Goal: Transaction & Acquisition: Purchase product/service

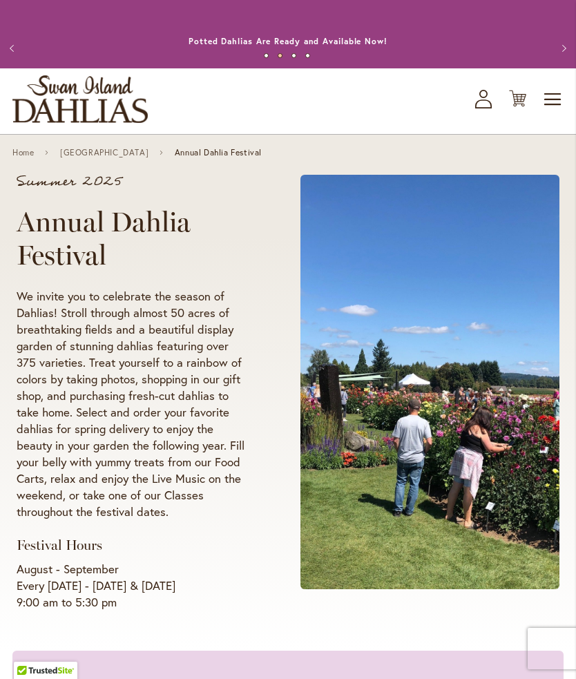
scroll to position [3, 0]
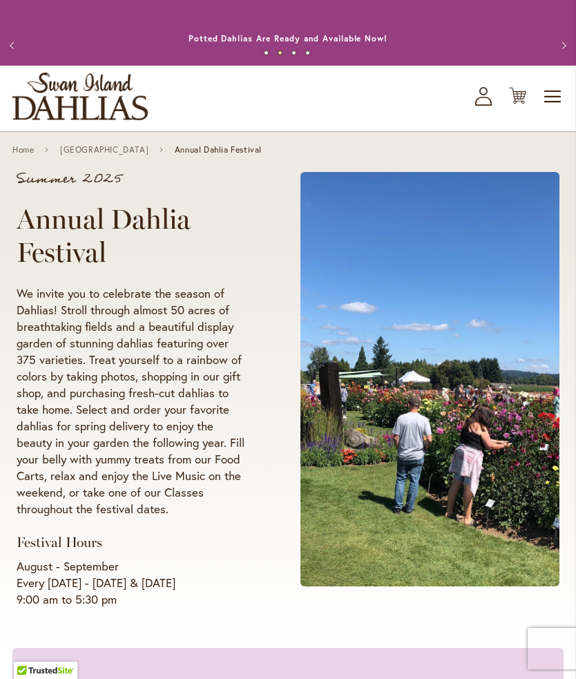
click at [556, 103] on span "Toggle Nav" at bounding box center [553, 97] width 21 height 28
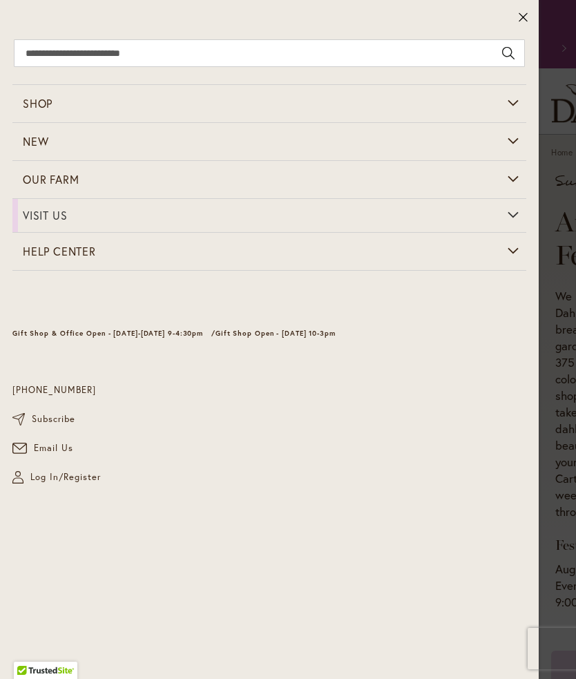
scroll to position [0, 0]
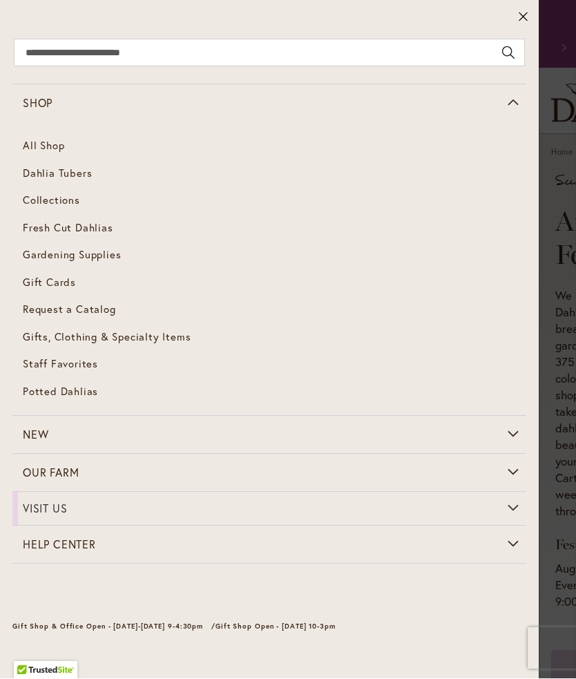
click at [52, 176] on span "Dahlia Tubers" at bounding box center [57, 174] width 69 height 14
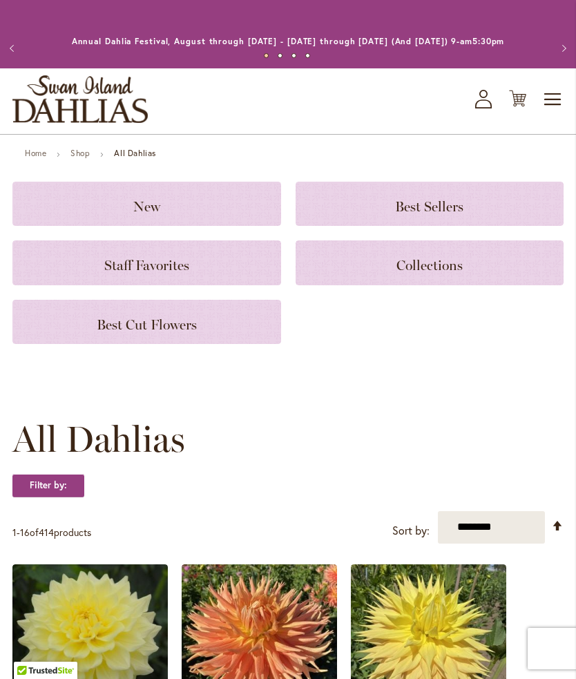
click at [454, 209] on div "Best Sellers" at bounding box center [430, 204] width 269 height 44
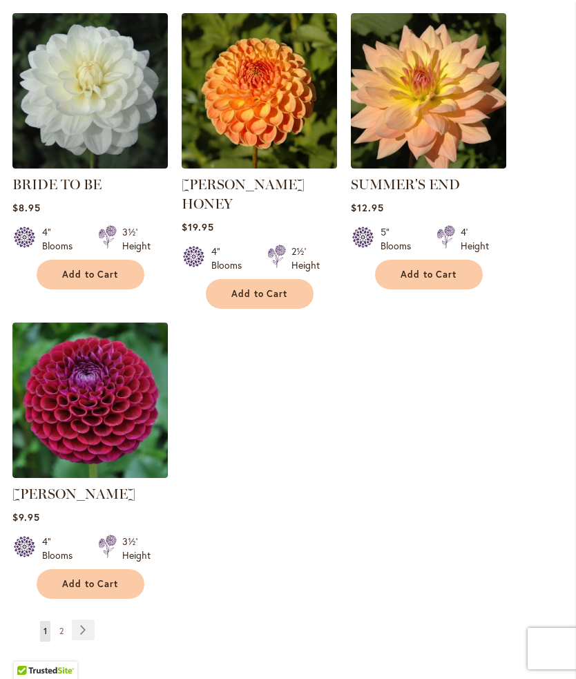
scroll to position [1749, 0]
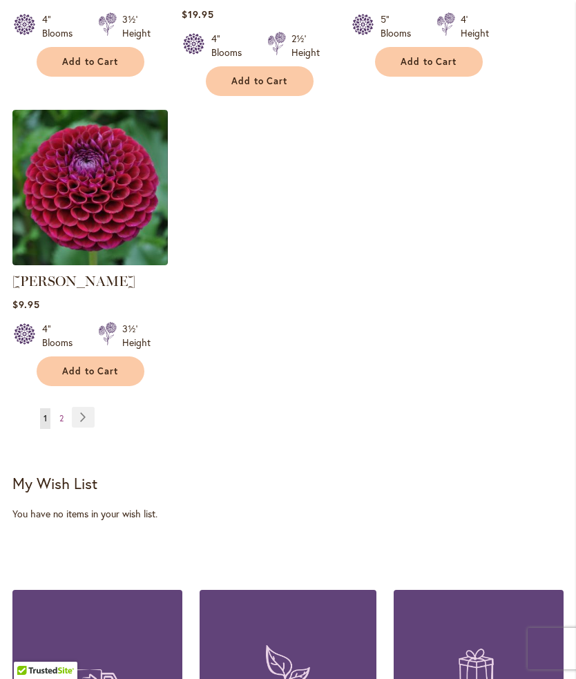
click at [85, 411] on link "Page Next" at bounding box center [83, 417] width 23 height 21
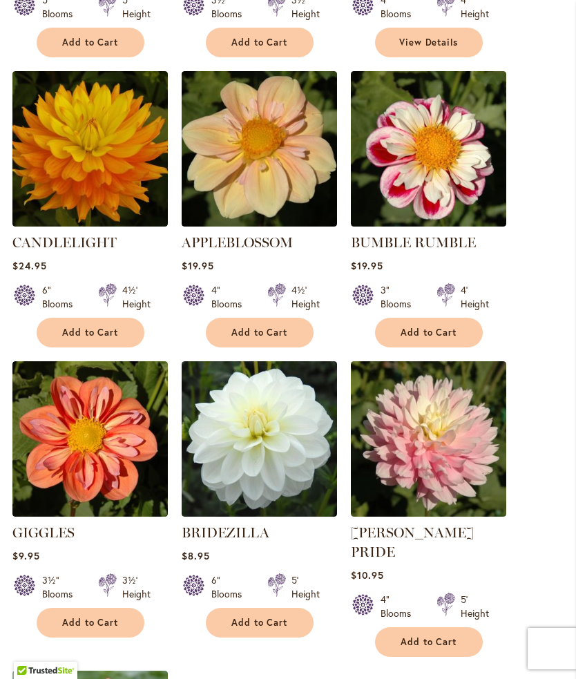
scroll to position [1168, 0]
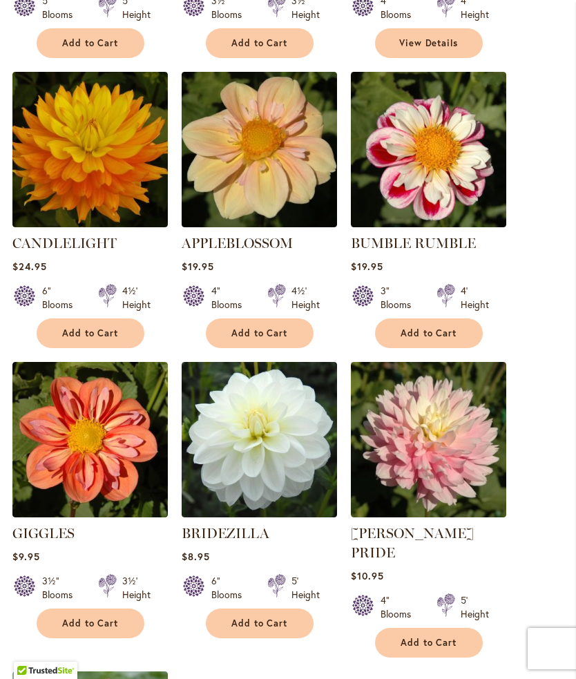
click at [446, 487] on img at bounding box center [429, 440] width 156 height 156
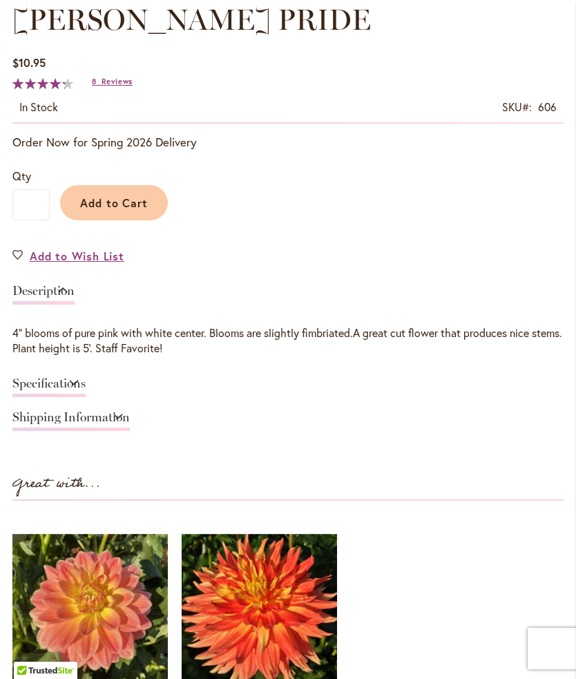
scroll to position [788, 0]
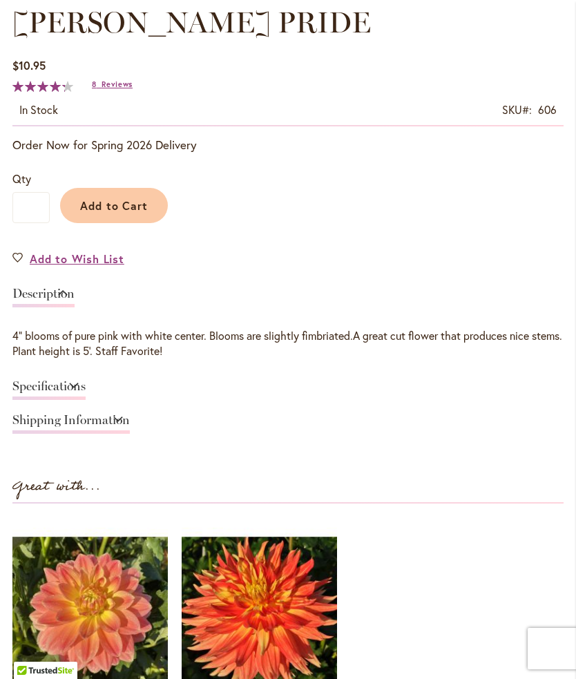
click at [86, 400] on link "Specifications" at bounding box center [48, 390] width 73 height 20
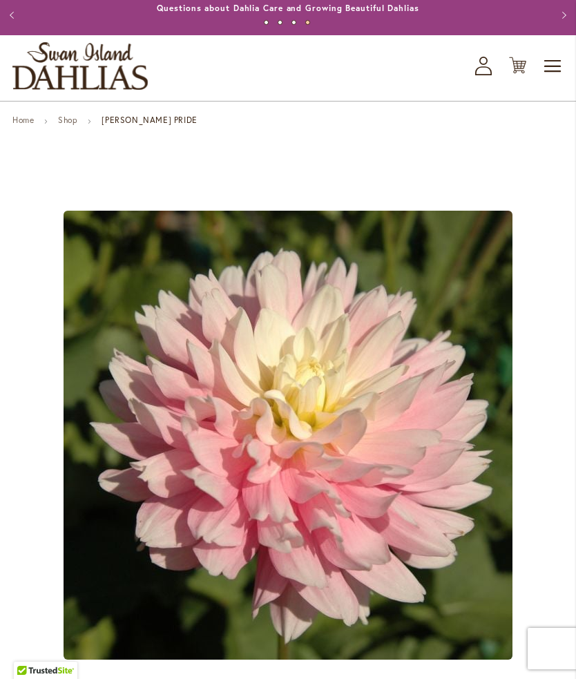
scroll to position [0, 0]
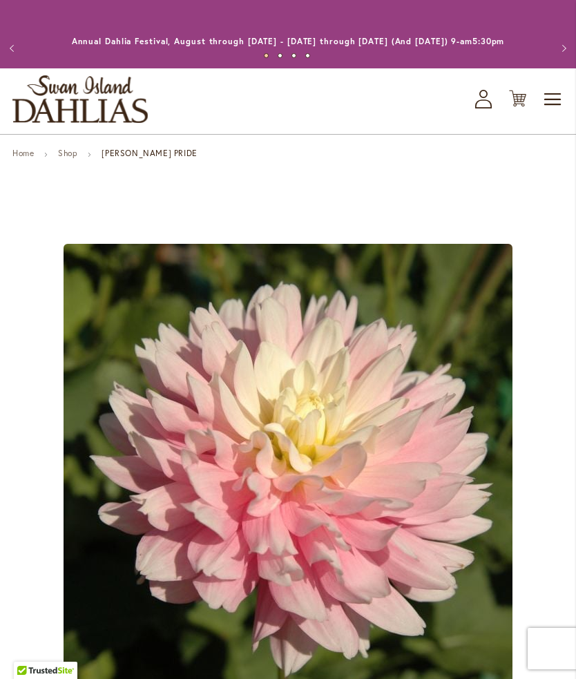
scroll to position [26, 0]
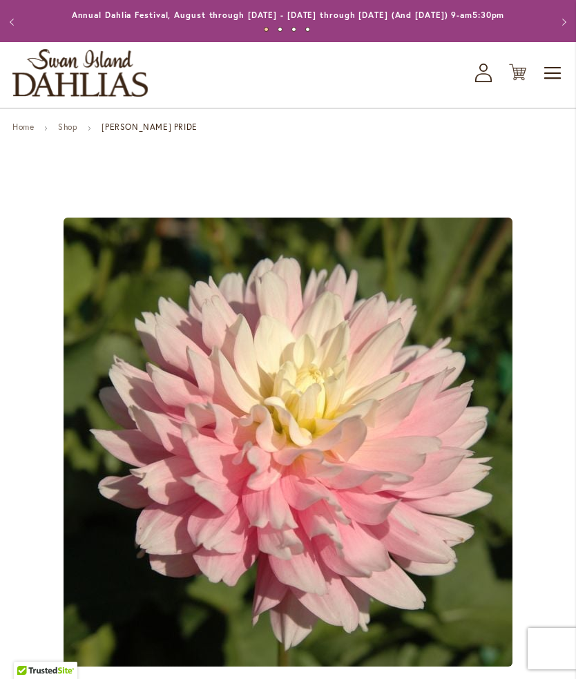
click at [552, 83] on span "Toggle Nav" at bounding box center [553, 73] width 21 height 28
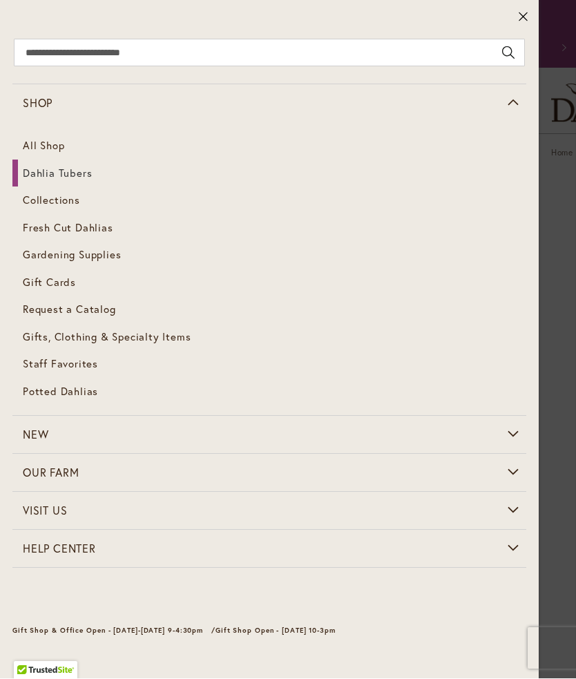
click at [54, 171] on span "Dahlia Tubers" at bounding box center [57, 174] width 69 height 14
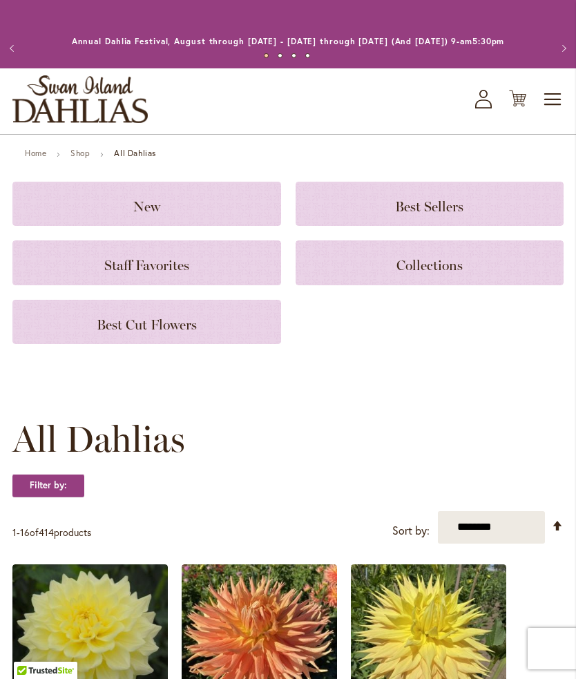
scroll to position [44, 0]
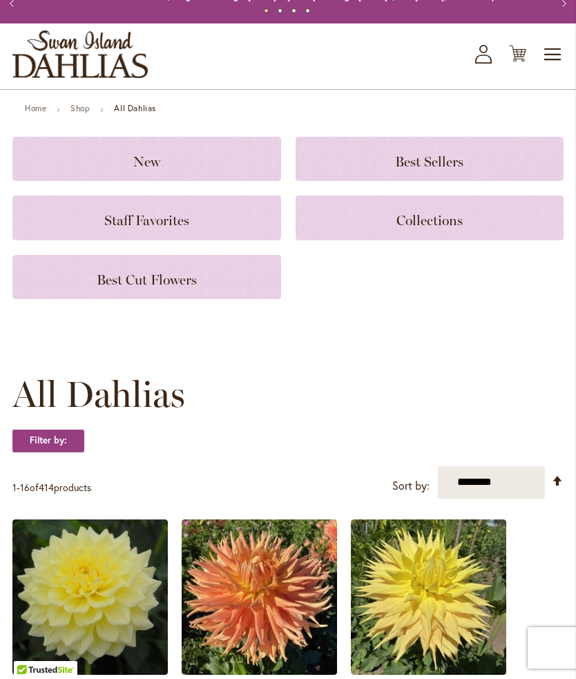
click at [161, 229] on span "Staff Favorites" at bounding box center [146, 221] width 85 height 17
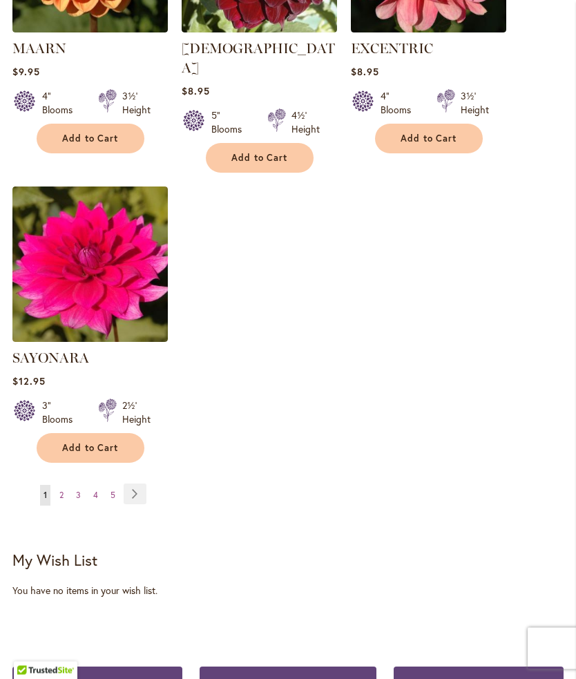
scroll to position [1673, 0]
click at [143, 491] on link "Page Next" at bounding box center [135, 494] width 23 height 21
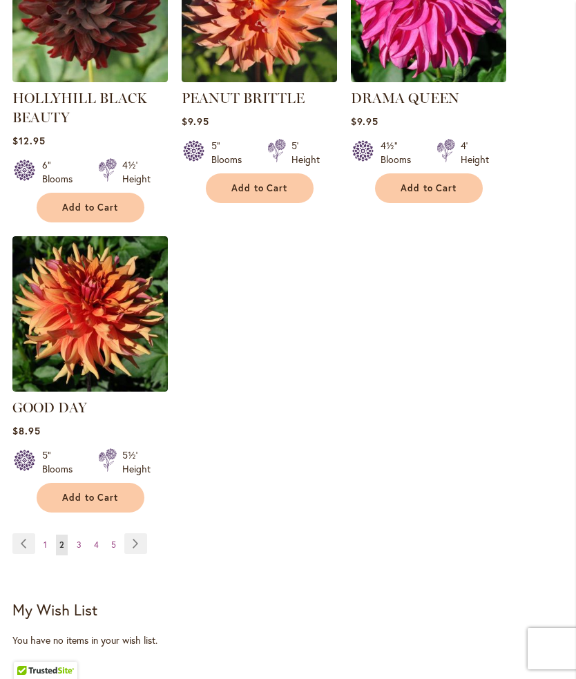
scroll to position [1738, 0]
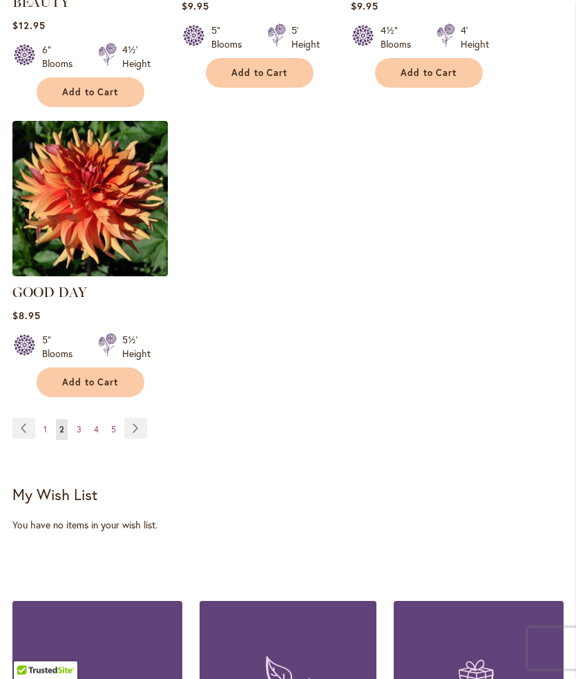
click at [82, 420] on link "Page 3" at bounding box center [79, 430] width 12 height 21
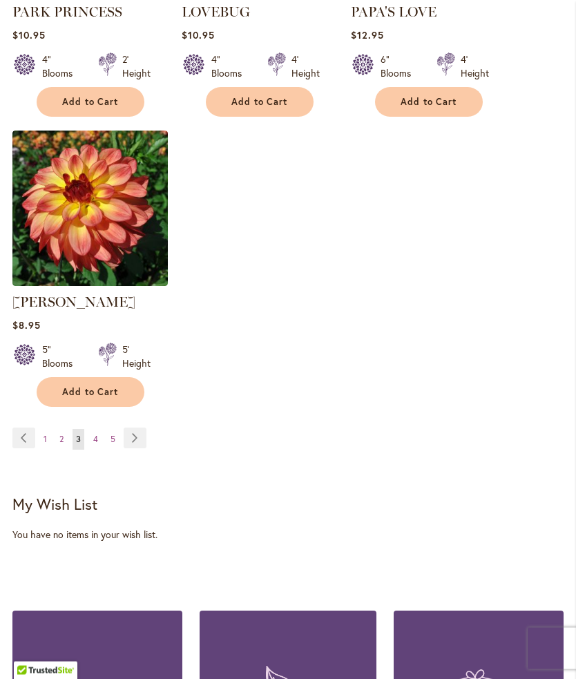
scroll to position [1709, 0]
click at [95, 434] on span "4" at bounding box center [95, 439] width 5 height 10
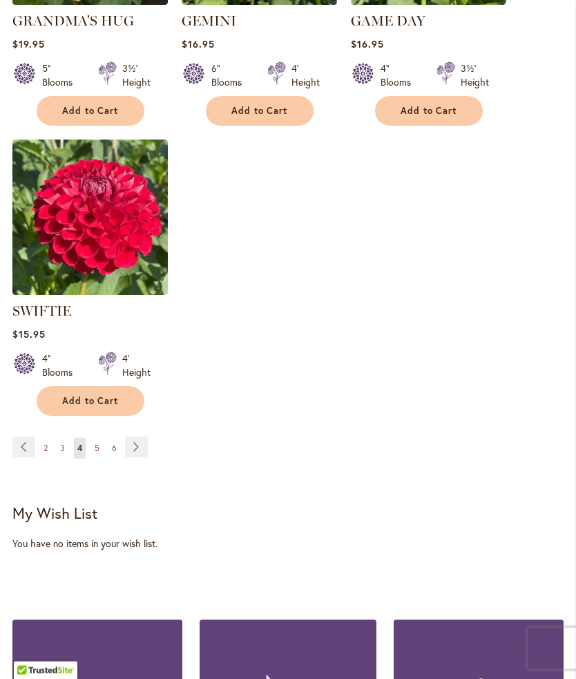
scroll to position [1700, 0]
click at [102, 438] on link "Page 5" at bounding box center [97, 448] width 12 height 21
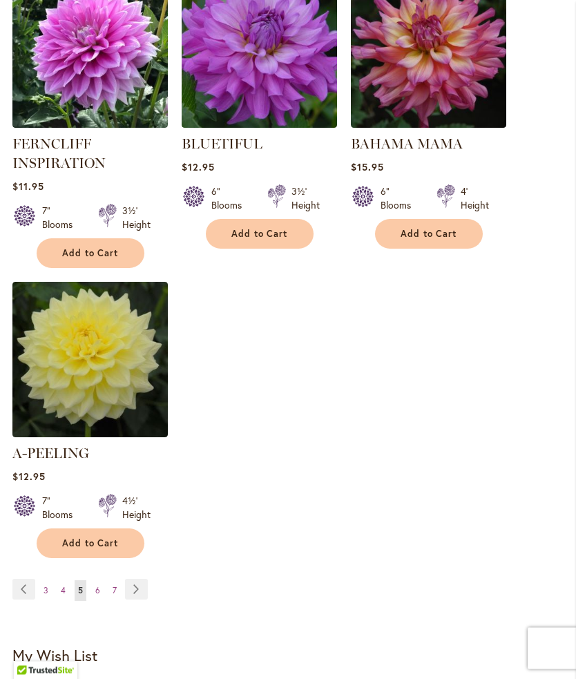
scroll to position [1764, 0]
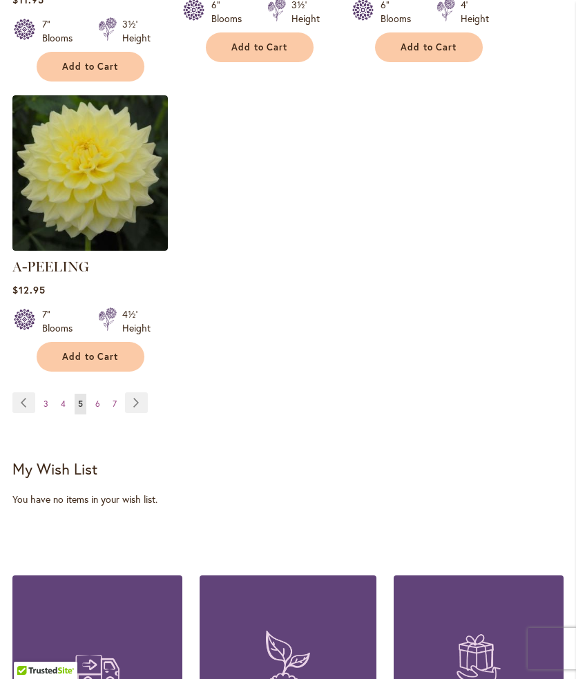
click at [98, 399] on span "6" at bounding box center [97, 404] width 5 height 10
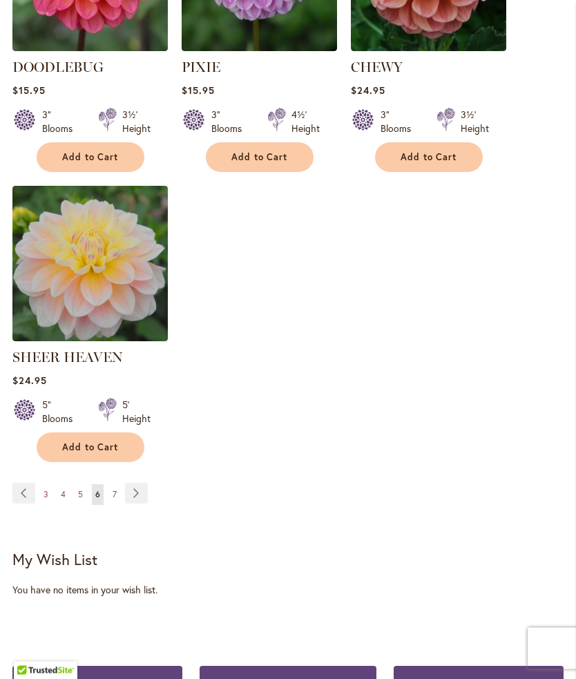
scroll to position [1702, 0]
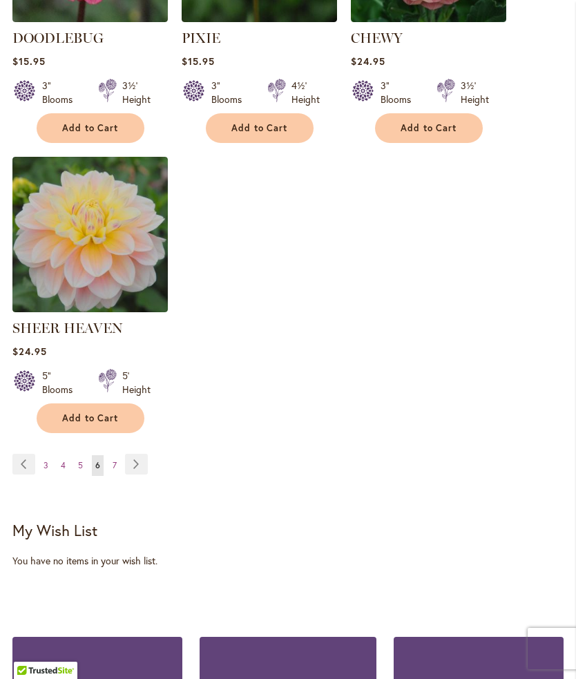
click at [117, 460] on link "Page 7" at bounding box center [114, 465] width 11 height 21
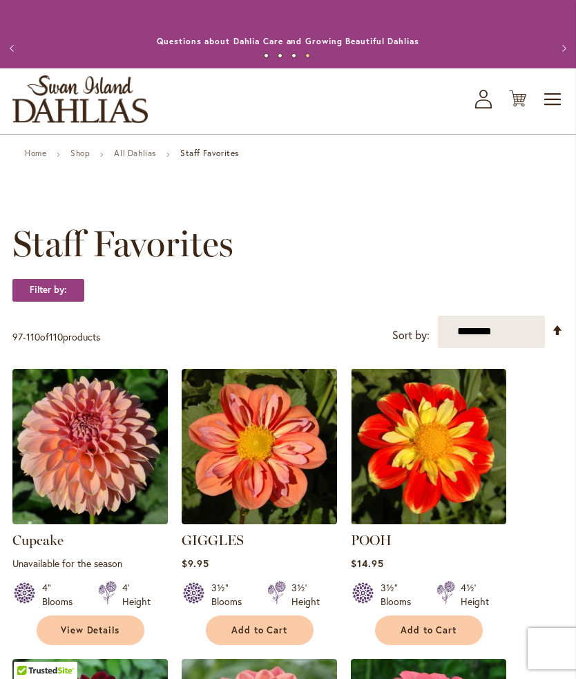
click at [138, 158] on link "All Dahlias" at bounding box center [135, 153] width 42 height 10
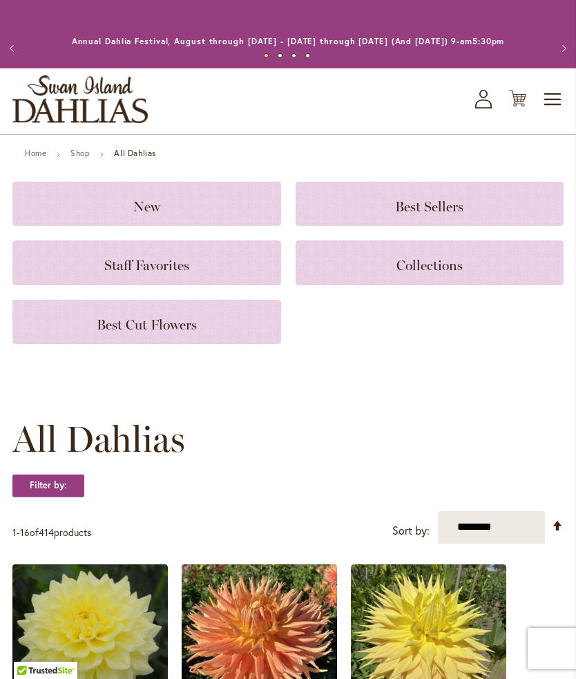
click at [149, 323] on div "Best Cut Flowers" at bounding box center [146, 322] width 269 height 44
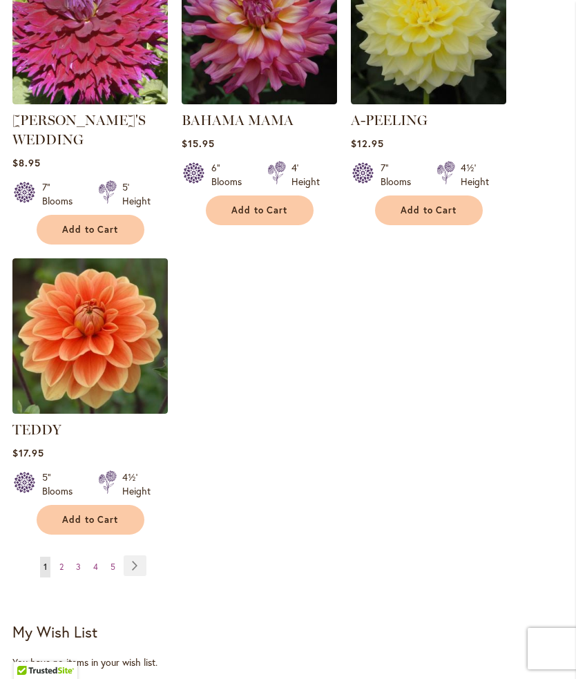
scroll to position [1630, 0]
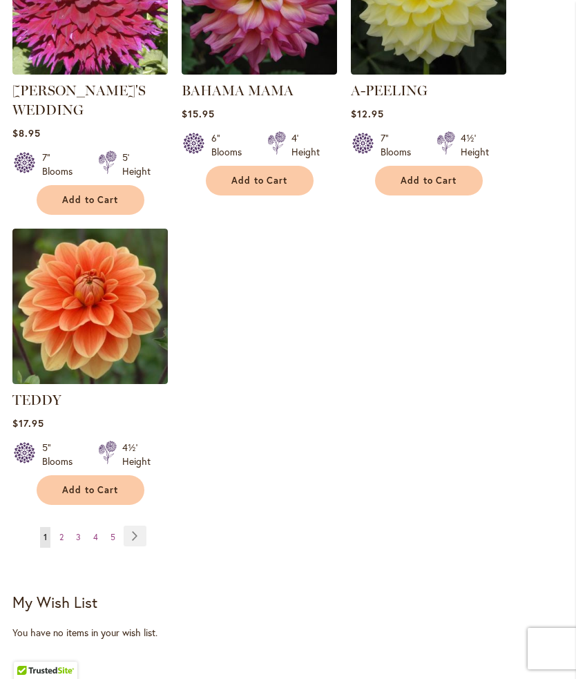
click at [64, 527] on link "Page 2" at bounding box center [61, 537] width 11 height 21
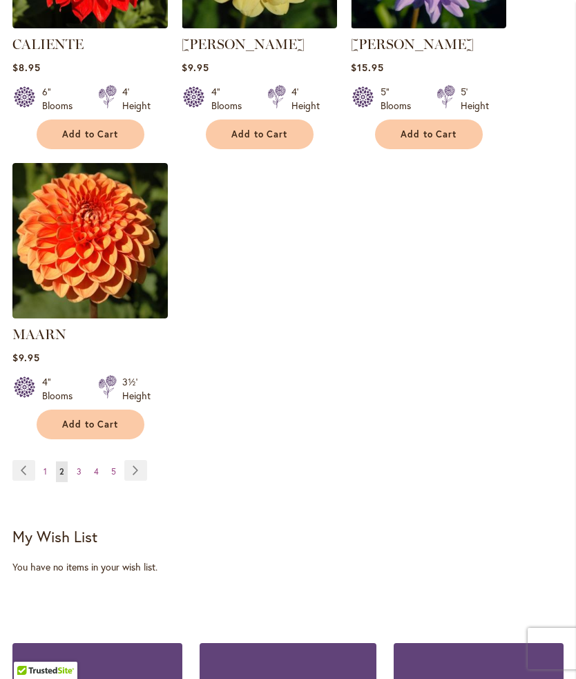
scroll to position [1702, 0]
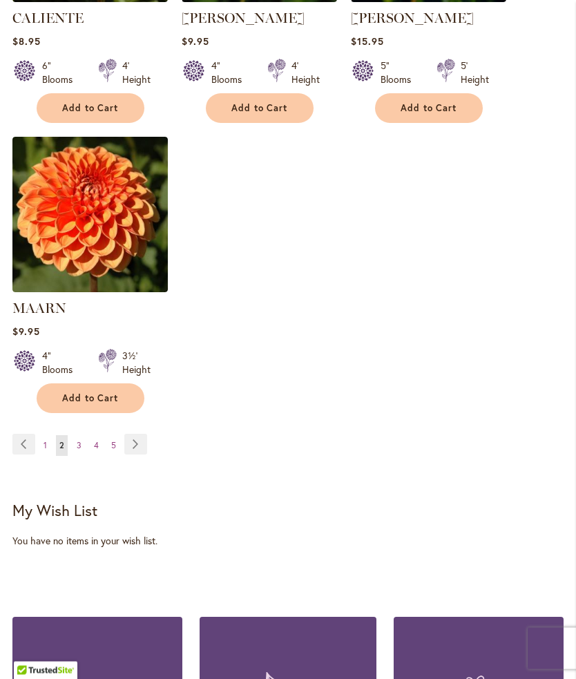
click at [84, 457] on link "Page 3" at bounding box center [79, 446] width 12 height 21
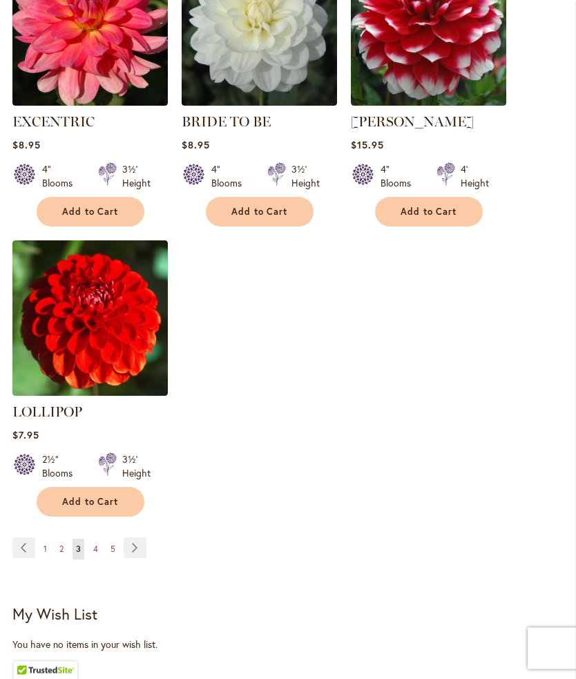
scroll to position [1638, 0]
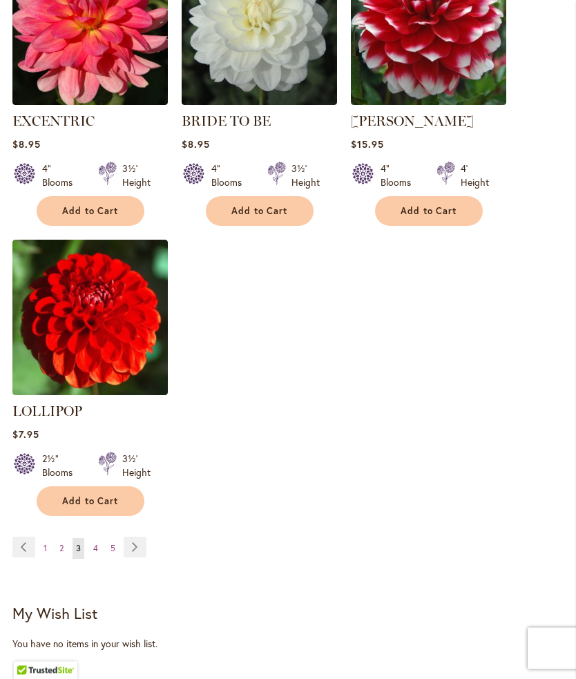
click at [100, 539] on link "Page 4" at bounding box center [96, 549] width 12 height 21
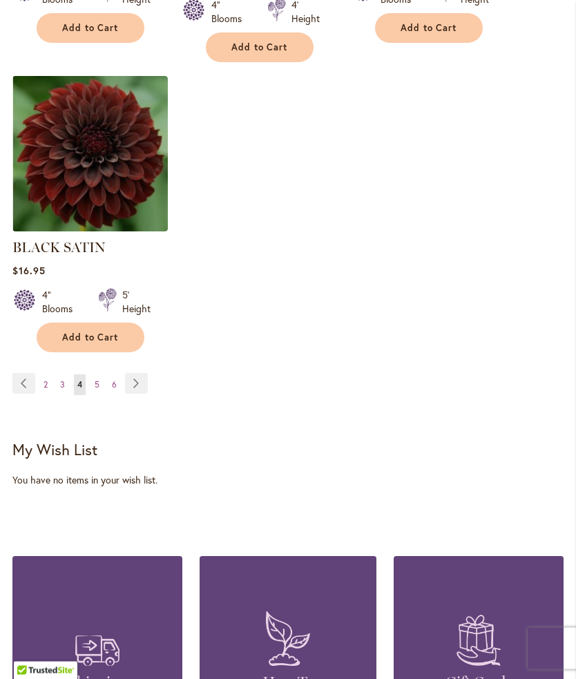
scroll to position [1816, 0]
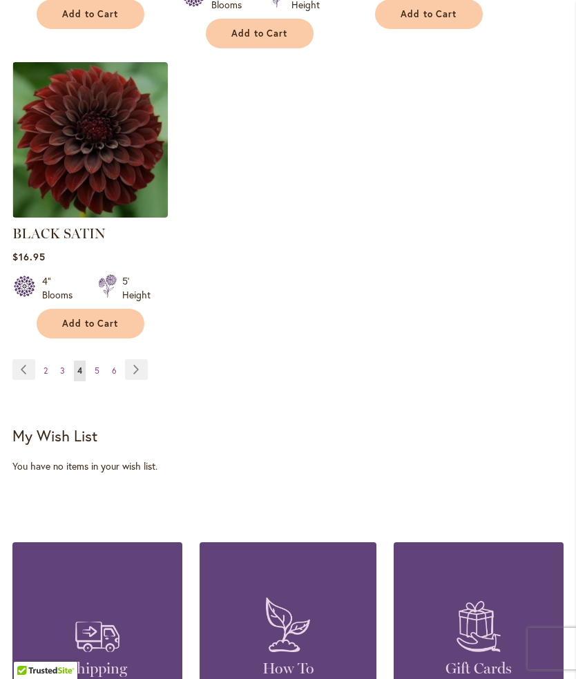
click at [101, 370] on link "Page 5" at bounding box center [97, 371] width 12 height 21
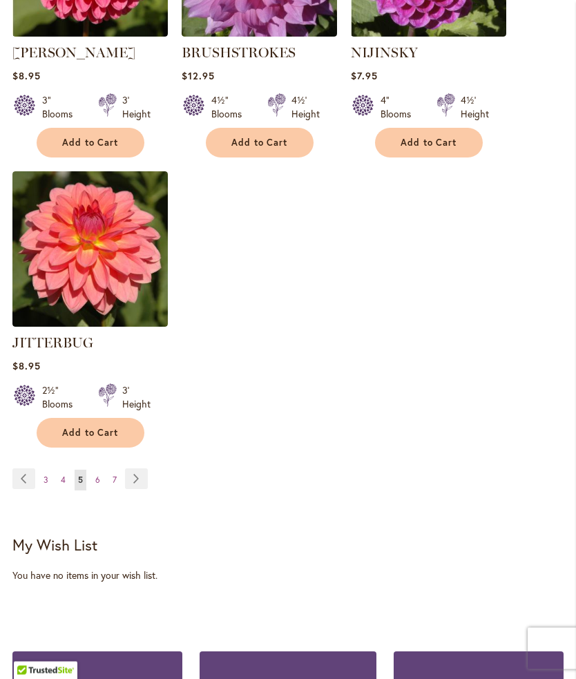
scroll to position [1677, 0]
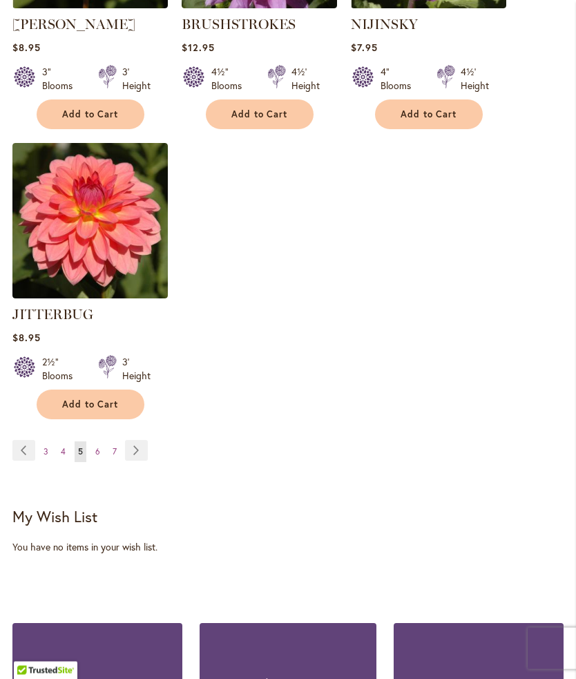
click at [102, 463] on link "Page 6" at bounding box center [98, 452] width 12 height 21
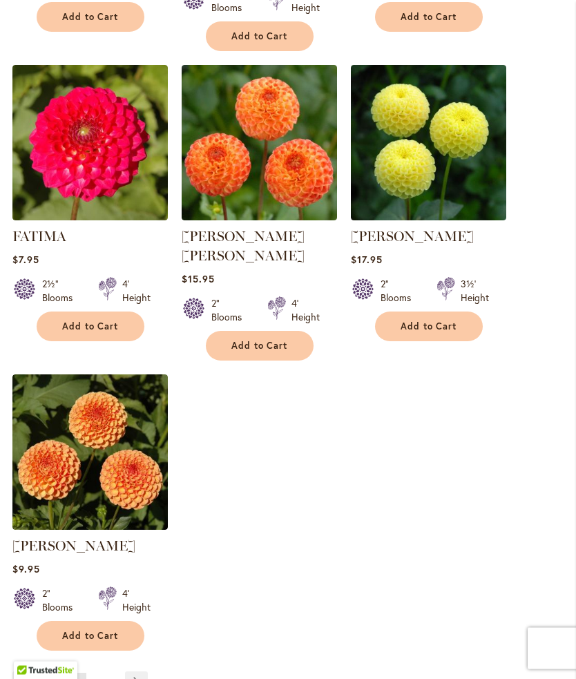
scroll to position [1543, 0]
click at [96, 678] on span "7" at bounding box center [97, 683] width 4 height 10
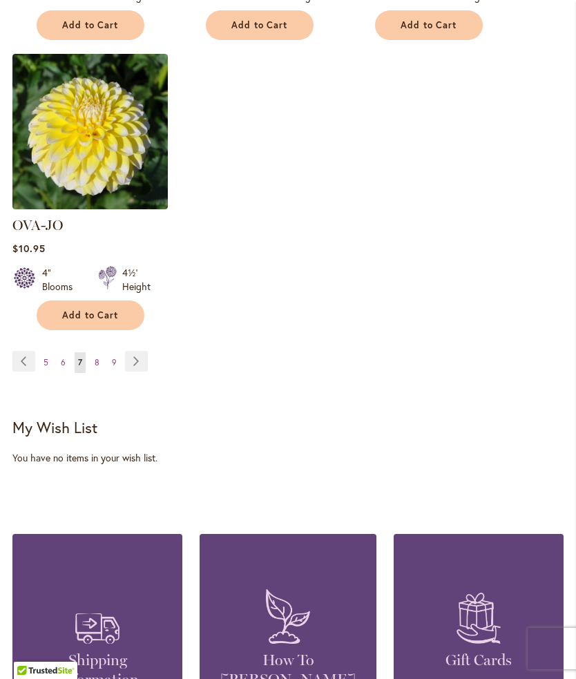
scroll to position [1839, 0]
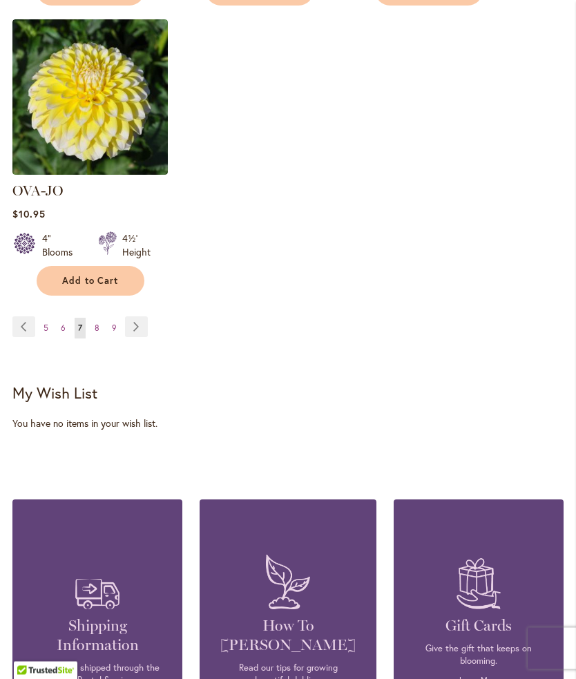
click at [98, 323] on span "8" at bounding box center [97, 328] width 5 height 10
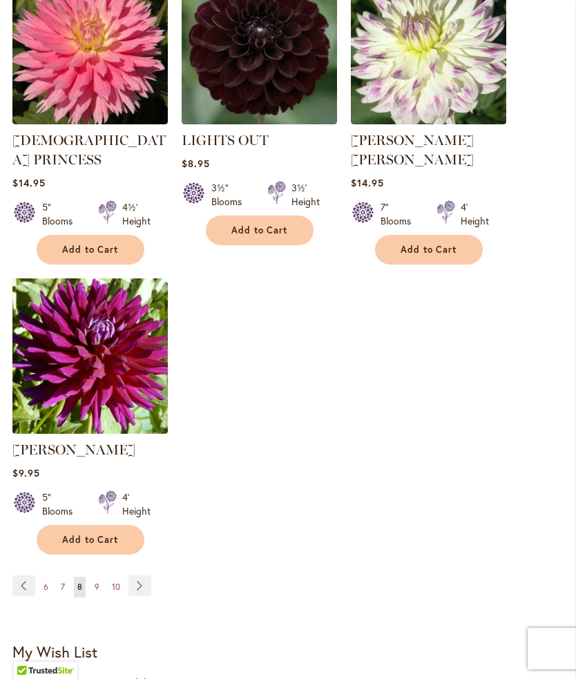
scroll to position [1719, 0]
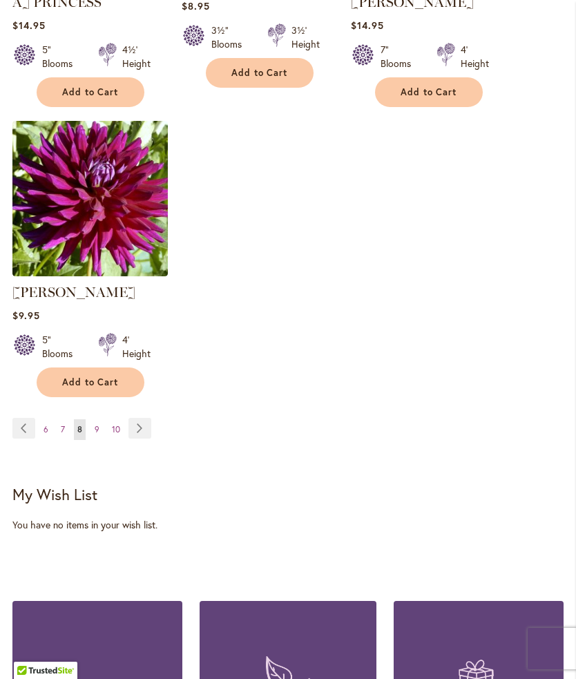
click at [102, 423] on link "Page 9" at bounding box center [97, 430] width 12 height 21
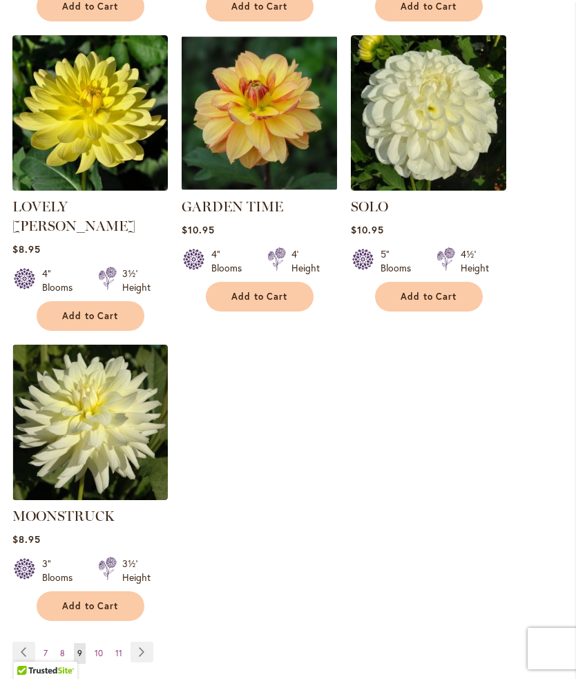
scroll to position [1533, 0]
click at [104, 644] on link "Page 10" at bounding box center [98, 654] width 15 height 21
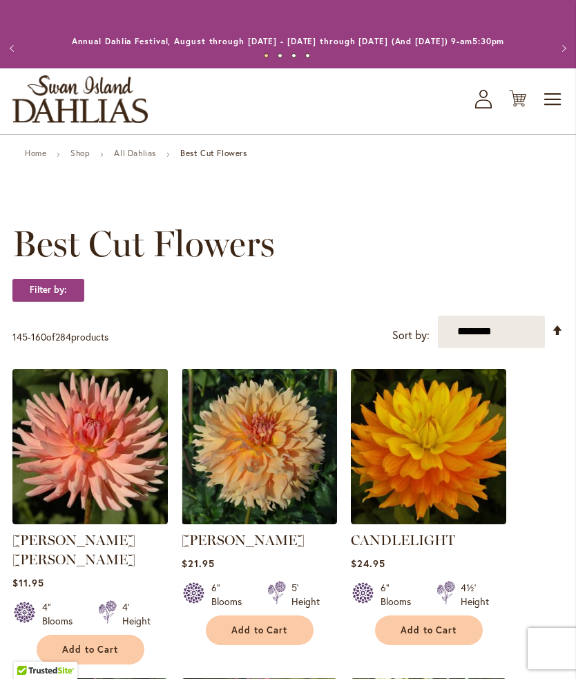
click at [131, 158] on link "All Dahlias" at bounding box center [135, 153] width 42 height 10
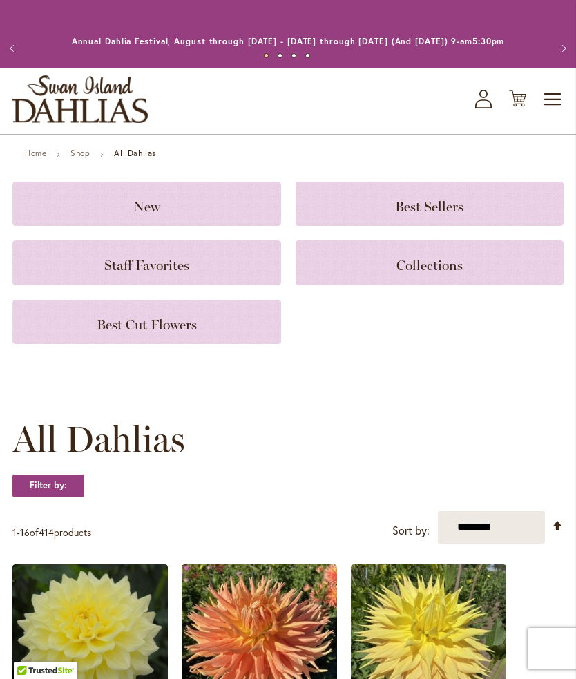
click at [478, 544] on select "**********" at bounding box center [491, 527] width 107 height 32
click at [430, 274] on span "Collections" at bounding box center [430, 265] width 66 height 17
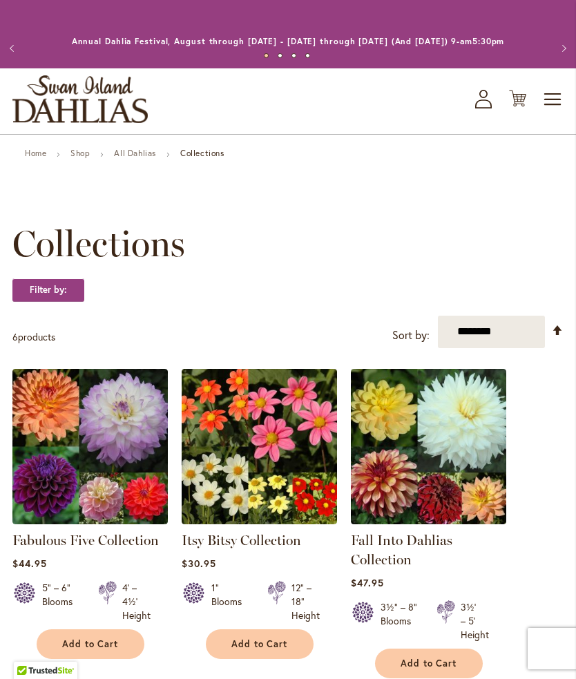
click at [486, 346] on select "**********" at bounding box center [491, 332] width 107 height 32
click at [552, 109] on span "Toggle Nav" at bounding box center [553, 100] width 21 height 28
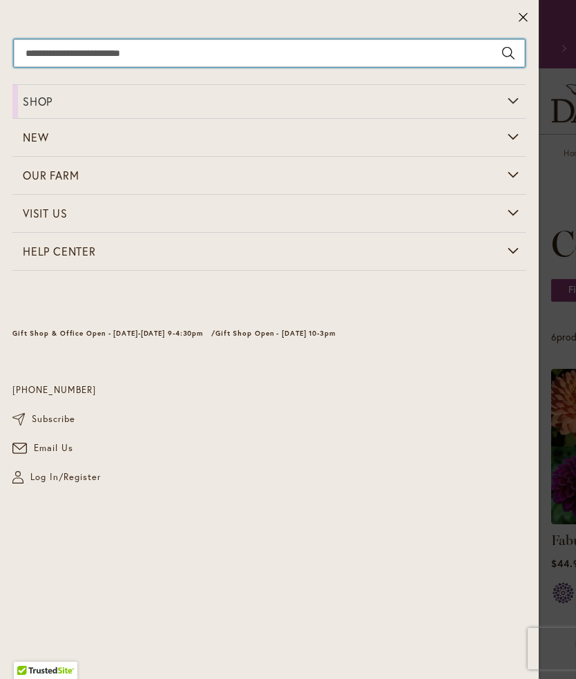
click at [59, 54] on input "Search" at bounding box center [269, 53] width 511 height 28
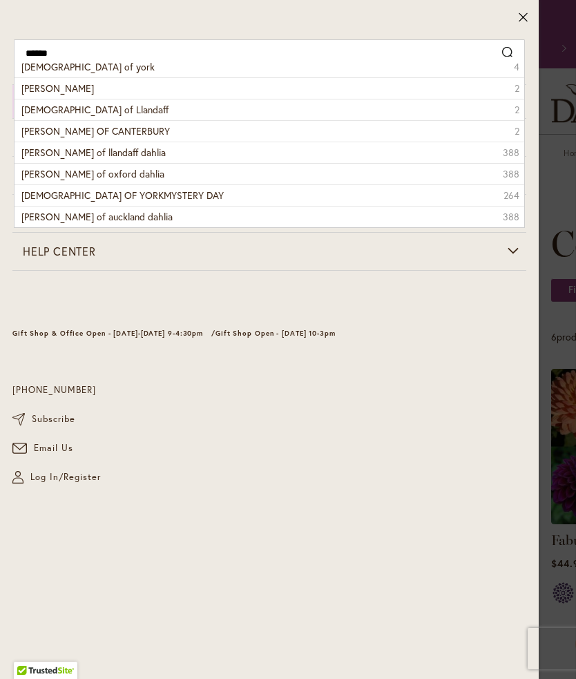
click at [46, 115] on span "Bishop of Llandaff" at bounding box center [94, 109] width 147 height 13
type input "**********"
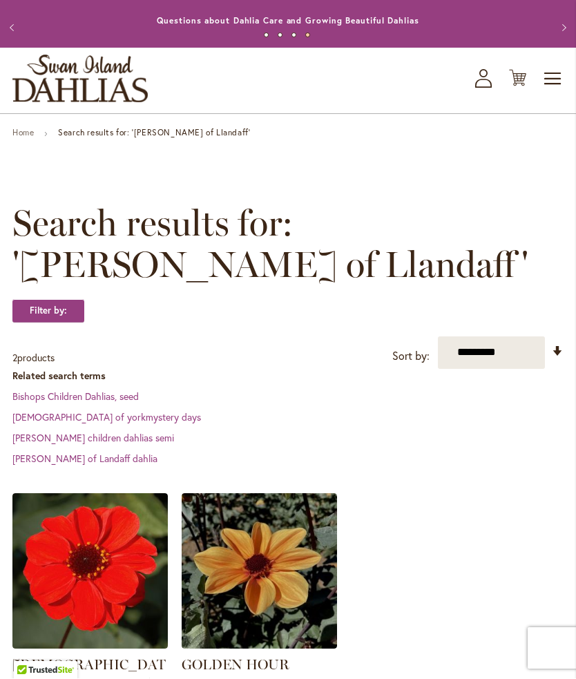
scroll to position [21, 0]
click at [19, 138] on link "Home" at bounding box center [22, 132] width 21 height 10
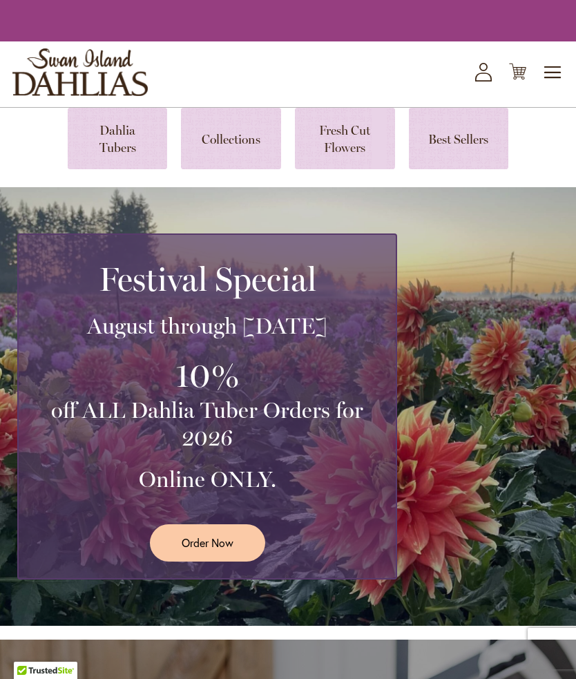
click at [547, 87] on div "Toggle Nav Shop Dahlia Tubers Collections Fresh Cut Dahlias Gardening Supplies …" at bounding box center [288, 74] width 576 height 66
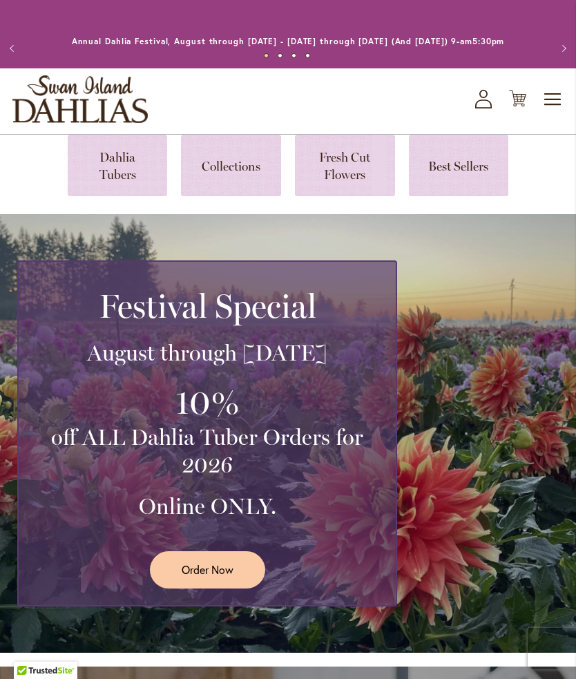
click at [549, 95] on div "Toggle Nav Shop All Shop Dahlia Tubers Collections Fresh Cut Dahlias Gardening …" at bounding box center [288, 101] width 576 height 66
click at [554, 113] on span "Toggle Nav" at bounding box center [553, 100] width 21 height 28
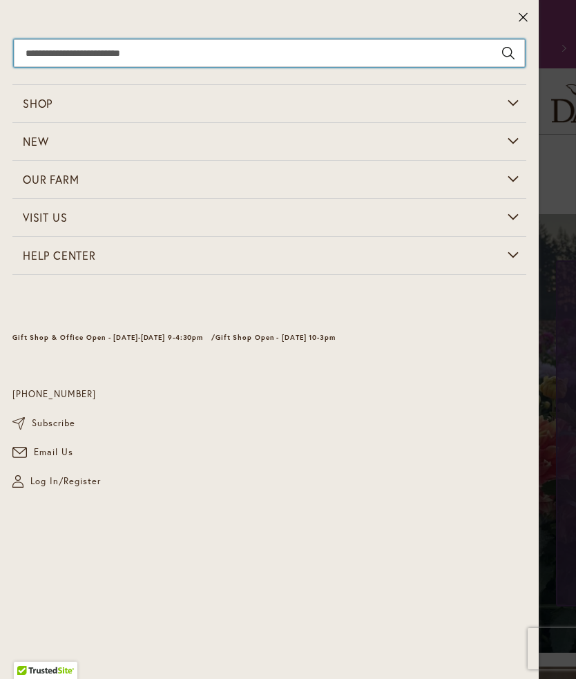
click at [49, 56] on input "Search" at bounding box center [269, 53] width 511 height 28
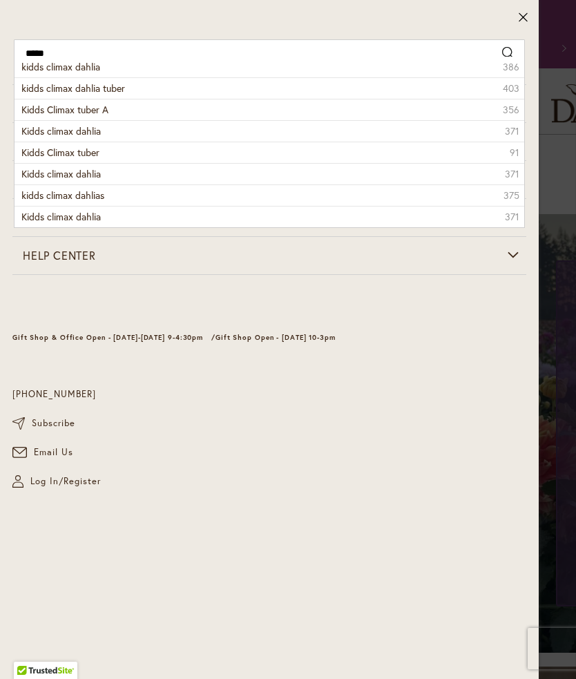
click at [61, 100] on li "Kidds Climax tuber A 356" at bounding box center [270, 109] width 510 height 21
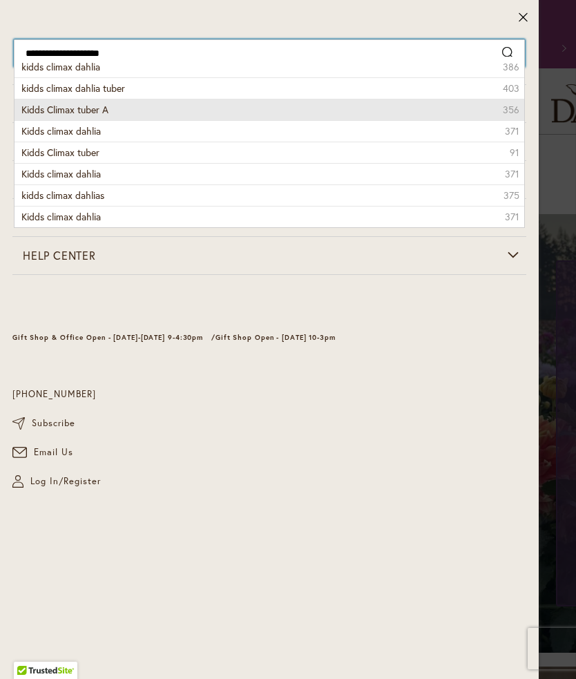
type input "**********"
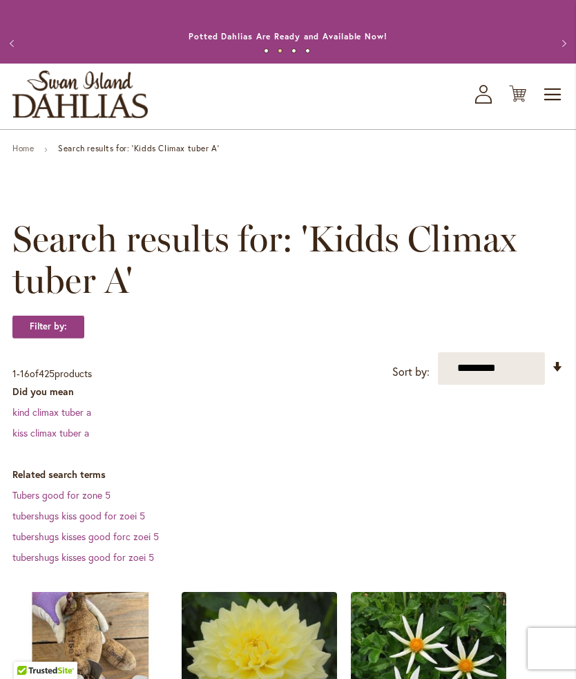
scroll to position [3, 0]
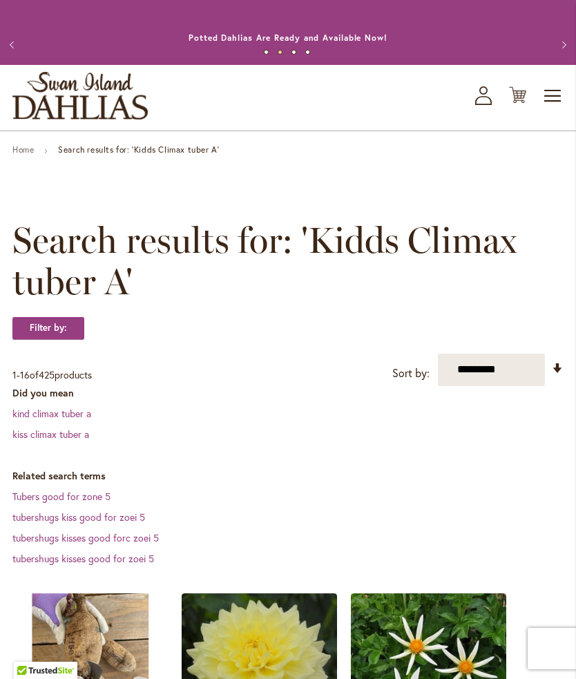
click at [18, 155] on link "Home" at bounding box center [22, 149] width 21 height 10
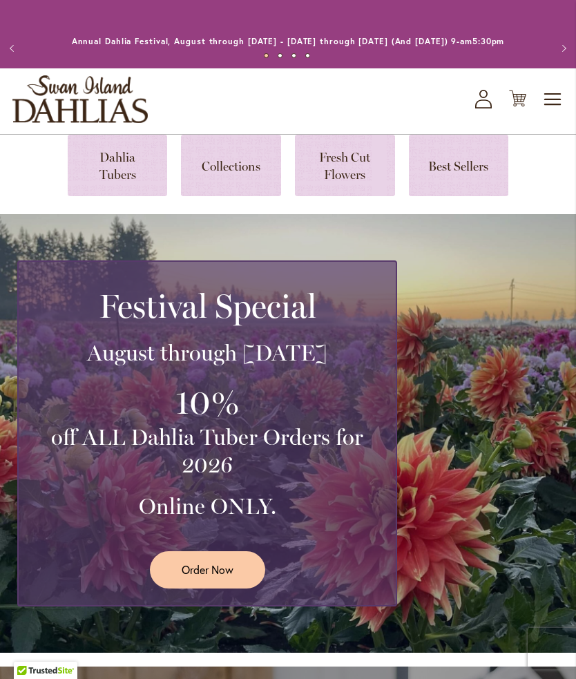
click at [549, 111] on span "Toggle Nav" at bounding box center [553, 100] width 21 height 28
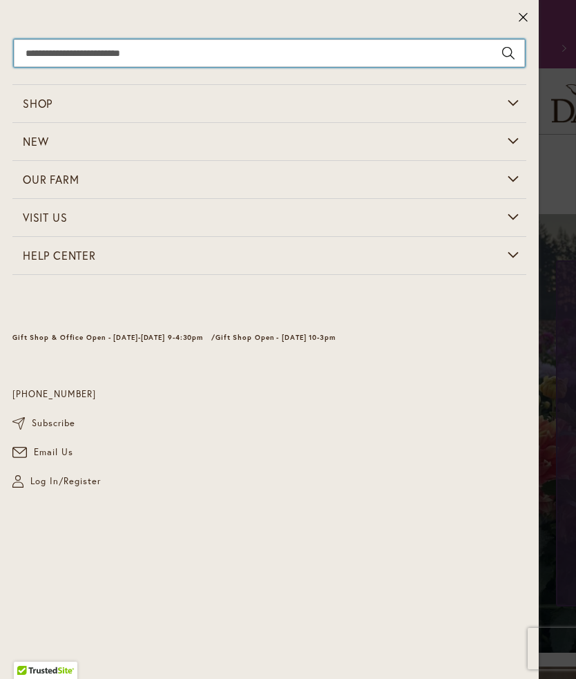
click at [50, 55] on input "Search" at bounding box center [269, 53] width 511 height 28
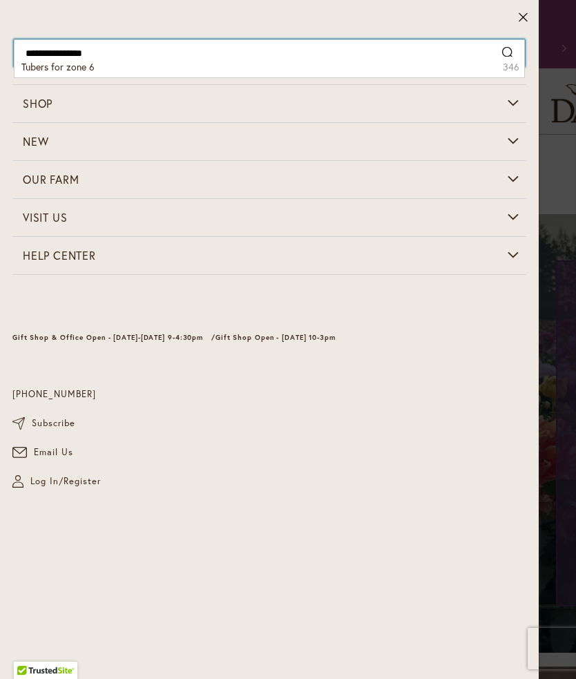
type input "**********"
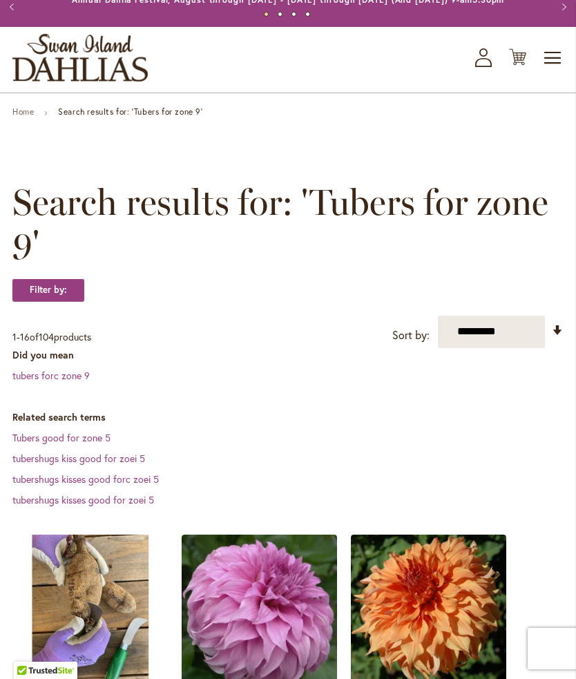
scroll to position [42, 0]
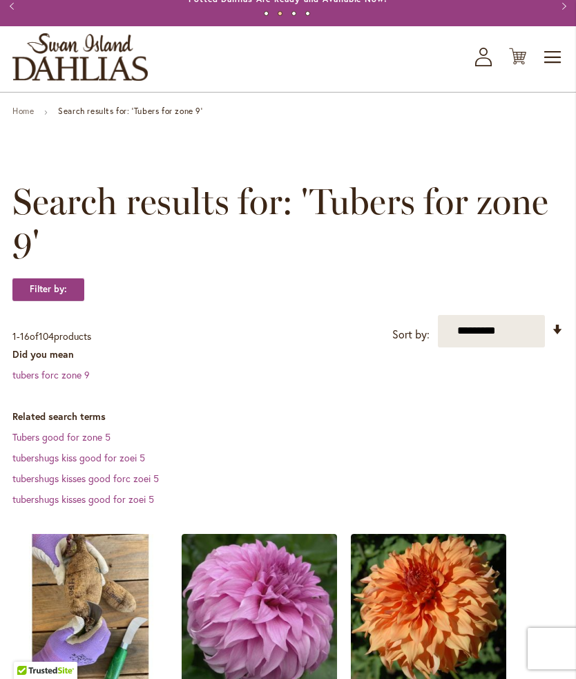
click at [37, 382] on link "tubers forc zone 9" at bounding box center [50, 374] width 77 height 13
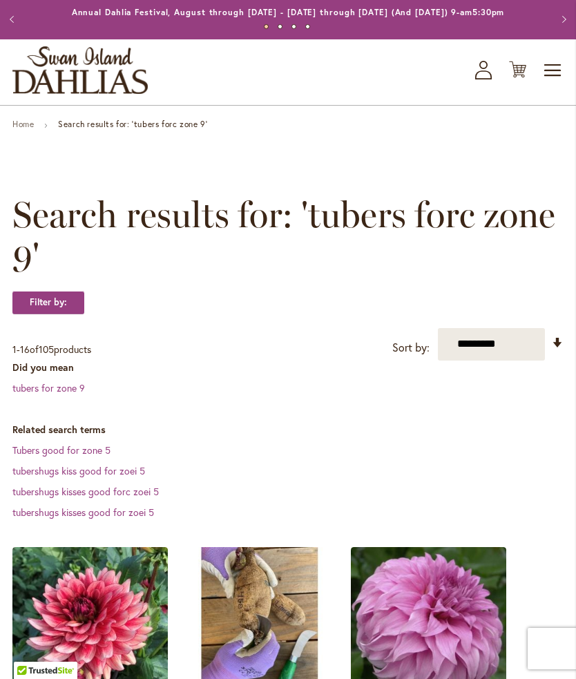
scroll to position [32, 0]
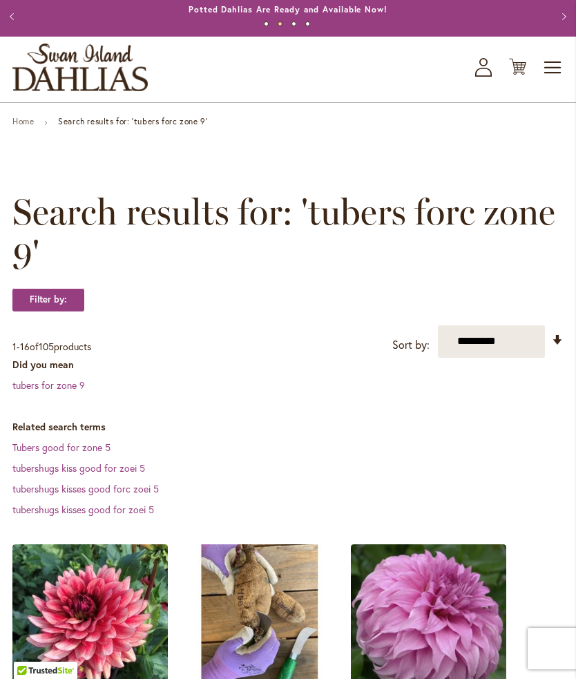
click at [81, 126] on strong "Search results for: 'tubers forc zone 9'" at bounding box center [132, 121] width 149 height 10
click at [19, 126] on link "Home" at bounding box center [22, 121] width 21 height 10
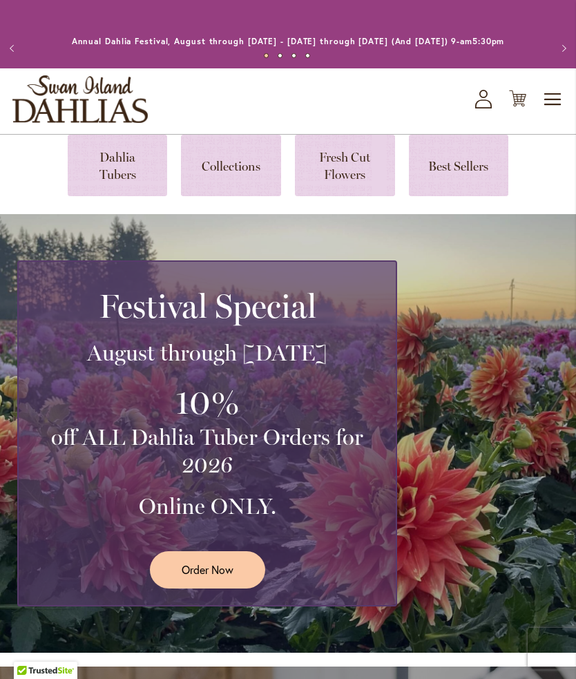
click at [552, 106] on span "Toggle Nav" at bounding box center [553, 100] width 21 height 28
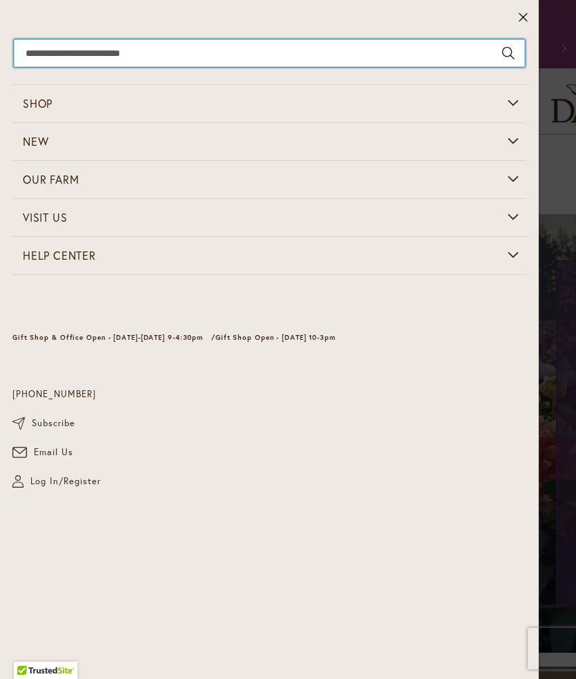
click at [52, 57] on input "Search" at bounding box center [269, 53] width 511 height 28
type input "**********"
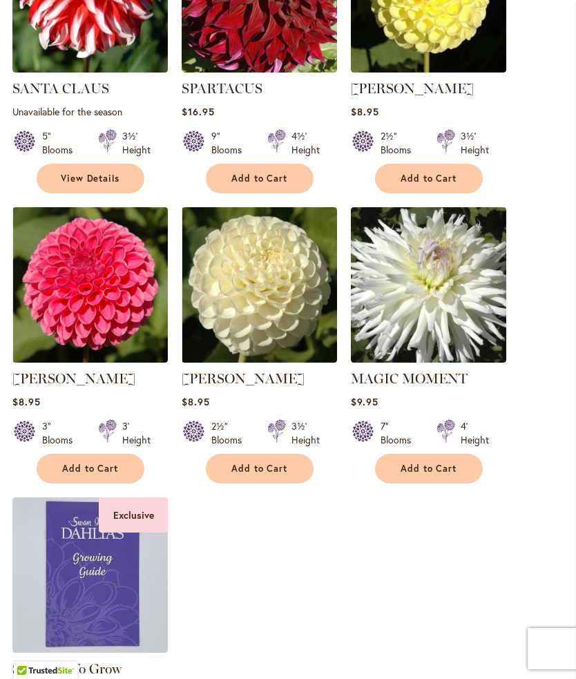
scroll to position [1425, 0]
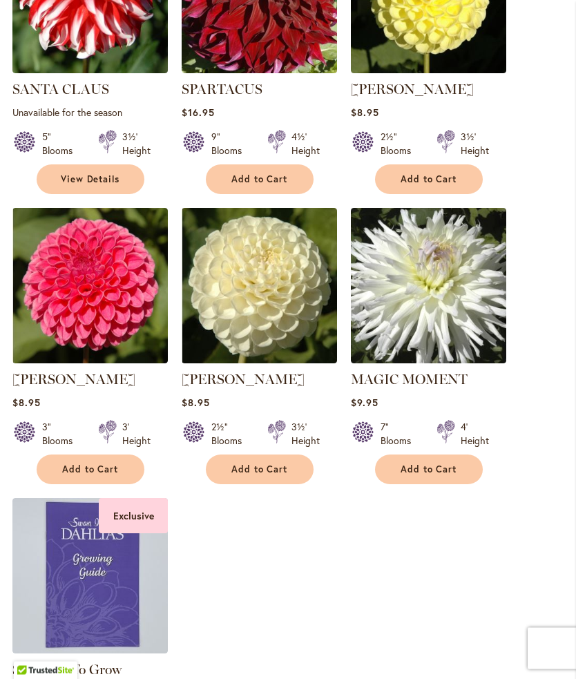
click at [37, 606] on img at bounding box center [90, 577] width 156 height 156
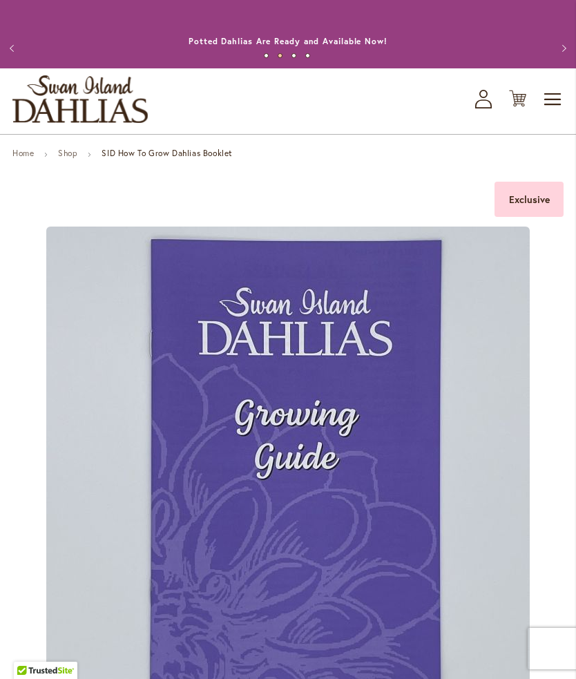
click at [67, 158] on link "Shop" at bounding box center [67, 153] width 19 height 10
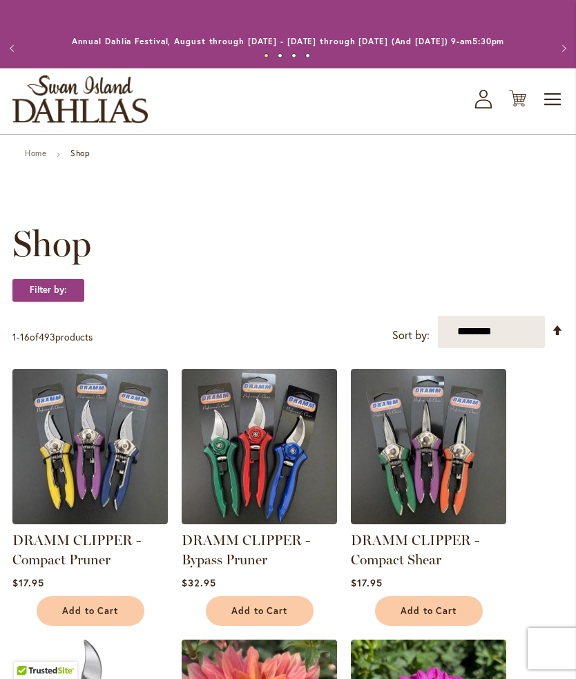
click at [558, 110] on span "Toggle Nav" at bounding box center [553, 100] width 21 height 28
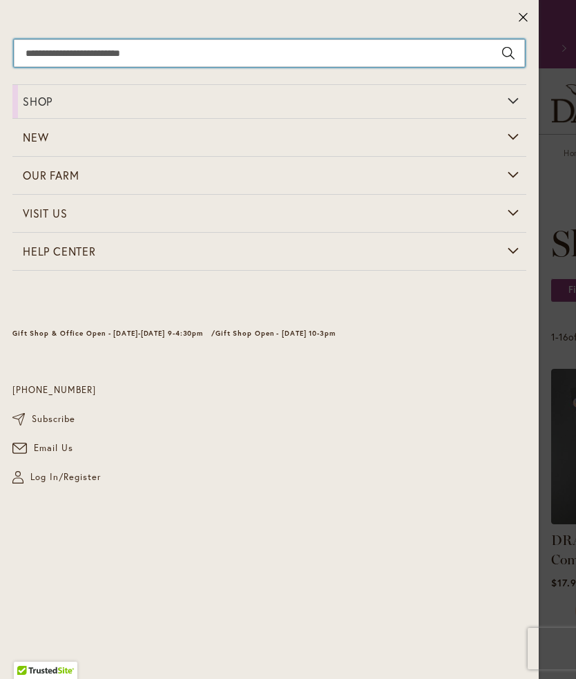
click at [48, 52] on input "Search" at bounding box center [269, 53] width 511 height 28
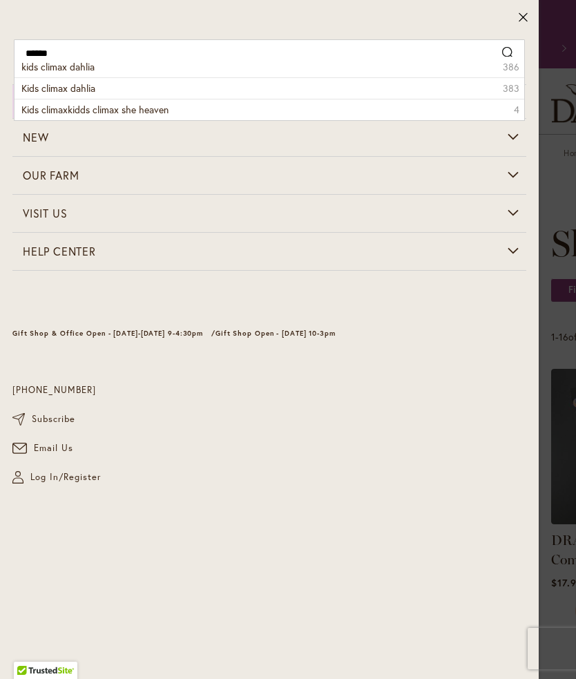
click at [1, 354] on div "Gift Shop & Office Open - [DATE]-[DATE] 9-4:30pm / Gift Shop Open - [DATE] 10-3…" at bounding box center [269, 391] width 539 height 185
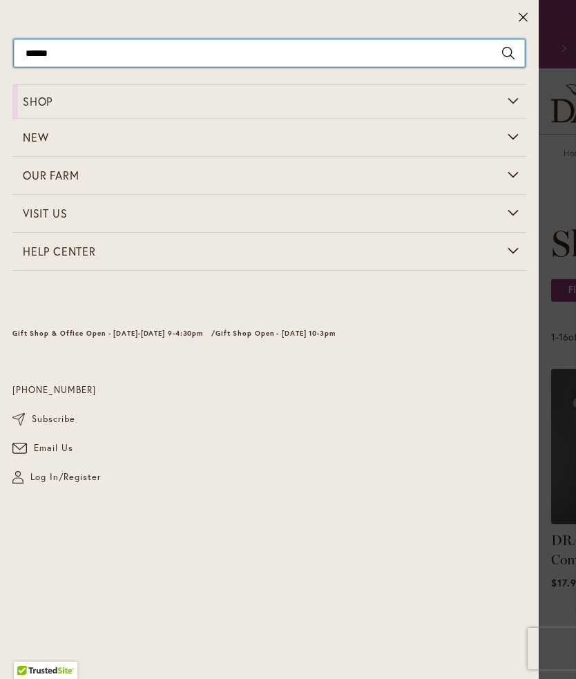
click at [77, 59] on input "******" at bounding box center [269, 53] width 511 height 28
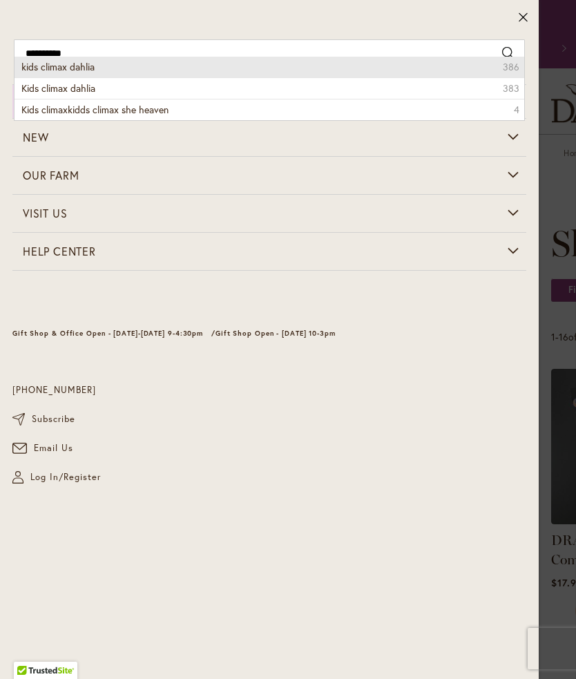
click at [41, 75] on li "kids climax dahlia 386" at bounding box center [270, 67] width 510 height 21
type input "**********"
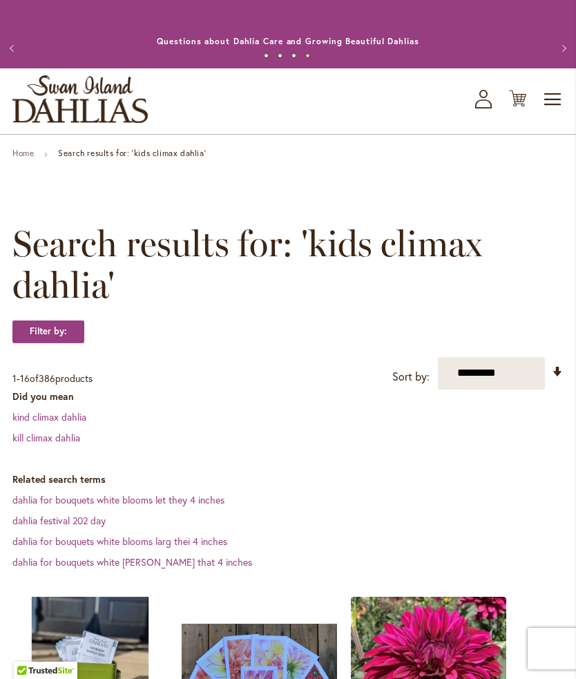
click at [26, 158] on link "Home" at bounding box center [22, 153] width 21 height 10
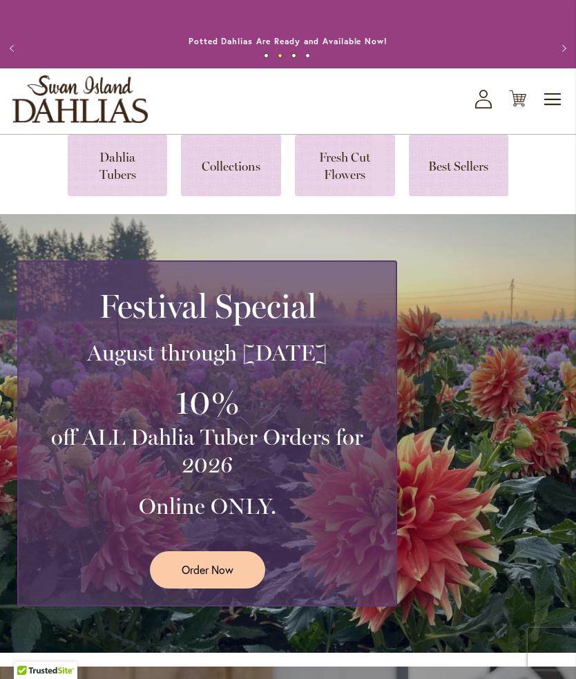
click at [114, 182] on link at bounding box center [118, 166] width 100 height 62
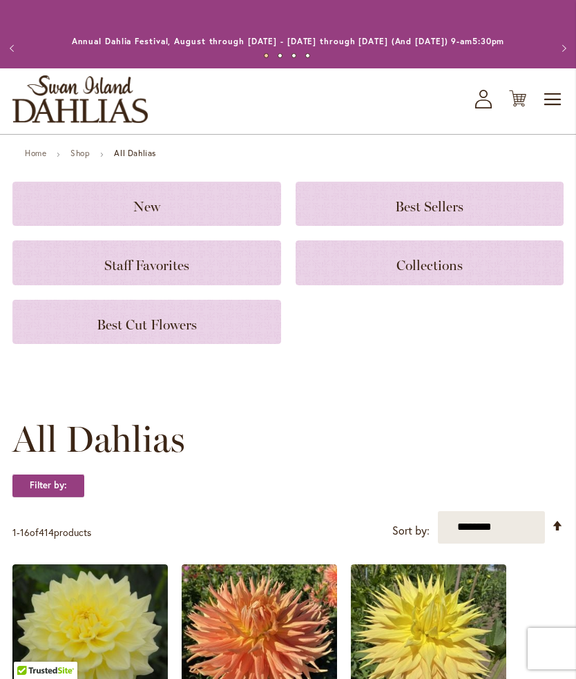
click at [547, 109] on span "Toggle Nav" at bounding box center [553, 100] width 21 height 28
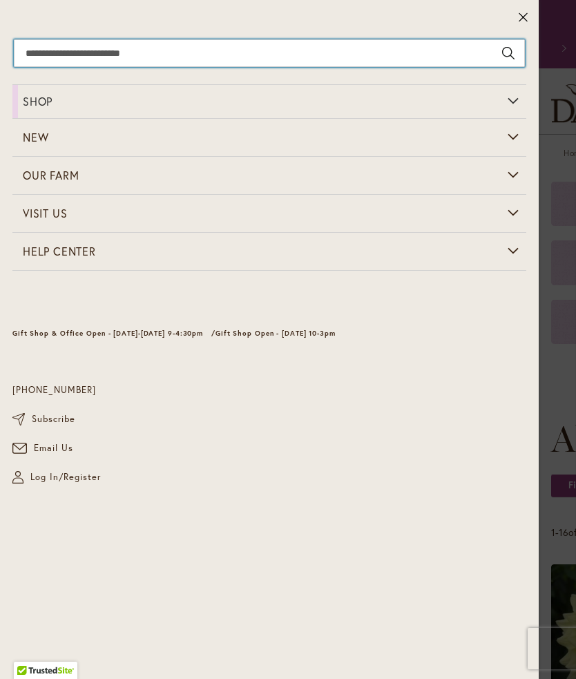
click at [61, 63] on input "Search" at bounding box center [269, 53] width 511 height 28
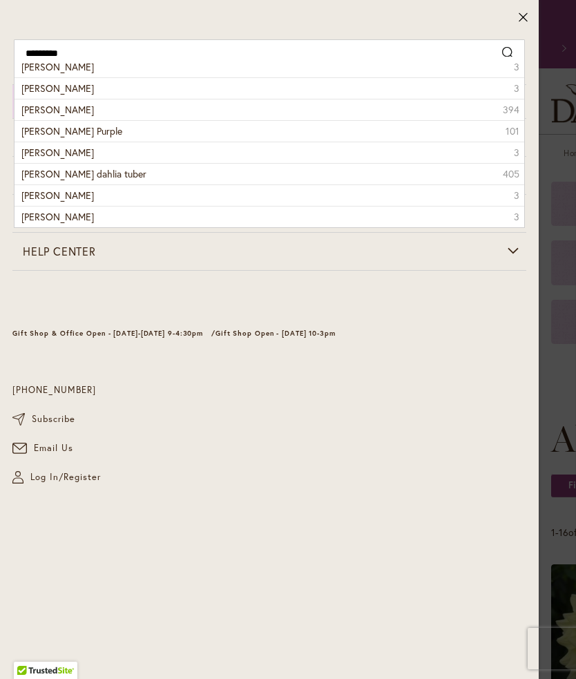
click at [56, 175] on span "thomas edison dahlia tuber" at bounding box center [83, 173] width 125 height 13
type input "**********"
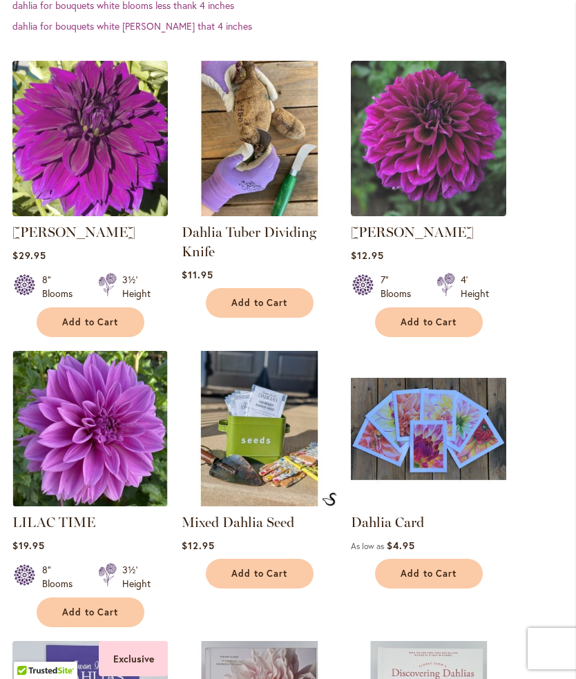
scroll to position [458, 0]
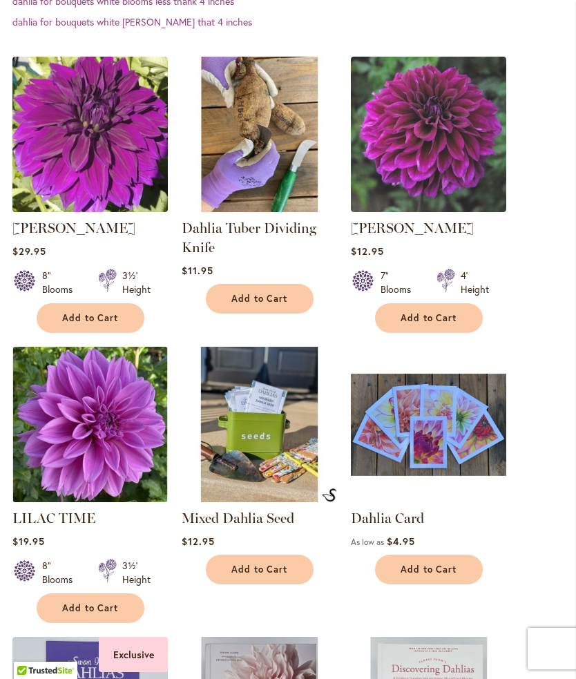
click at [86, 158] on img at bounding box center [90, 135] width 156 height 156
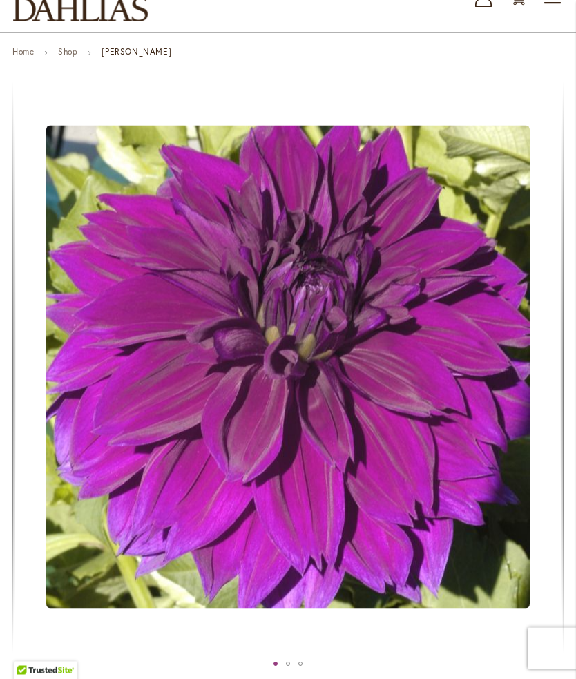
scroll to position [102, 0]
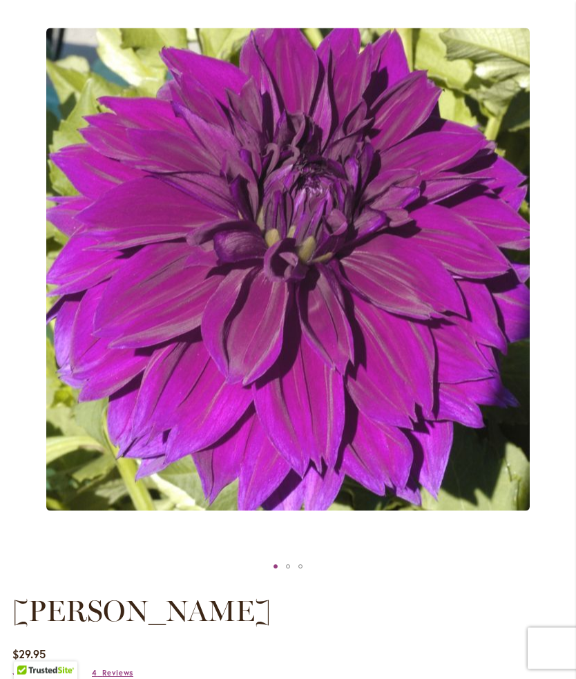
scroll to position [0, 0]
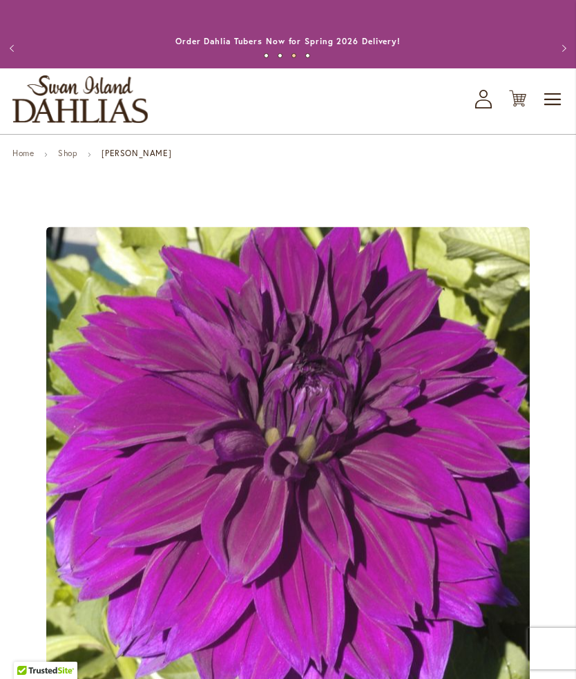
click at [70, 158] on link "Shop" at bounding box center [67, 153] width 19 height 10
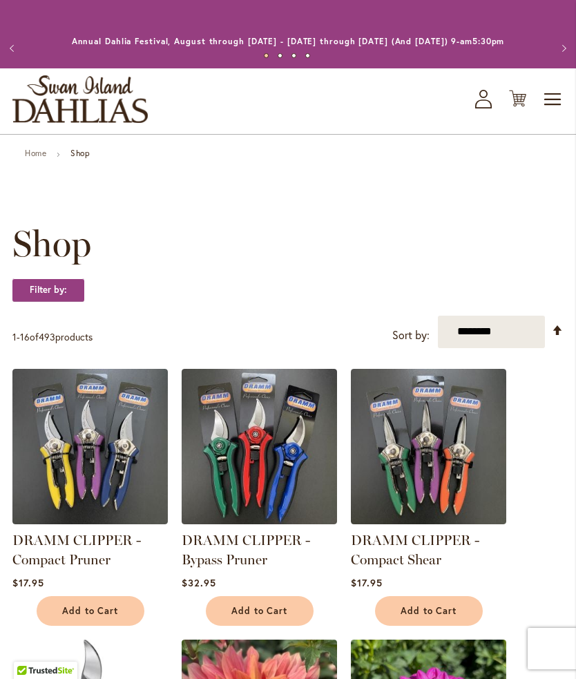
click at [550, 110] on span "Toggle Nav" at bounding box center [553, 100] width 21 height 28
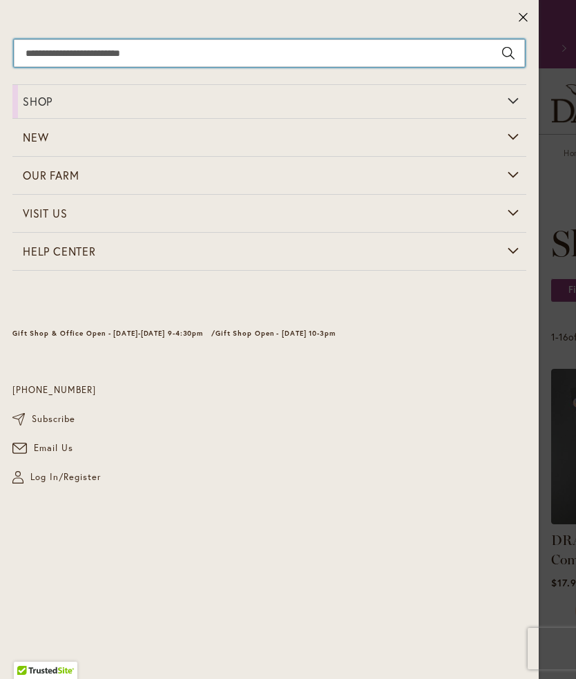
click at [44, 47] on input "Search" at bounding box center [269, 53] width 511 height 28
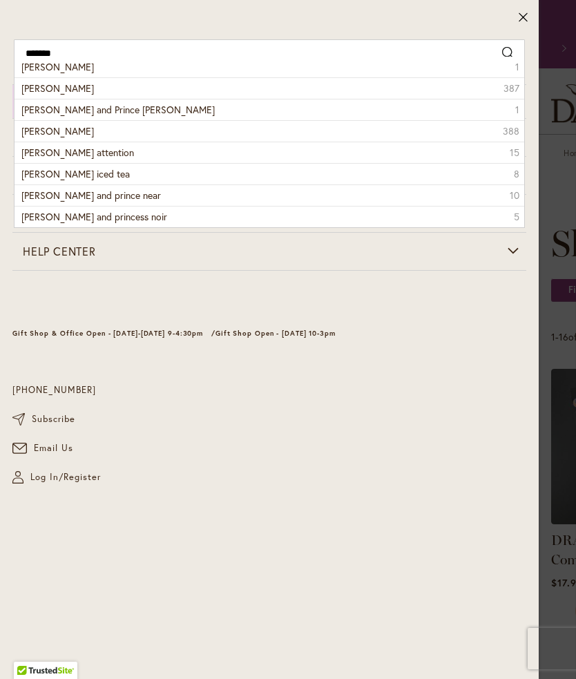
click at [42, 93] on span "Juanita Dahlia" at bounding box center [57, 88] width 73 height 13
type input "**********"
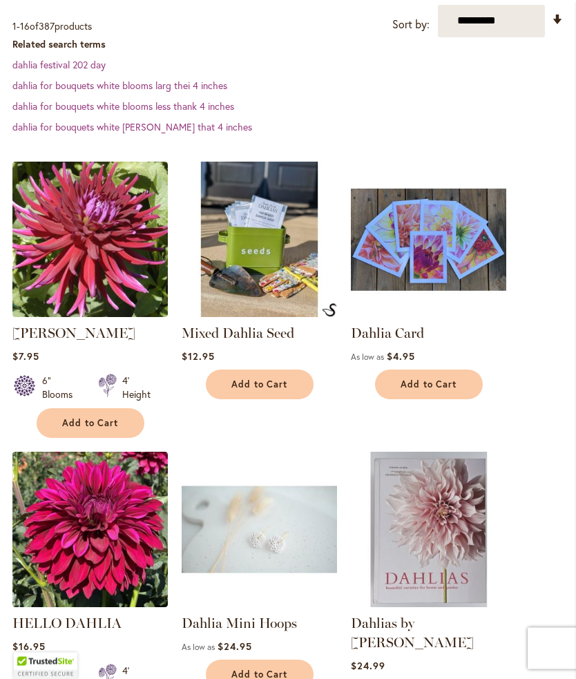
scroll to position [352, 0]
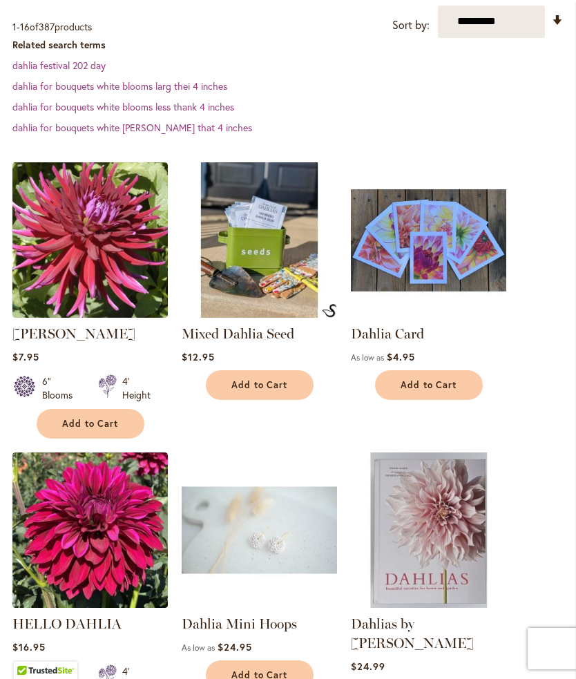
click at [81, 418] on span "Add to Cart" at bounding box center [90, 424] width 57 height 12
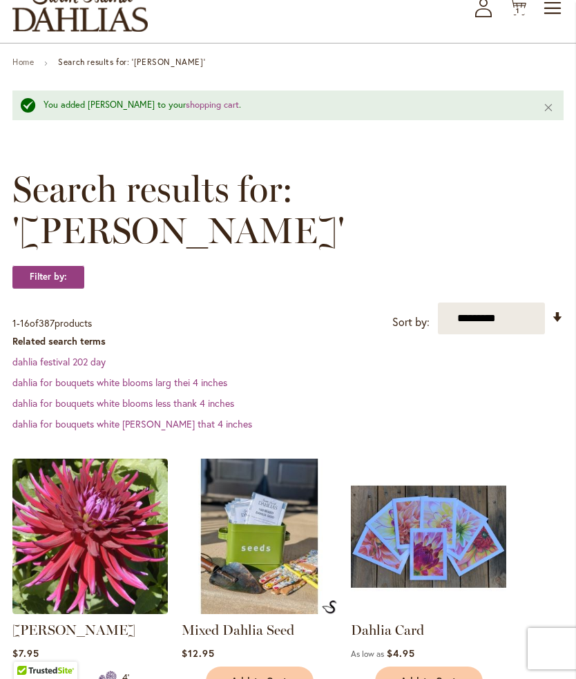
scroll to position [0, 0]
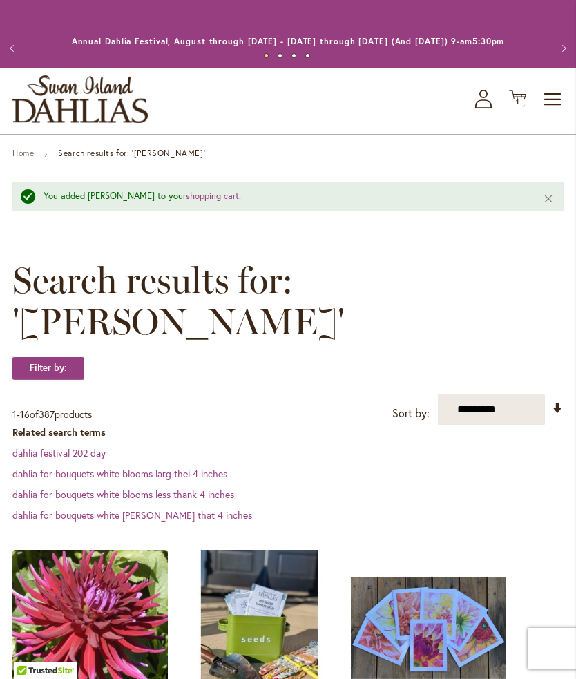
click at [85, 158] on strong "Search results for: '[PERSON_NAME]'" at bounding box center [131, 153] width 147 height 10
click at [22, 158] on link "Home" at bounding box center [22, 153] width 21 height 10
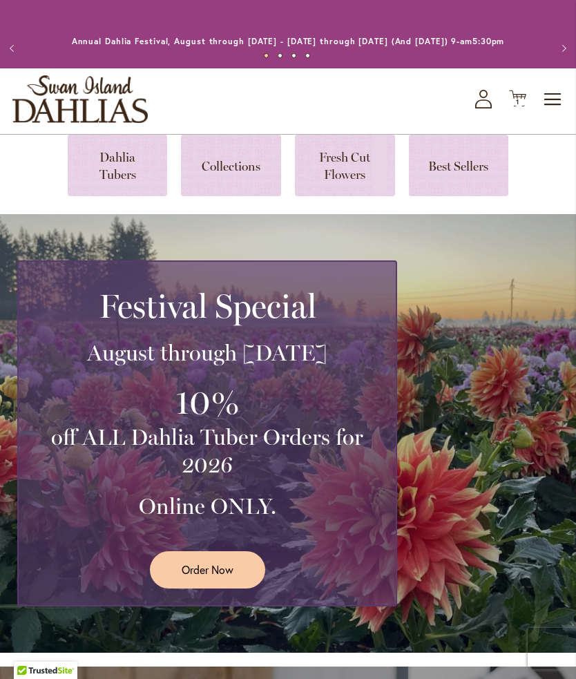
click at [552, 111] on span "Toggle Nav" at bounding box center [553, 100] width 21 height 28
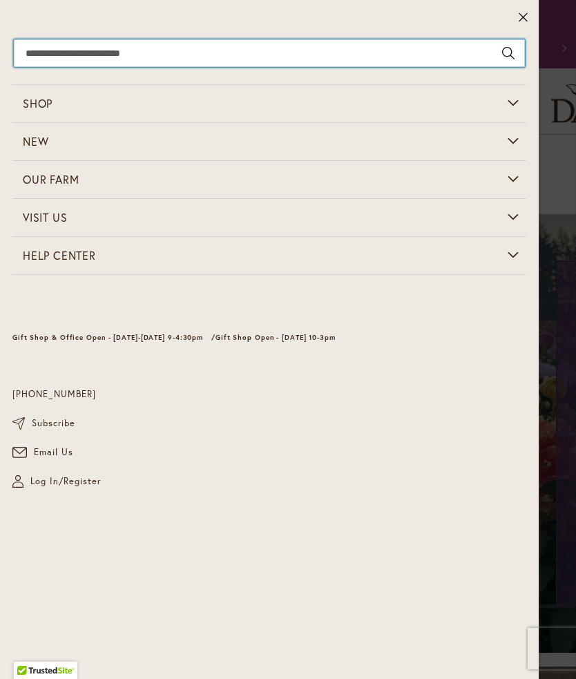
click at [66, 58] on input "Search" at bounding box center [269, 53] width 511 height 28
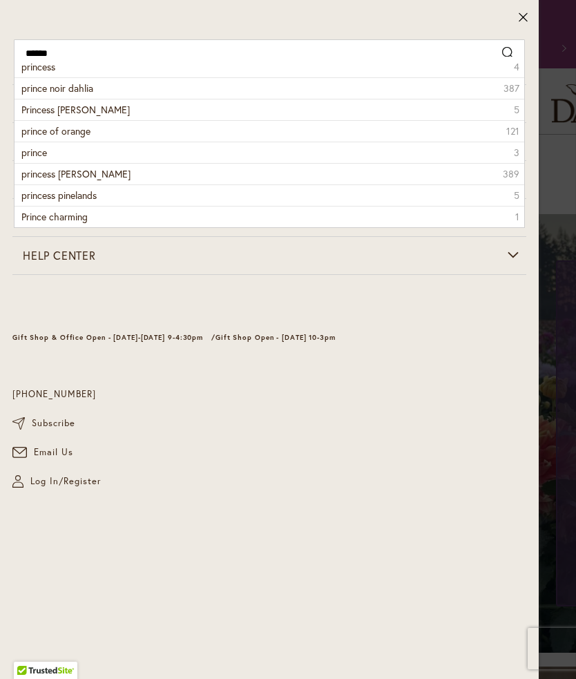
click at [44, 92] on span "prince noir dahlia" at bounding box center [57, 88] width 72 height 13
type input "**********"
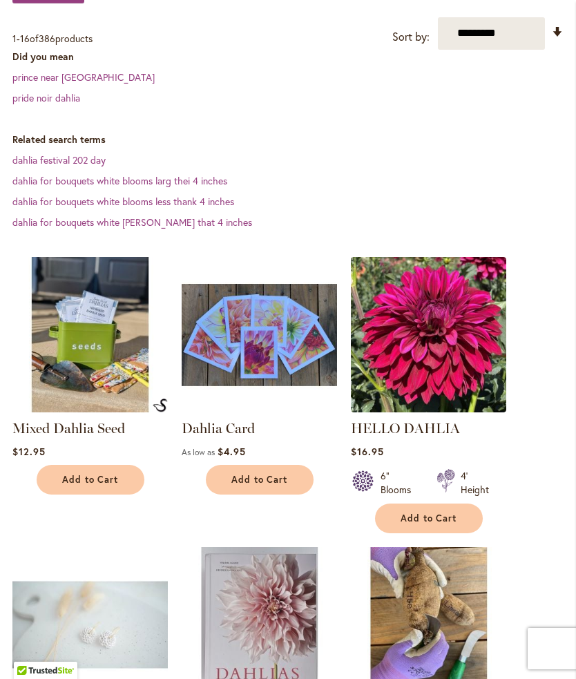
scroll to position [337, 0]
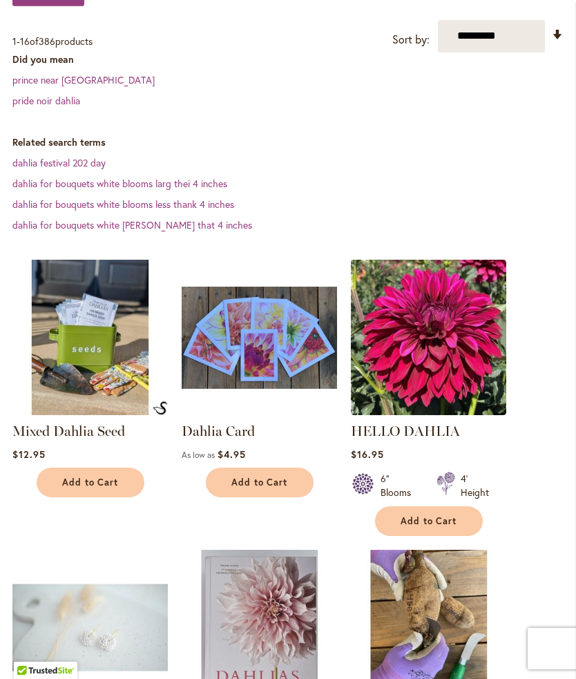
click at [424, 527] on span "Add to Cart" at bounding box center [429, 522] width 57 height 12
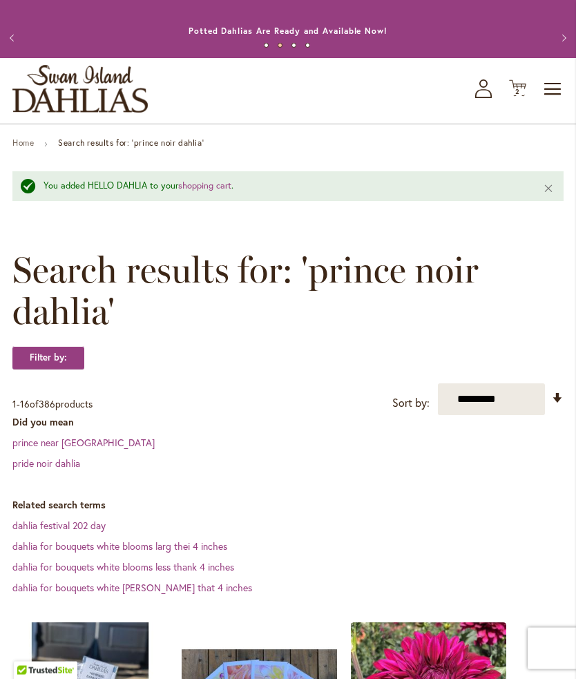
scroll to position [0, 0]
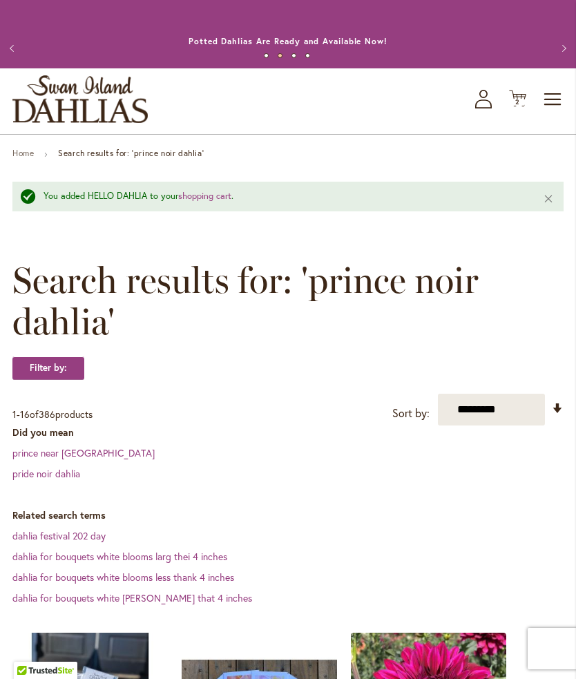
click at [75, 158] on strong "Search results for: 'prince noir dahlia'" at bounding box center [131, 153] width 146 height 10
click at [94, 161] on ul "Home Search results for: 'prince noir dahlia'" at bounding box center [288, 155] width 552 height 12
click at [27, 158] on link "Home" at bounding box center [22, 153] width 21 height 10
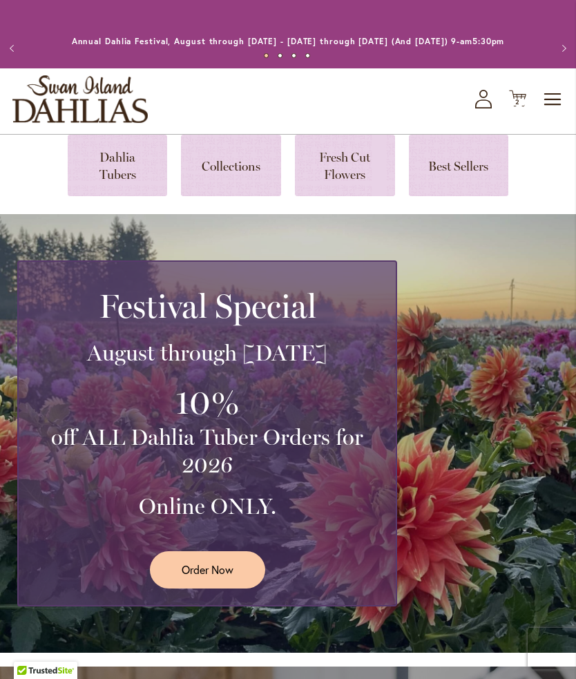
click at [548, 113] on span "Toggle Nav" at bounding box center [553, 100] width 21 height 28
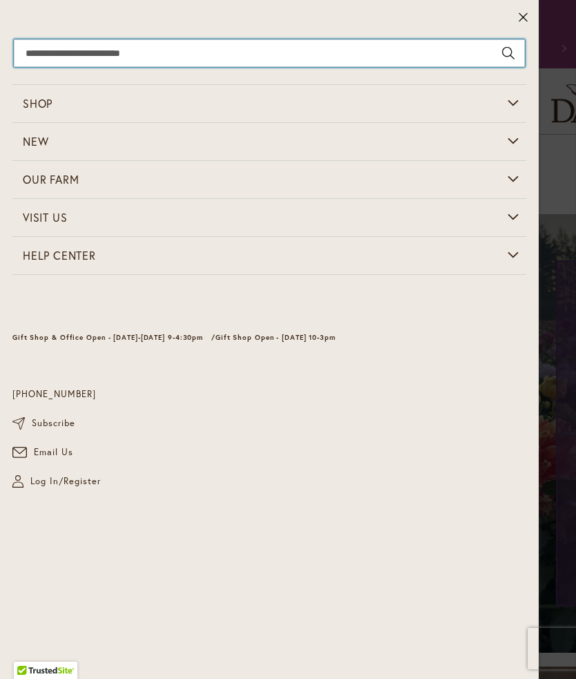
click at [44, 58] on input "Search" at bounding box center [269, 53] width 511 height 28
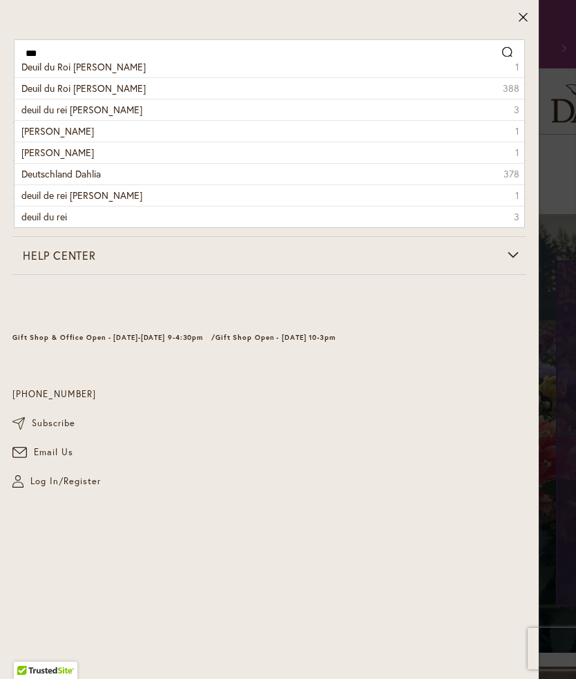
click at [84, 93] on span "Deuil du Roi [PERSON_NAME]" at bounding box center [83, 88] width 124 height 13
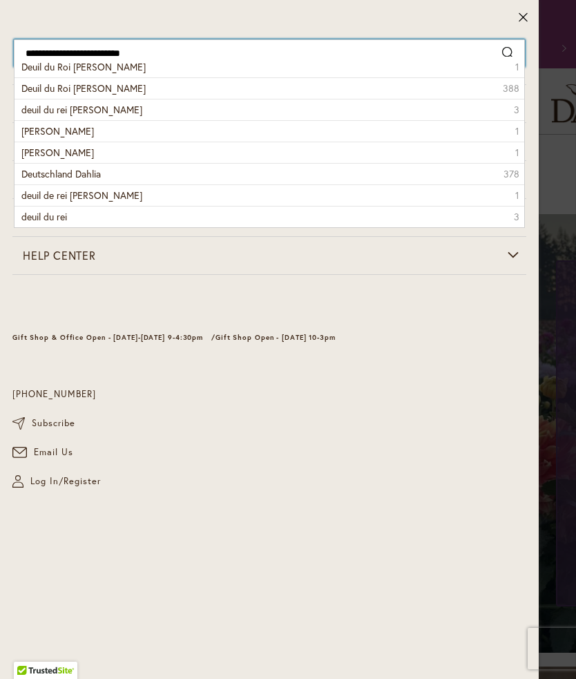
type input "**********"
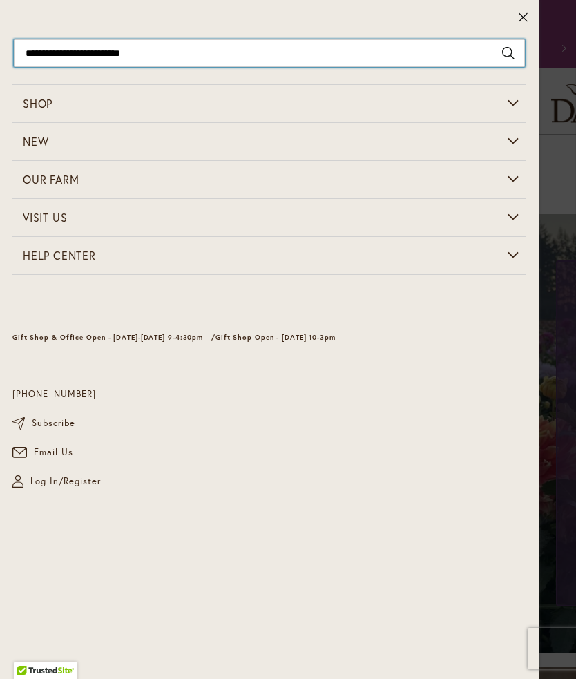
click at [55, 50] on input "**********" at bounding box center [269, 53] width 511 height 28
type input "*"
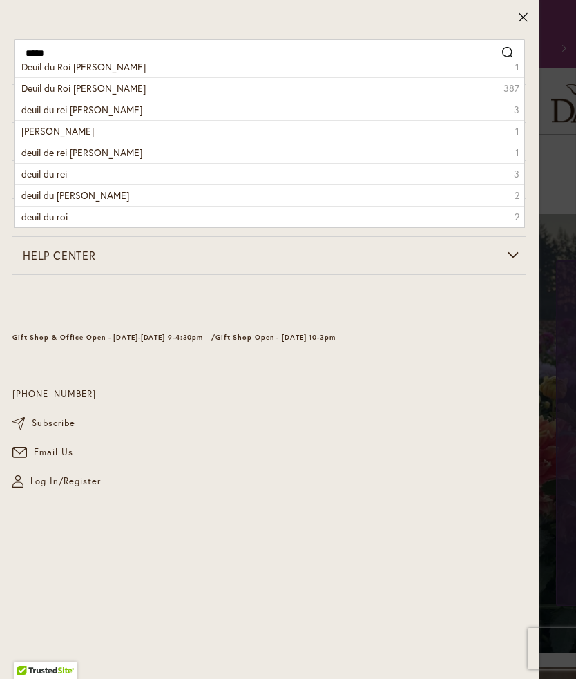
click at [62, 68] on span "Deuil du Roi Albert" at bounding box center [83, 66] width 124 height 13
type input "**********"
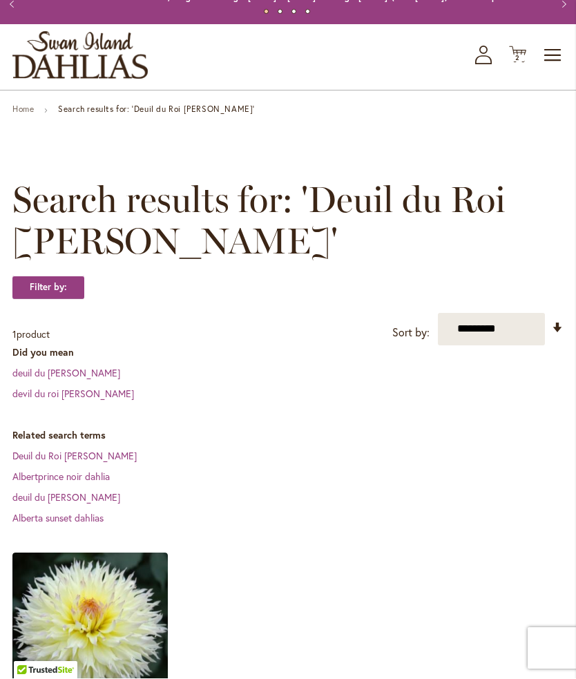
scroll to position [44, 0]
click at [36, 400] on link "devil du roi [PERSON_NAME]" at bounding box center [73, 393] width 122 height 13
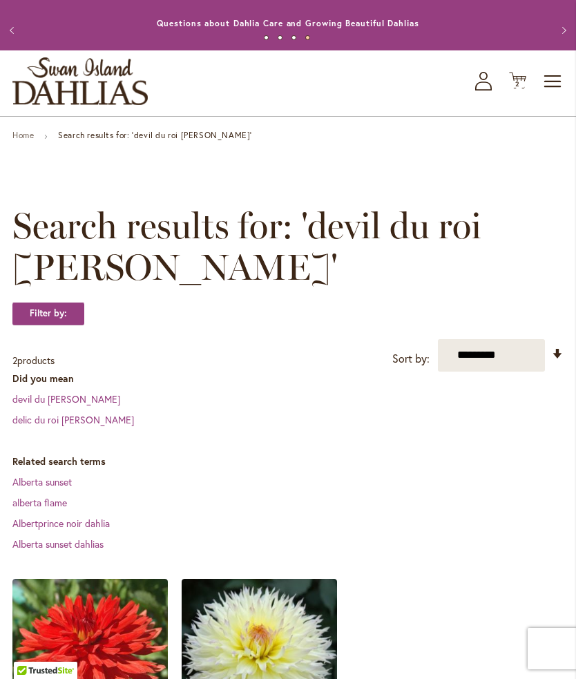
scroll to position [21, 0]
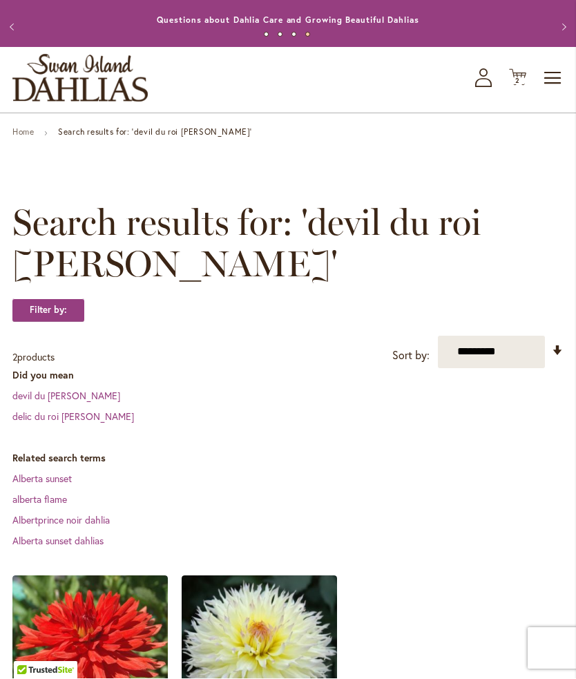
click at [32, 527] on link "Albertprince noir dahlia" at bounding box center [60, 520] width 97 height 13
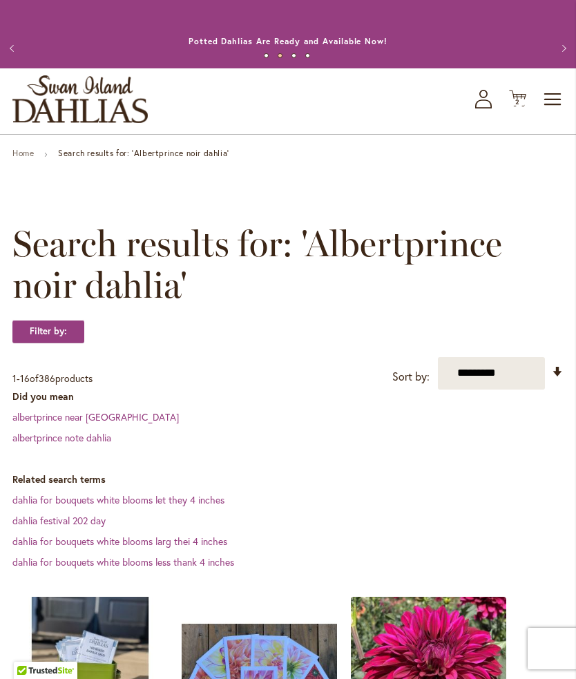
click at [552, 113] on span "Toggle Nav" at bounding box center [553, 100] width 21 height 28
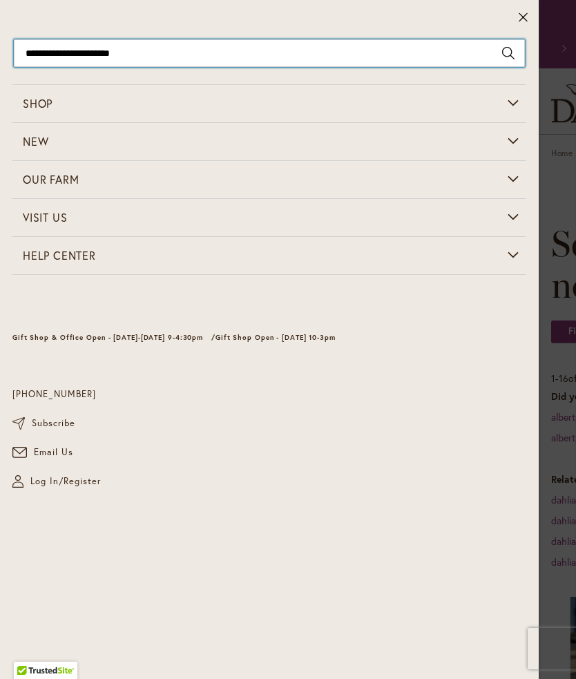
click at [171, 51] on input "**********" at bounding box center [269, 53] width 511 height 28
click at [507, 56] on input "**********" at bounding box center [269, 53] width 511 height 28
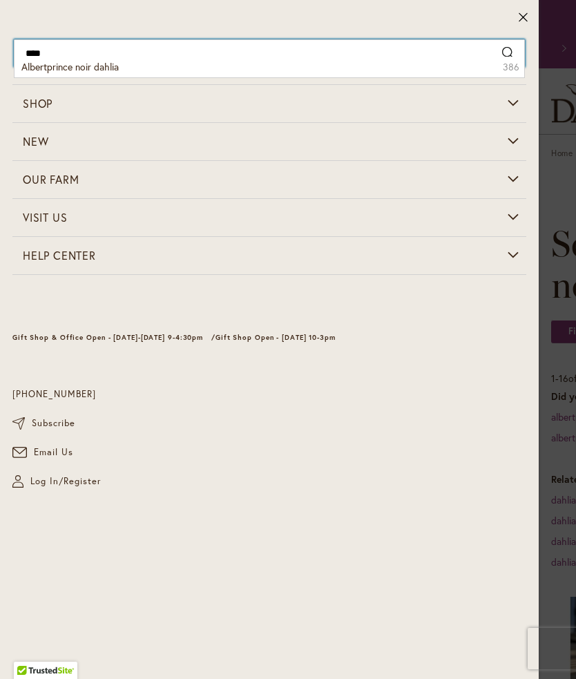
type input "***"
type input "**********"
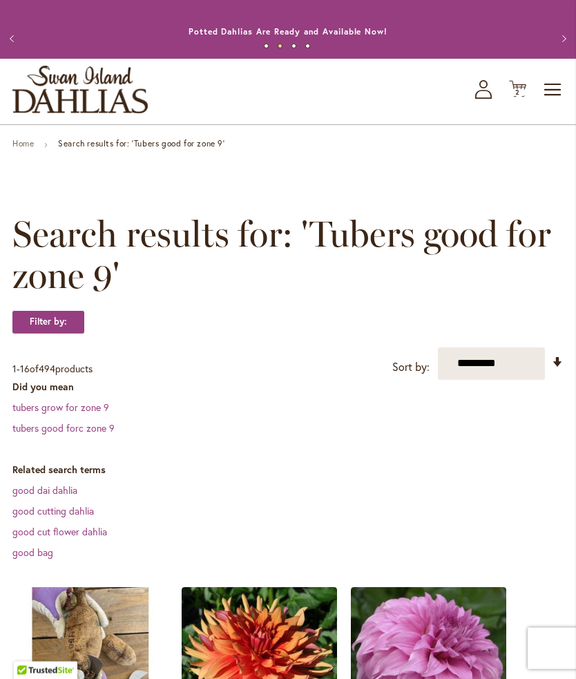
scroll to position [10, 0]
click at [35, 414] on link "tubers grow for zone 9" at bounding box center [60, 407] width 97 height 13
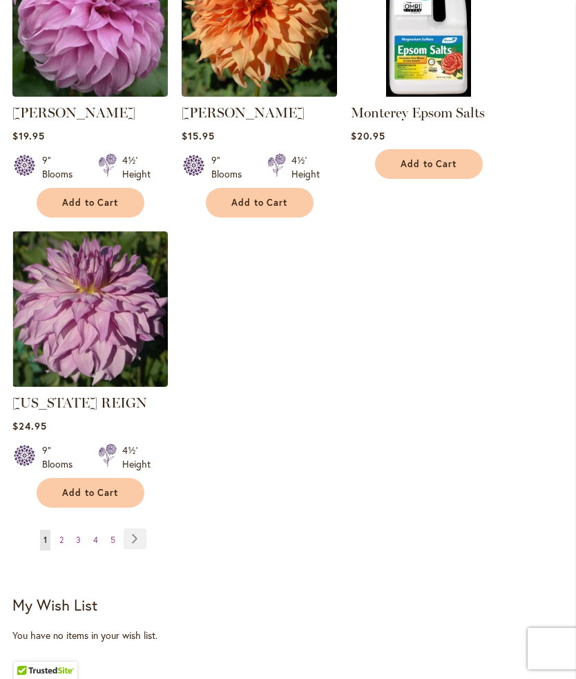
scroll to position [1867, 0]
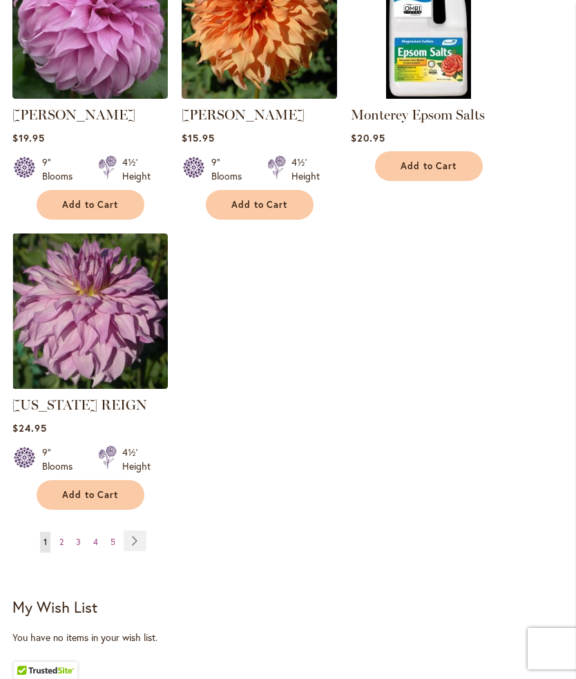
click at [62, 537] on span "2" at bounding box center [61, 542] width 4 height 10
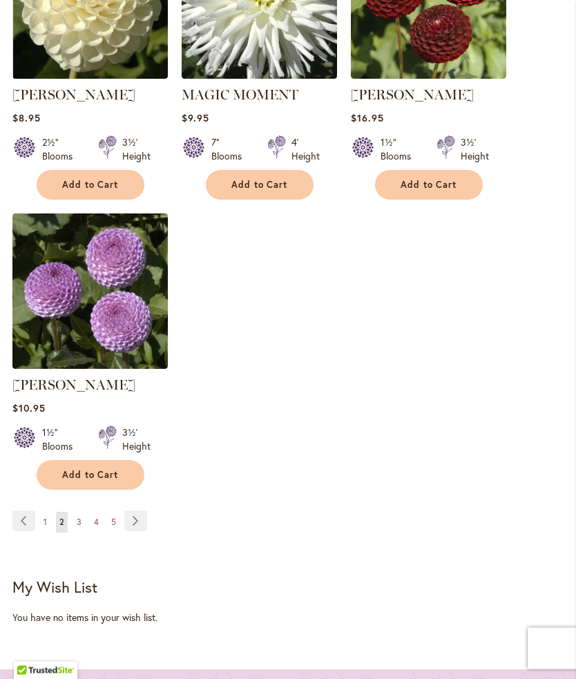
scroll to position [1835, 0]
click at [84, 533] on link "Page 3" at bounding box center [79, 522] width 12 height 21
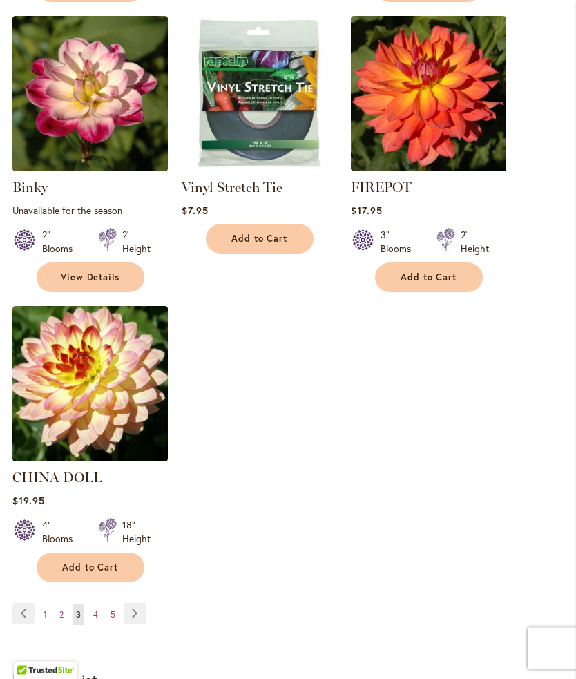
scroll to position [1742, 0]
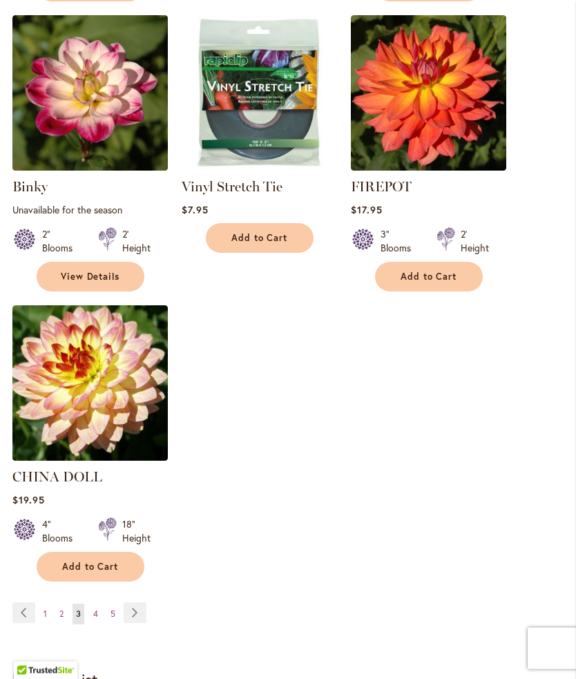
click at [93, 620] on span "4" at bounding box center [95, 615] width 5 height 10
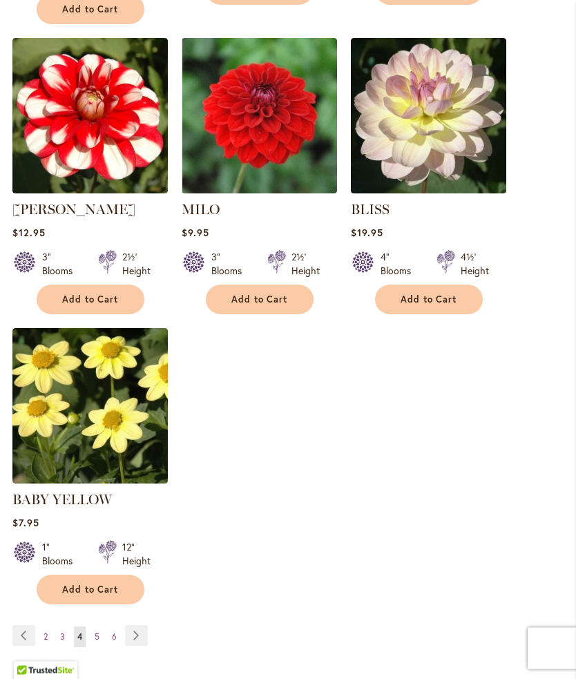
scroll to position [1742, 0]
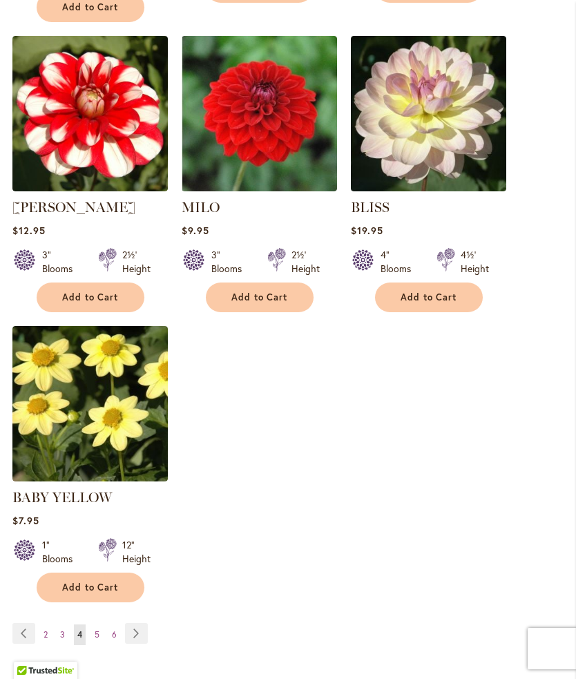
click at [95, 630] on span "5" at bounding box center [97, 635] width 5 height 10
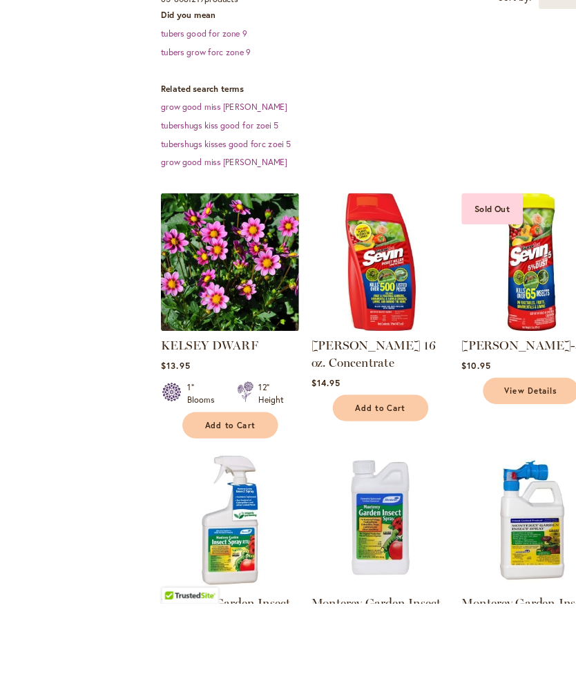
scroll to position [415, 0]
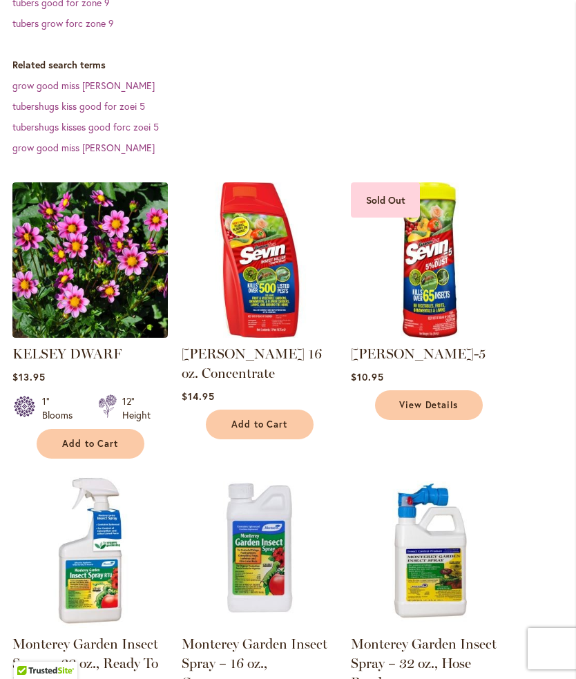
click at [93, 450] on span "Add to Cart" at bounding box center [90, 444] width 57 height 12
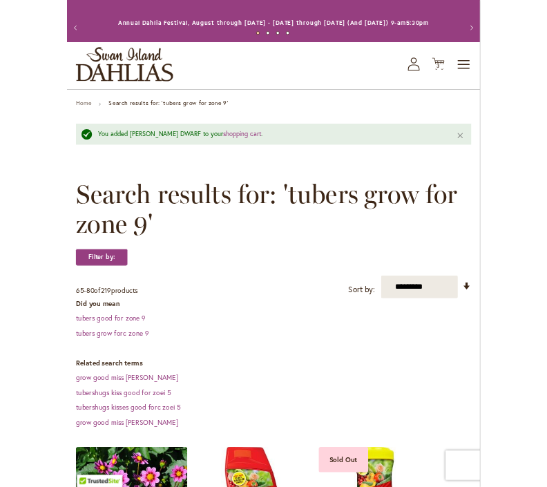
scroll to position [0, 0]
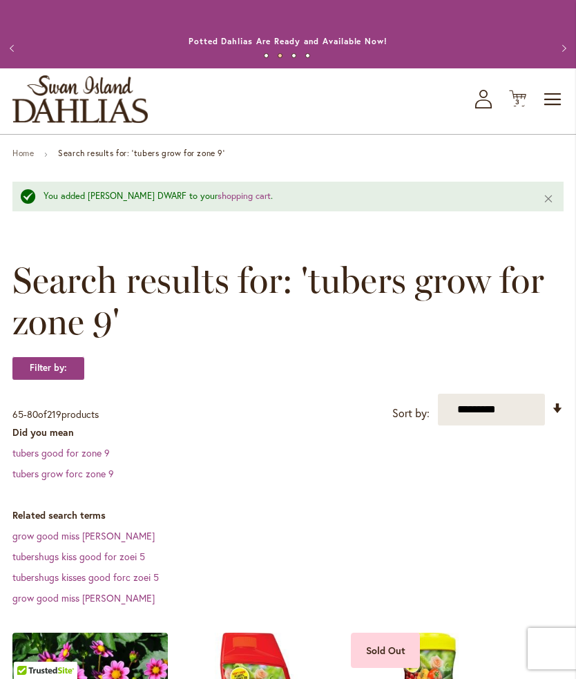
click at [518, 106] on span "3" at bounding box center [518, 101] width 5 height 9
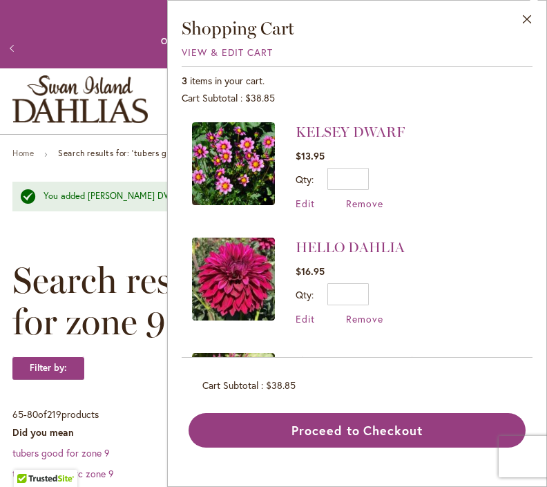
click at [538, 234] on div "Close Shopping Cart View & Edit Cart 3 items in your cart. Cart Subtotal $38.85…" at bounding box center [357, 243] width 380 height 487
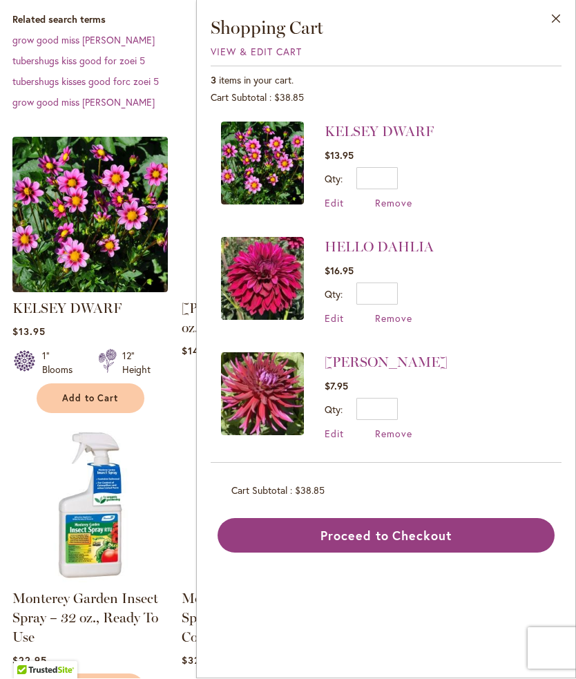
scroll to position [496, 0]
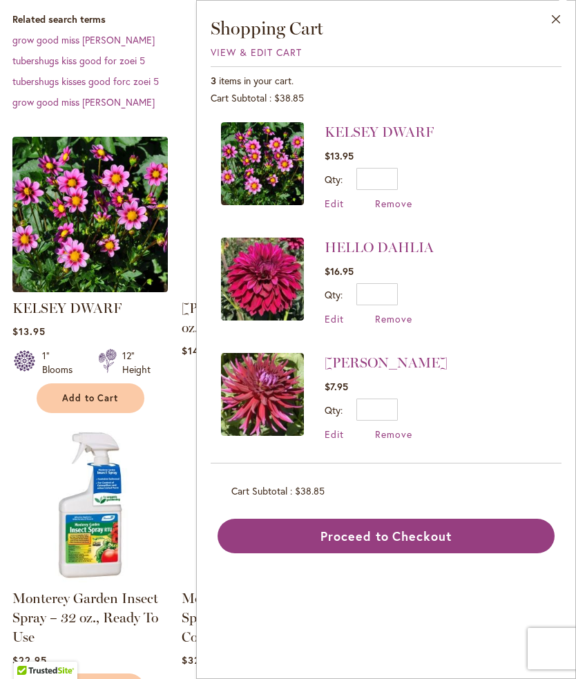
click at [558, 20] on button "Close" at bounding box center [557, 23] width 38 height 44
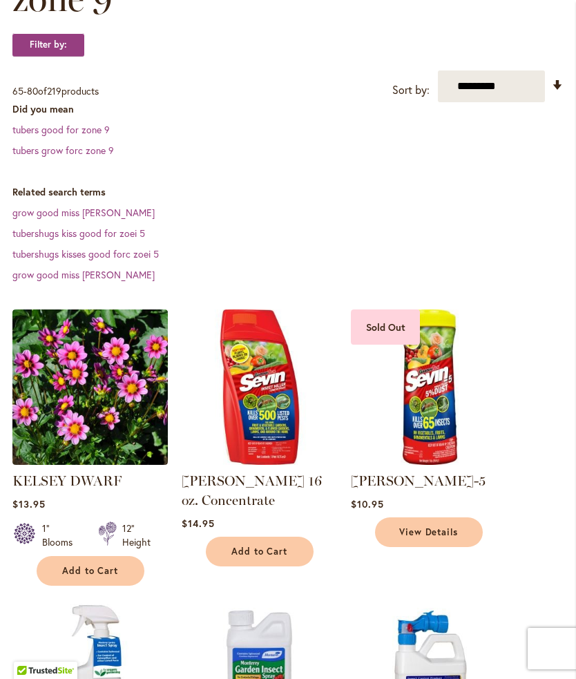
scroll to position [327, 0]
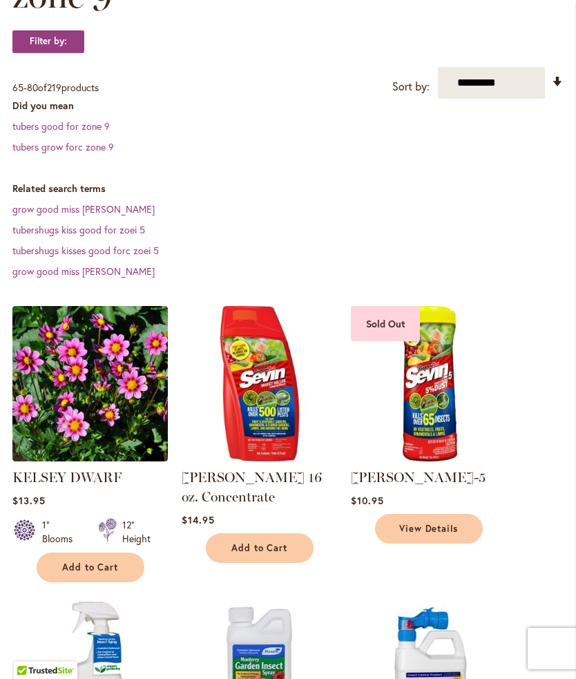
click at [66, 133] on link "tubers good for zone 9" at bounding box center [60, 126] width 97 height 13
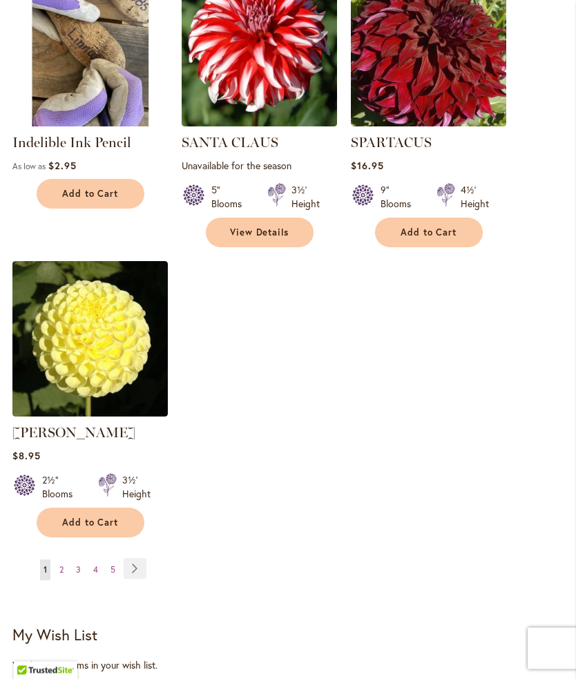
scroll to position [1787, 0]
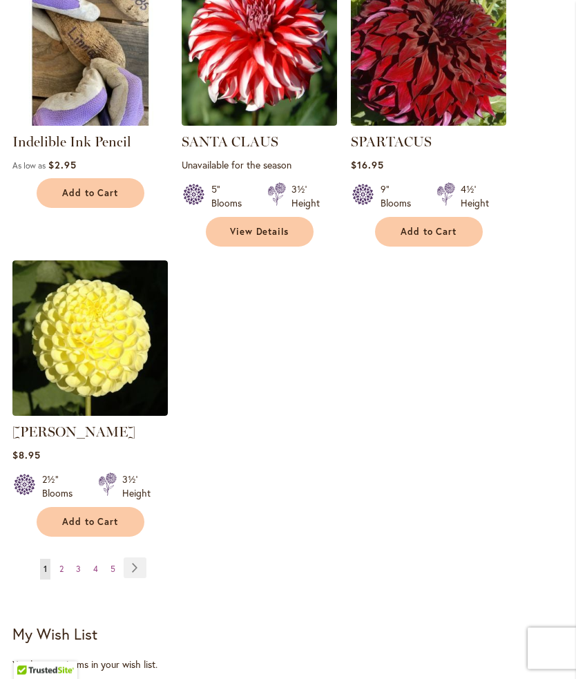
click at [61, 575] on span "2" at bounding box center [61, 570] width 4 height 10
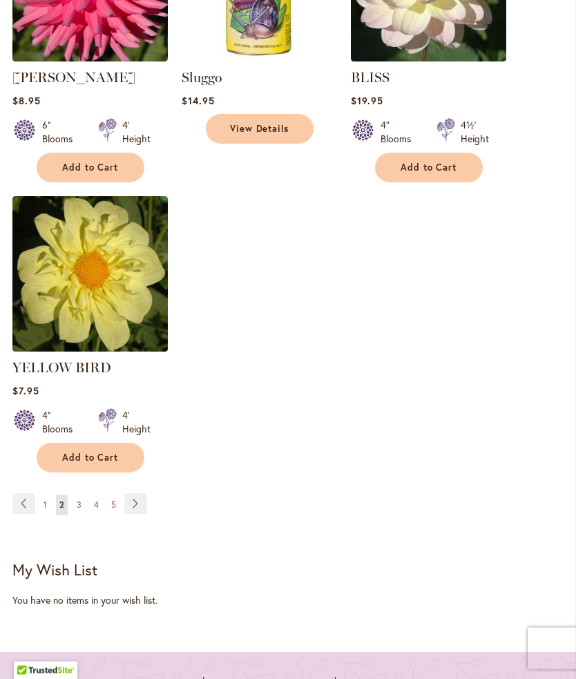
scroll to position [1921, 0]
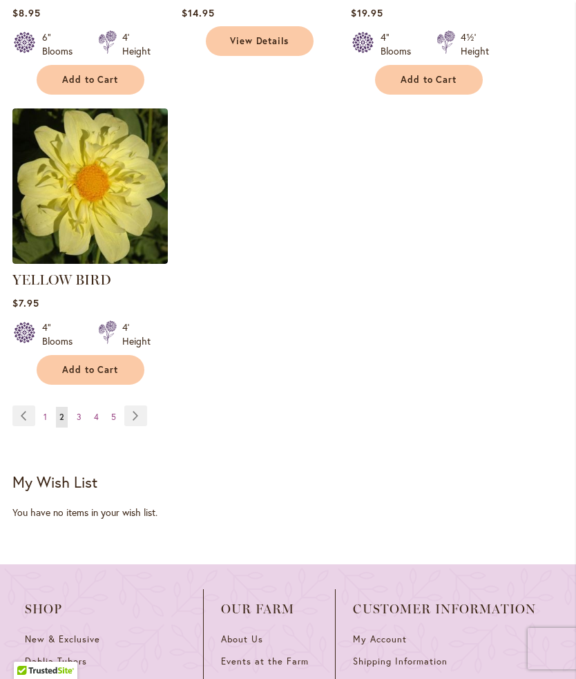
click at [138, 413] on link "Page Next" at bounding box center [135, 416] width 23 height 21
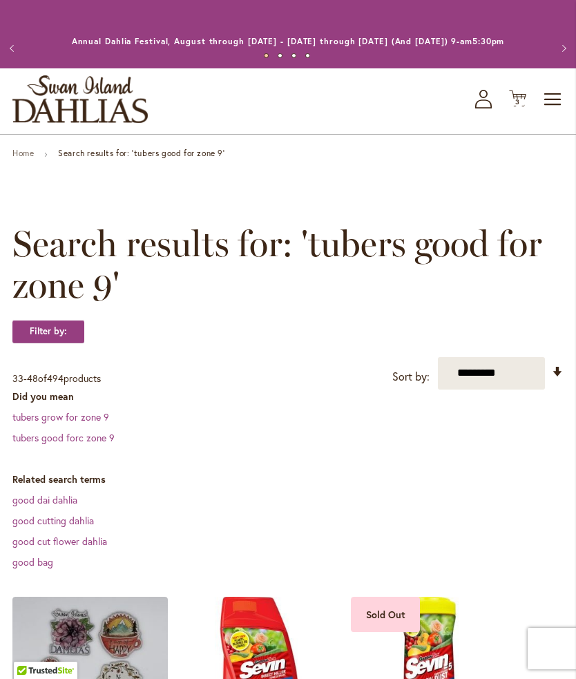
click at [23, 158] on link "Home" at bounding box center [22, 153] width 21 height 10
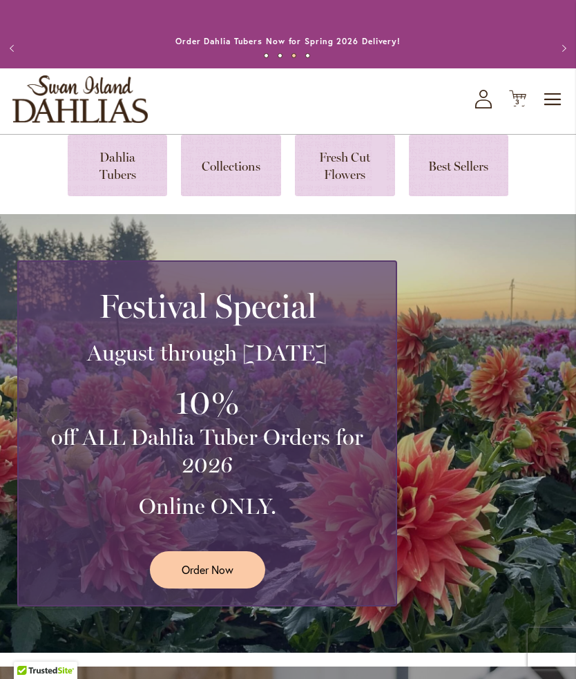
click at [543, 113] on span "Toggle Nav" at bounding box center [553, 100] width 21 height 28
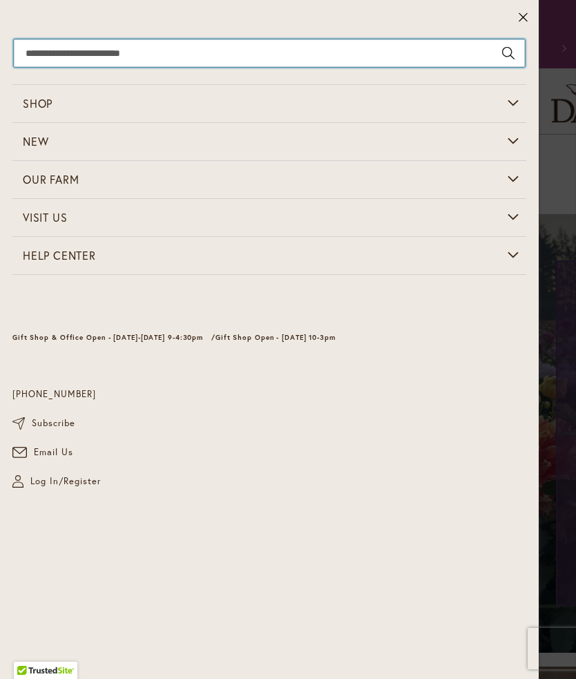
click at [53, 65] on input "Search" at bounding box center [269, 53] width 511 height 28
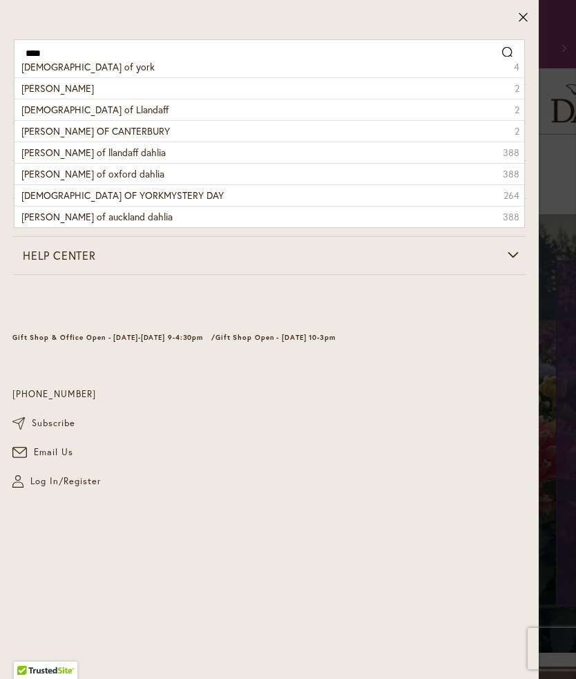
click at [49, 105] on span "Bishop of Llandaff" at bounding box center [94, 109] width 147 height 13
type input "**********"
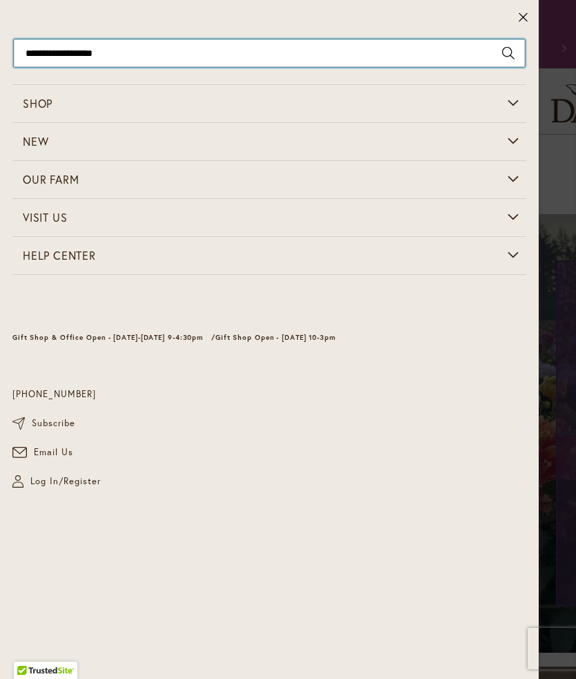
click at [37, 60] on input "**********" at bounding box center [269, 53] width 511 height 28
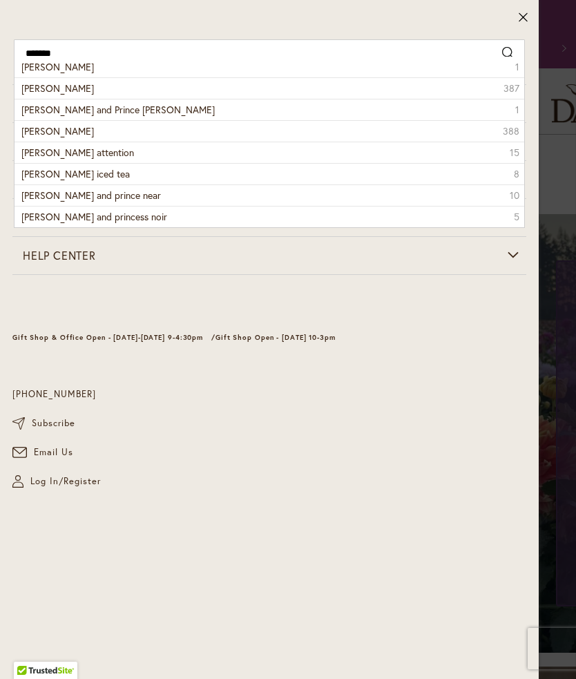
click at [36, 94] on span "Juanita Dahlia" at bounding box center [57, 88] width 73 height 13
type input "**********"
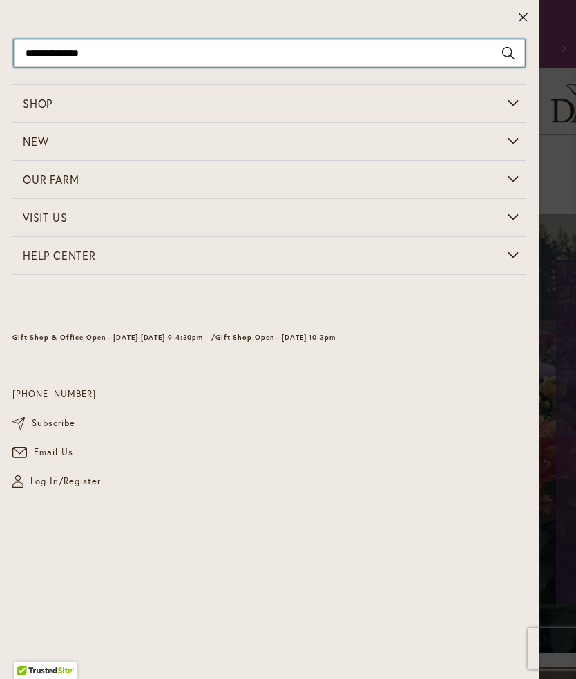
click at [44, 59] on input "**********" at bounding box center [269, 53] width 511 height 28
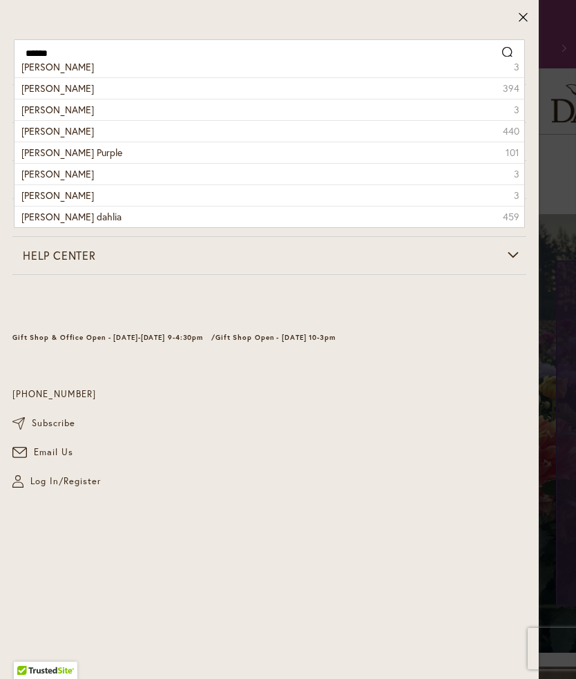
click at [49, 92] on span "Thomas edison dahlia" at bounding box center [57, 88] width 73 height 13
type input "**********"
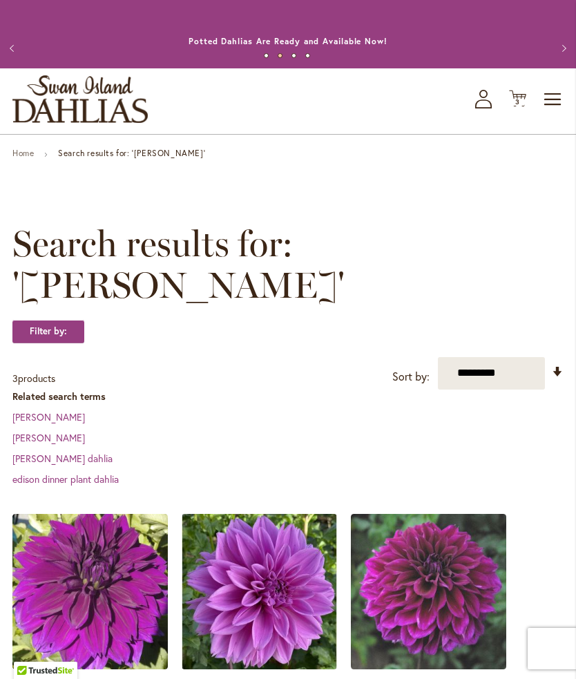
click at [6, 56] on button "Previous" at bounding box center [14, 49] width 28 height 28
click at [14, 62] on button "Previous" at bounding box center [14, 49] width 28 height 28
click at [84, 158] on strong "Search results for: '[PERSON_NAME]'" at bounding box center [131, 153] width 147 height 10
click at [23, 158] on link "Home" at bounding box center [22, 153] width 21 height 10
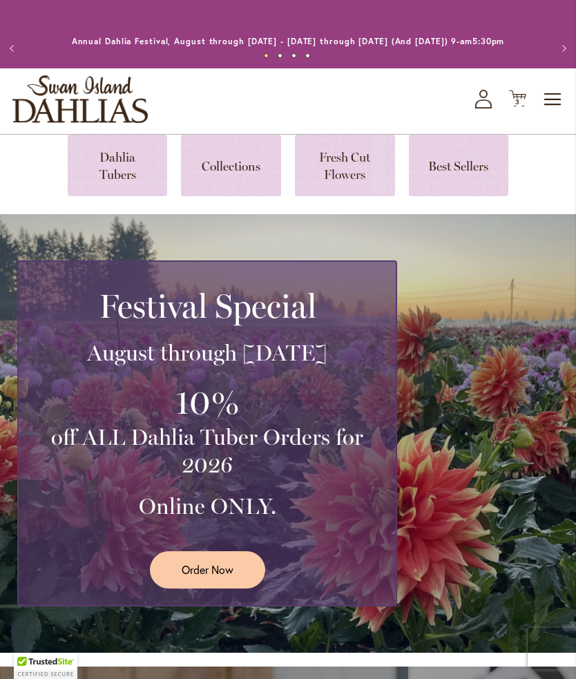
click at [550, 110] on span "Toggle Nav" at bounding box center [553, 100] width 21 height 28
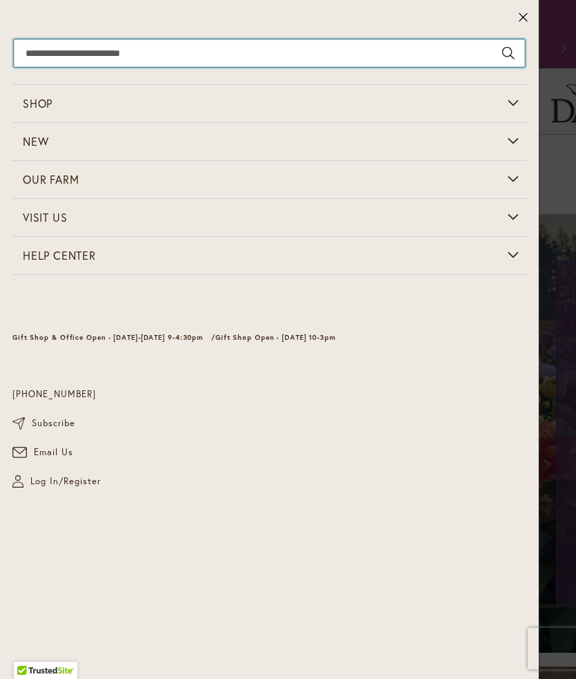
click at [41, 48] on input "Search" at bounding box center [269, 53] width 511 height 28
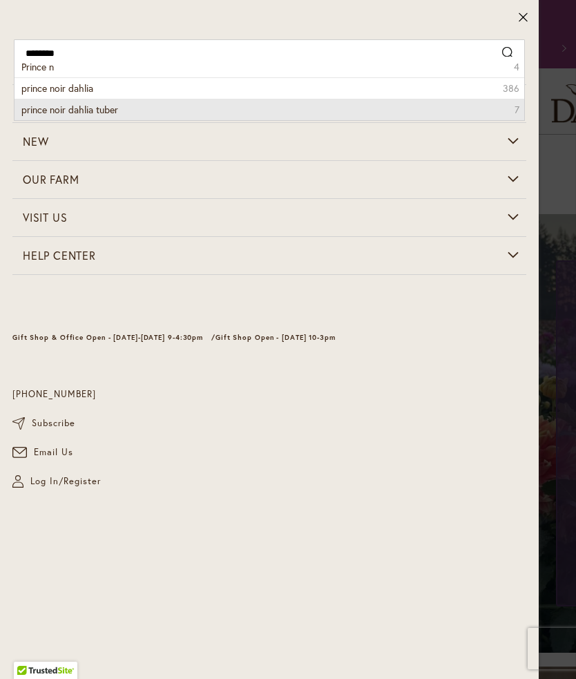
click at [45, 117] on li "prince noir dahlia tuber 7" at bounding box center [270, 109] width 510 height 21
type input "**********"
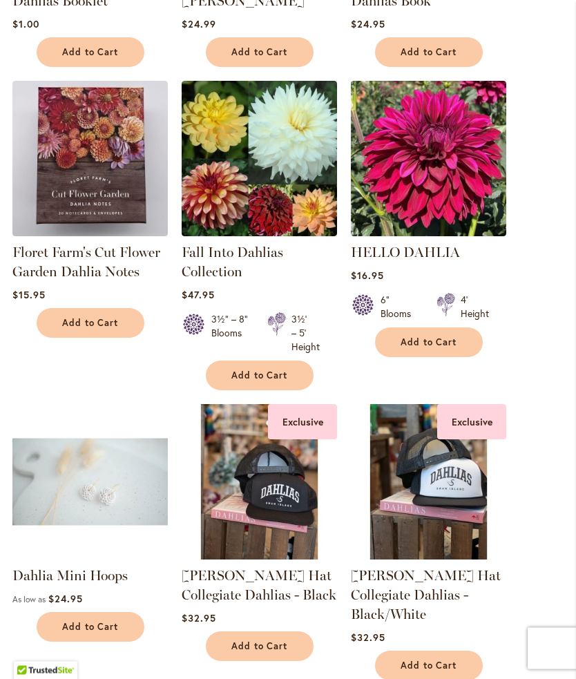
scroll to position [1057, 0]
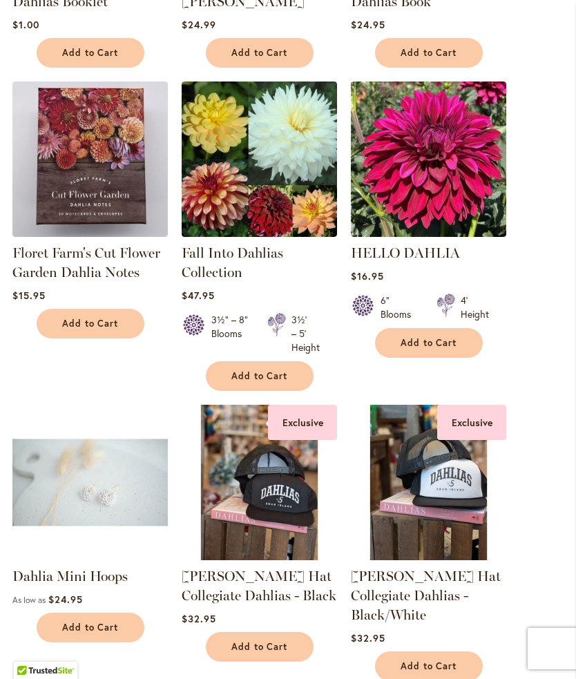
click at [473, 153] on img at bounding box center [429, 160] width 156 height 156
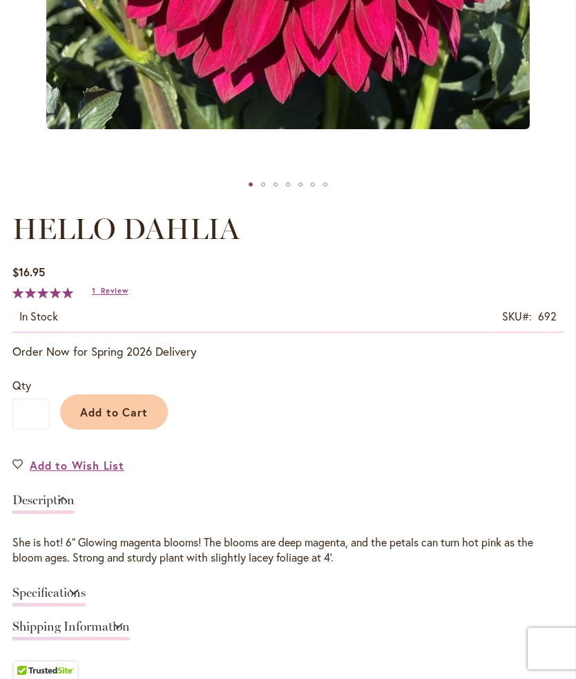
scroll to position [581, 0]
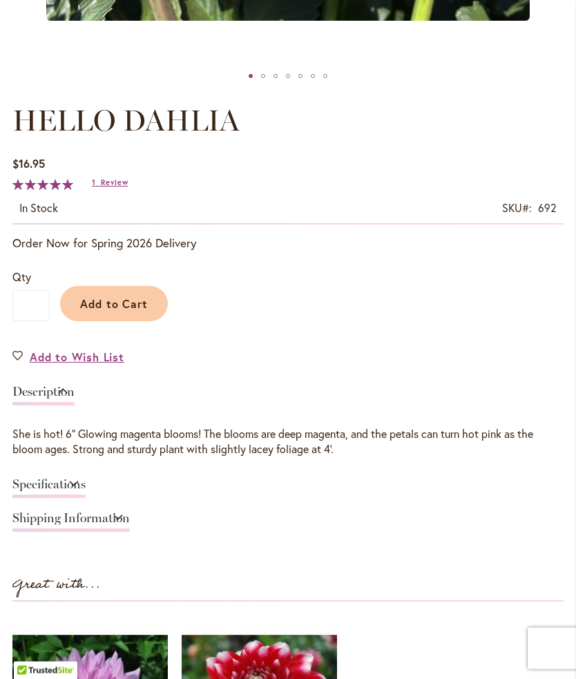
click at [48, 499] on link "Specifications" at bounding box center [48, 489] width 73 height 20
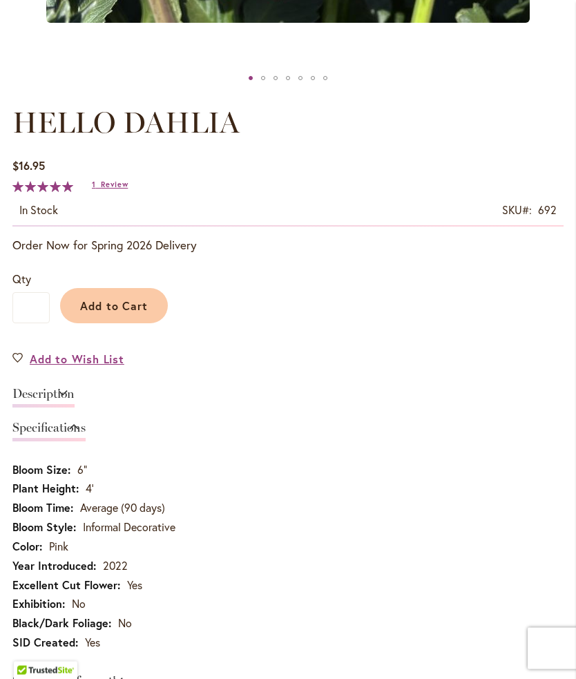
scroll to position [688, 0]
click at [107, 312] on span "Add to Cart" at bounding box center [114, 306] width 68 height 15
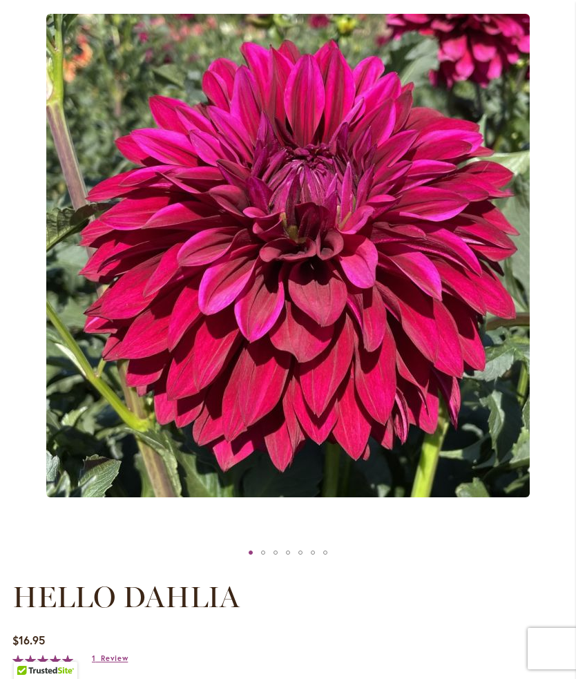
scroll to position [0, 0]
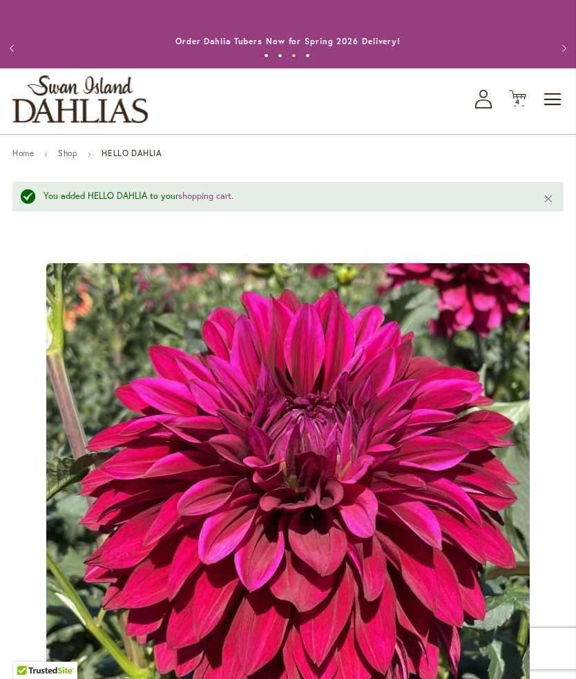
click at [518, 106] on span "4" at bounding box center [518, 101] width 5 height 9
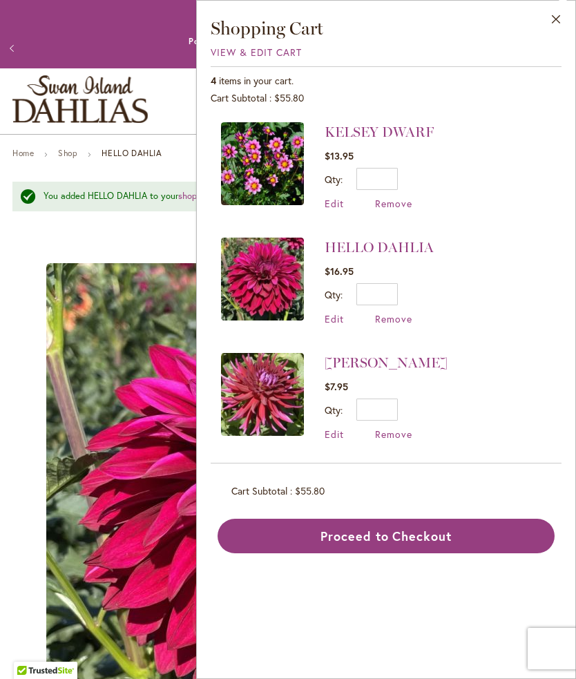
click at [391, 207] on span "Remove" at bounding box center [393, 203] width 37 height 13
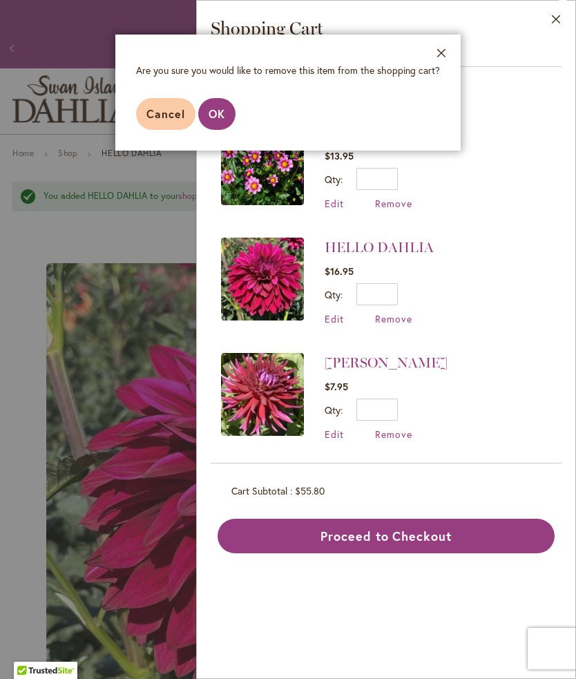
click at [222, 116] on span "OK" at bounding box center [217, 113] width 17 height 15
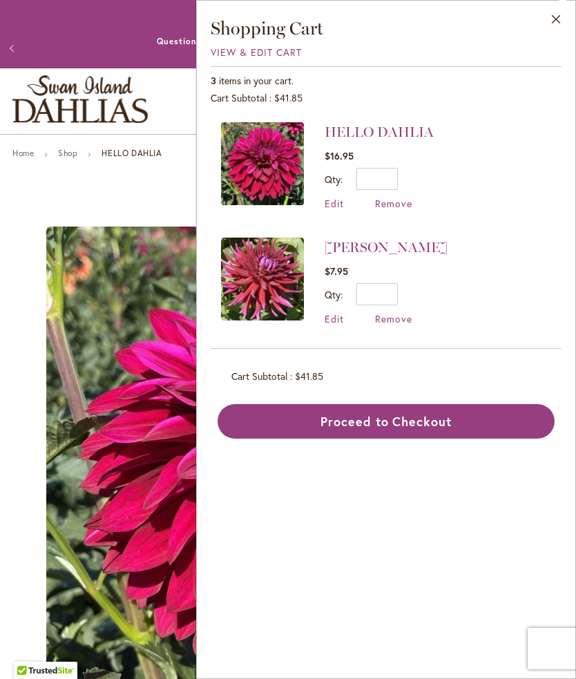
click at [560, 19] on button "Close" at bounding box center [557, 23] width 38 height 44
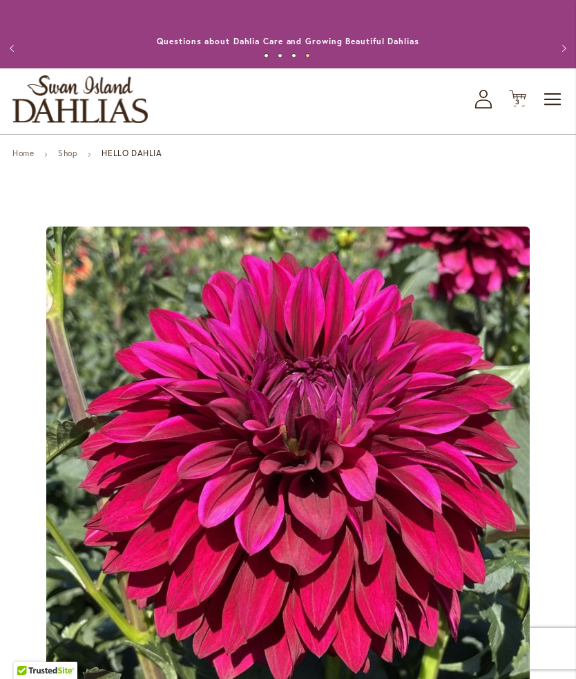
click at [66, 158] on link "Shop" at bounding box center [67, 153] width 19 height 10
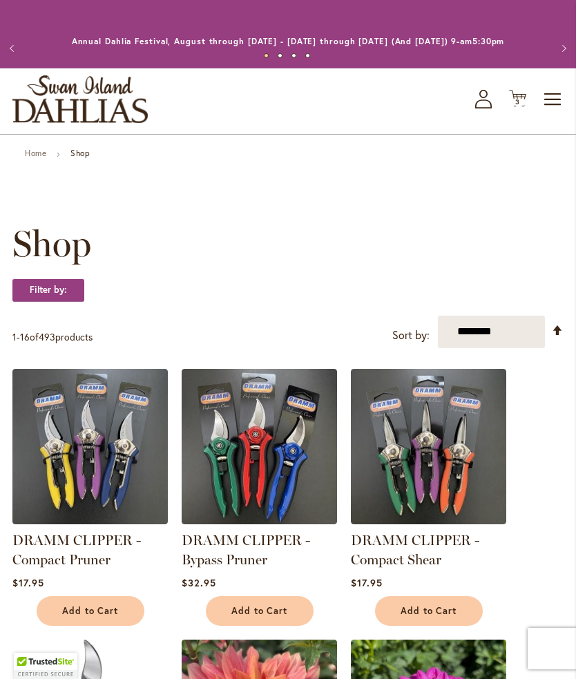
click at [35, 158] on link "Home" at bounding box center [35, 153] width 21 height 10
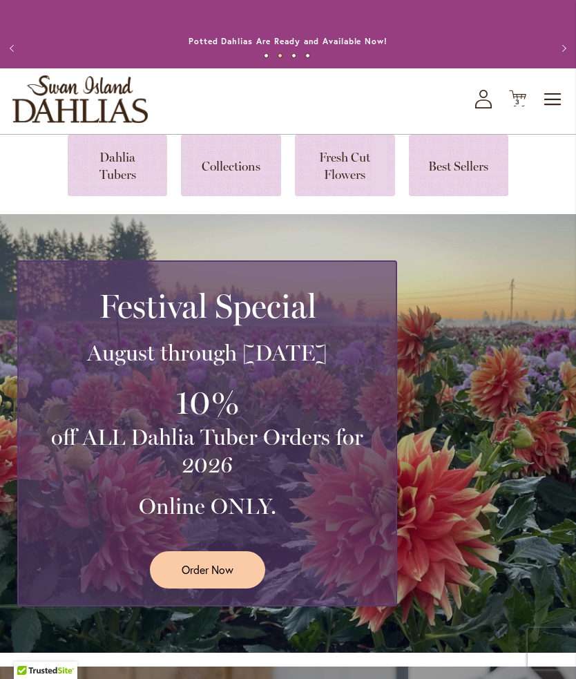
click at [475, 109] on icon "My Account" at bounding box center [483, 99] width 17 height 19
click at [479, 104] on icon "My Account" at bounding box center [483, 99] width 17 height 19
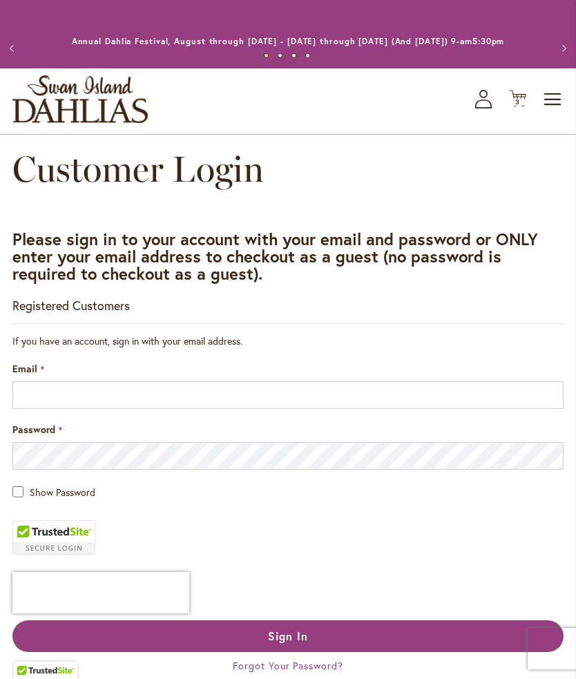
click at [552, 113] on span "Toggle Nav" at bounding box center [553, 100] width 21 height 28
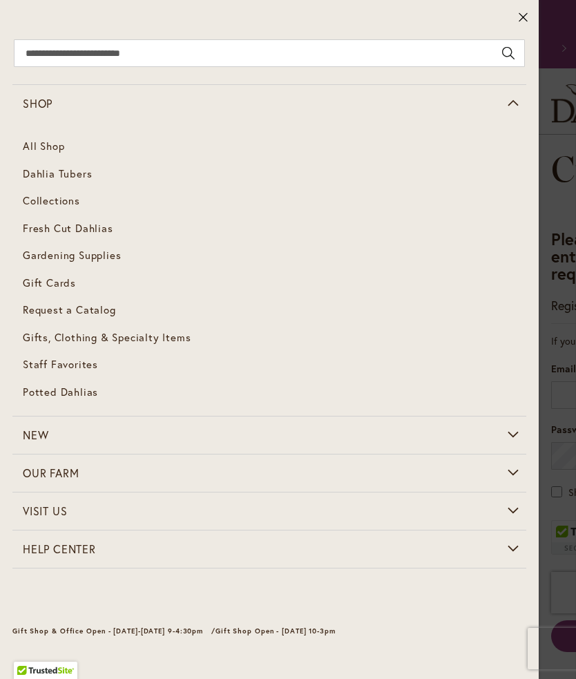
click at [39, 175] on span "Dahlia Tubers" at bounding box center [57, 174] width 69 height 14
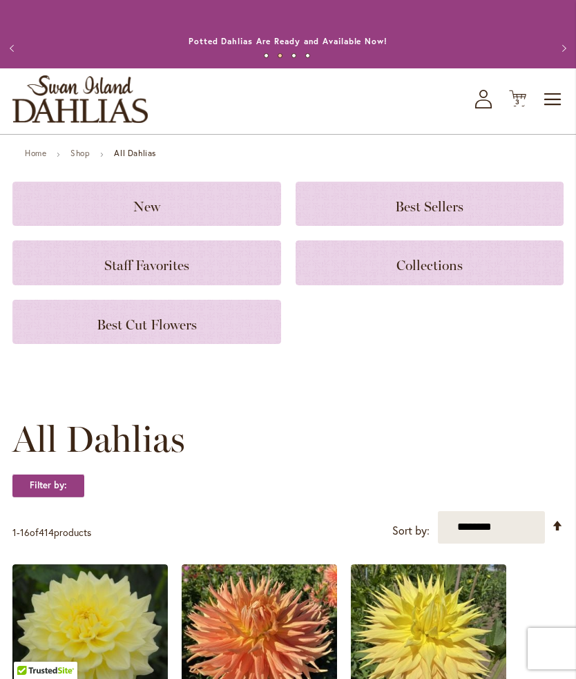
click at [75, 158] on link "Shop" at bounding box center [79, 153] width 19 height 10
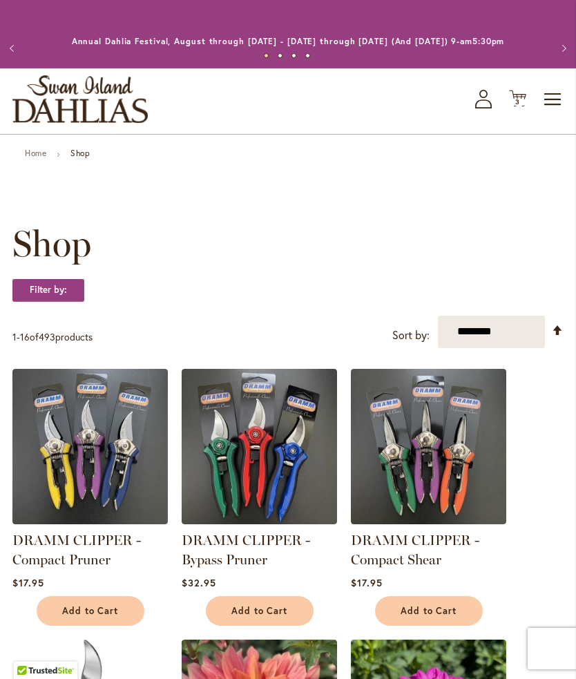
click at [552, 108] on span "Toggle Nav" at bounding box center [553, 100] width 21 height 28
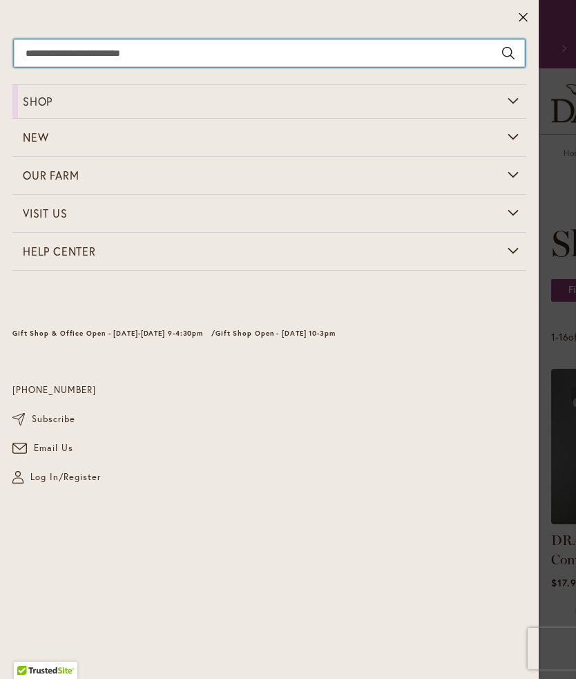
click at [58, 46] on input "Search" at bounding box center [269, 53] width 511 height 28
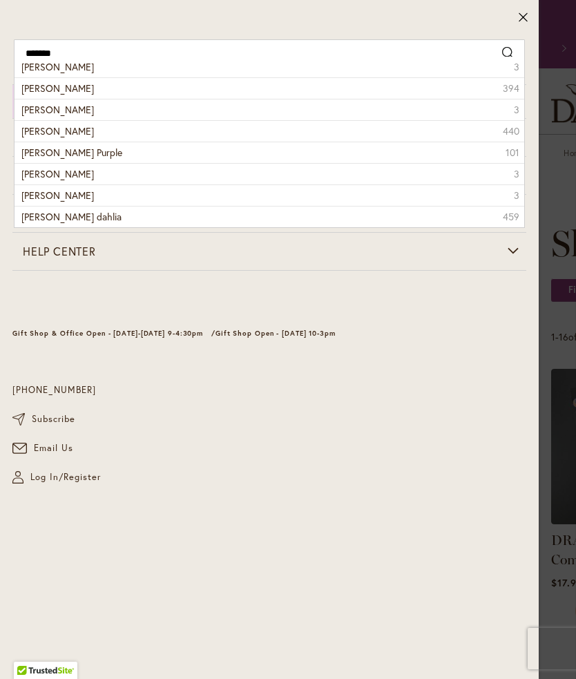
click at [35, 70] on span "Thomas Edison" at bounding box center [57, 66] width 73 height 13
type input "**********"
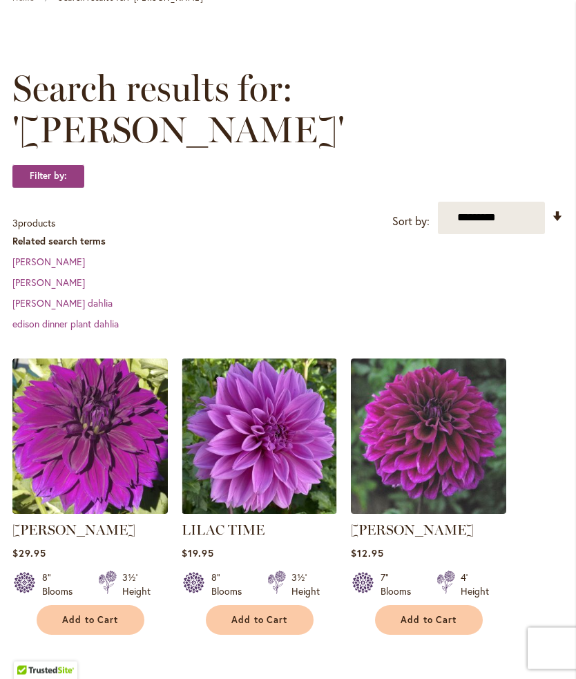
scroll to position [156, 0]
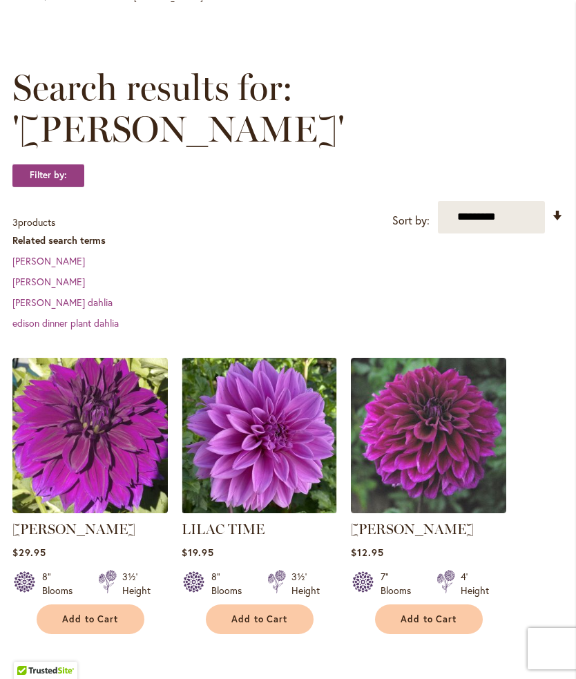
click at [88, 614] on span "Add to Cart" at bounding box center [90, 620] width 57 height 12
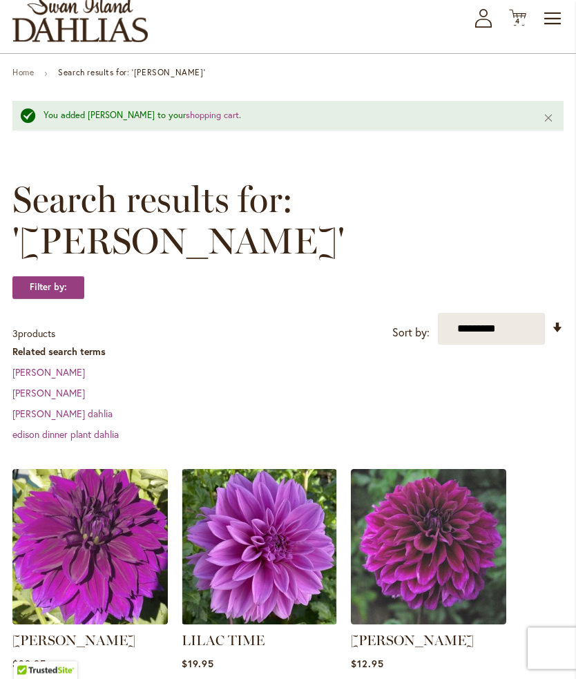
scroll to position [0, 0]
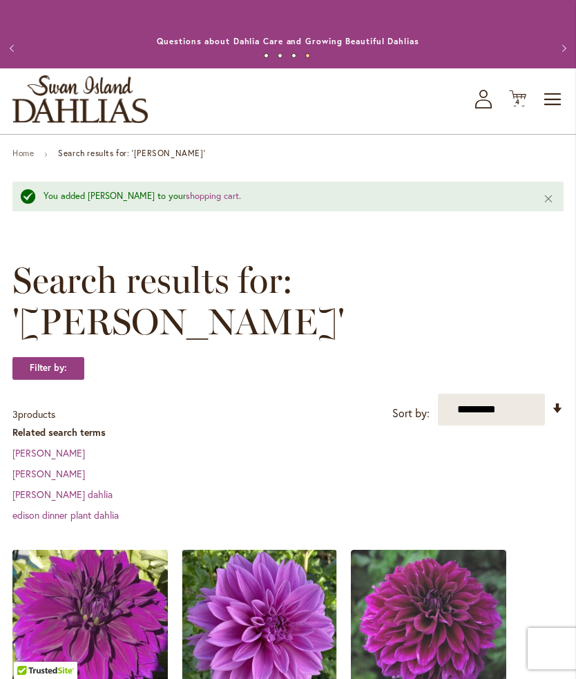
click at [28, 158] on link "Home" at bounding box center [22, 153] width 21 height 10
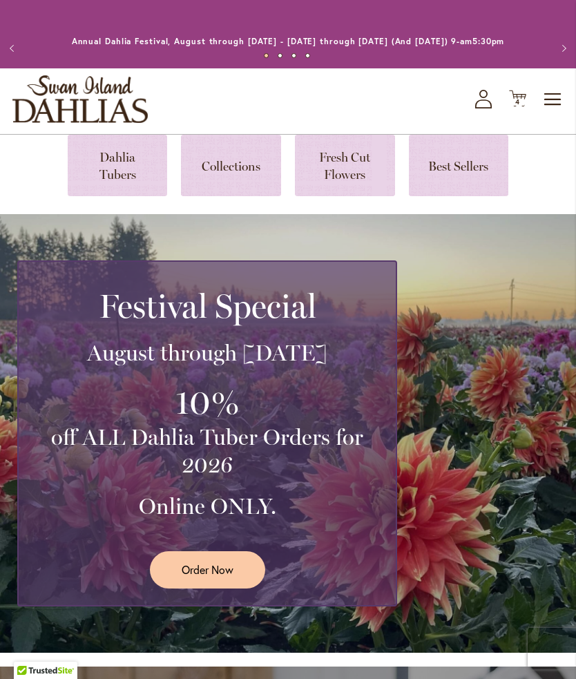
click at [549, 109] on span "Toggle Nav" at bounding box center [553, 100] width 21 height 28
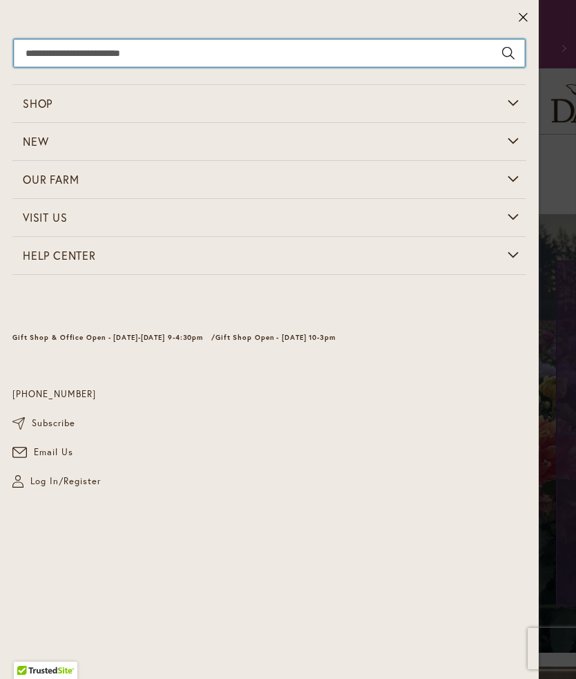
click at [49, 44] on input "Search" at bounding box center [269, 53] width 511 height 28
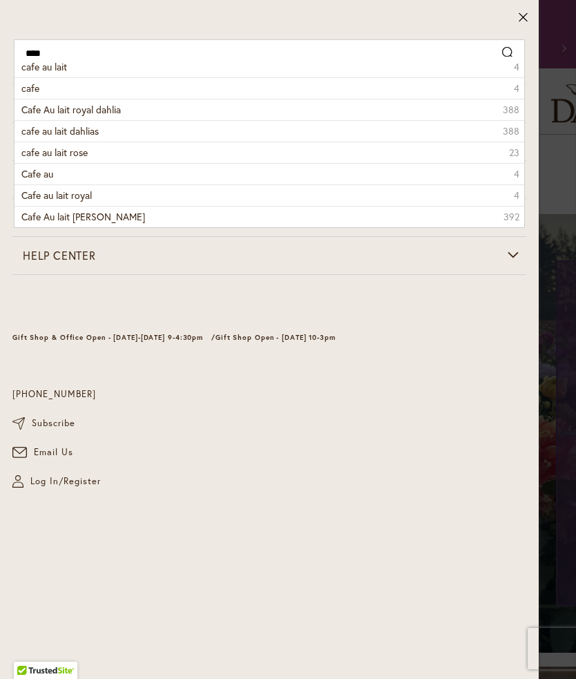
click at [36, 70] on span "cafe au lait" at bounding box center [44, 66] width 46 height 13
type input "**********"
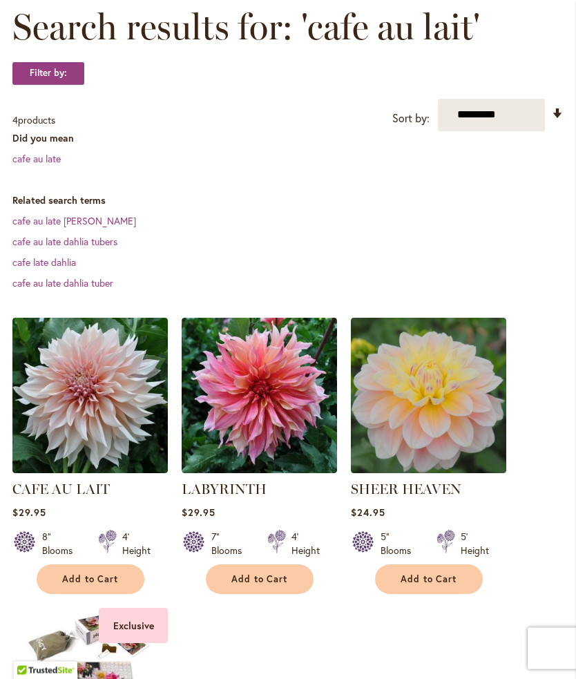
scroll to position [217, 0]
click at [82, 585] on span "Add to Cart" at bounding box center [90, 580] width 57 height 12
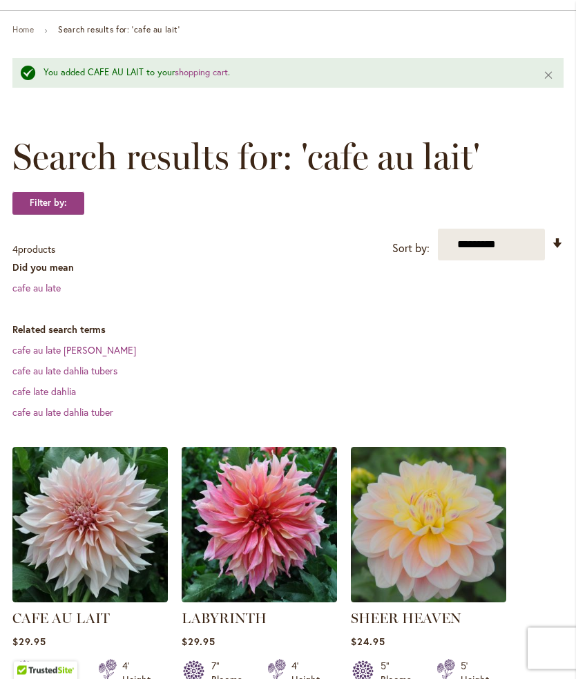
scroll to position [117, 0]
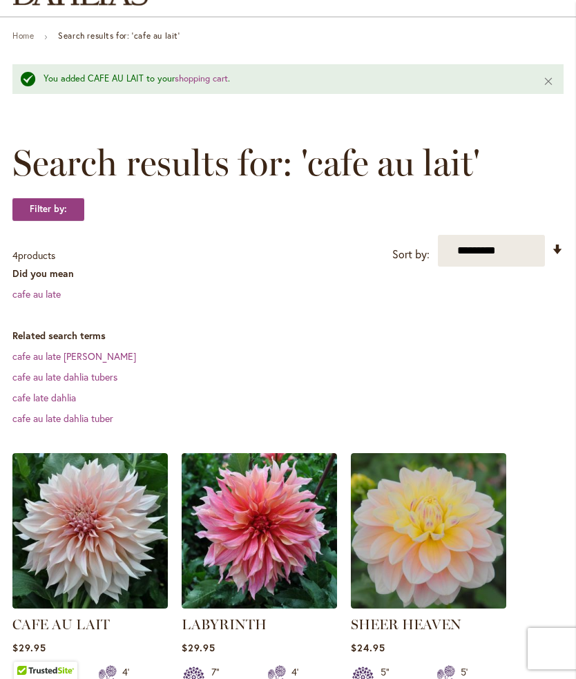
click at [75, 41] on strong "Search results for: 'cafe au lait'" at bounding box center [119, 35] width 122 height 10
click at [19, 41] on link "Home" at bounding box center [22, 35] width 21 height 10
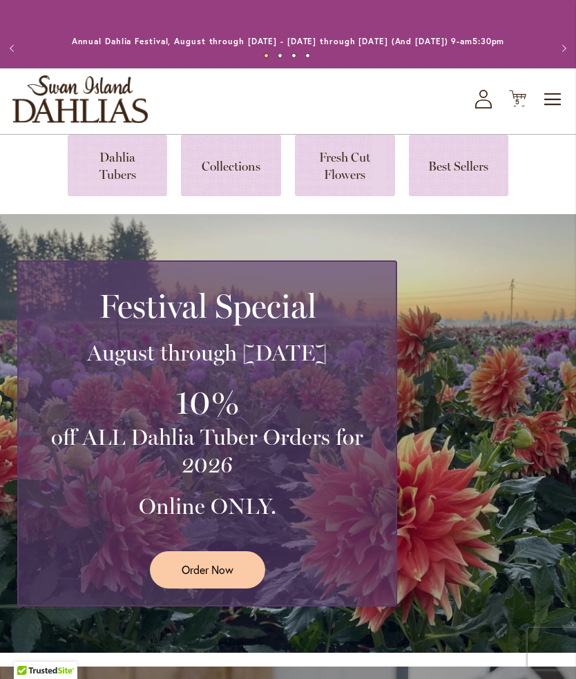
click at [549, 112] on span "Toggle Nav" at bounding box center [553, 100] width 21 height 28
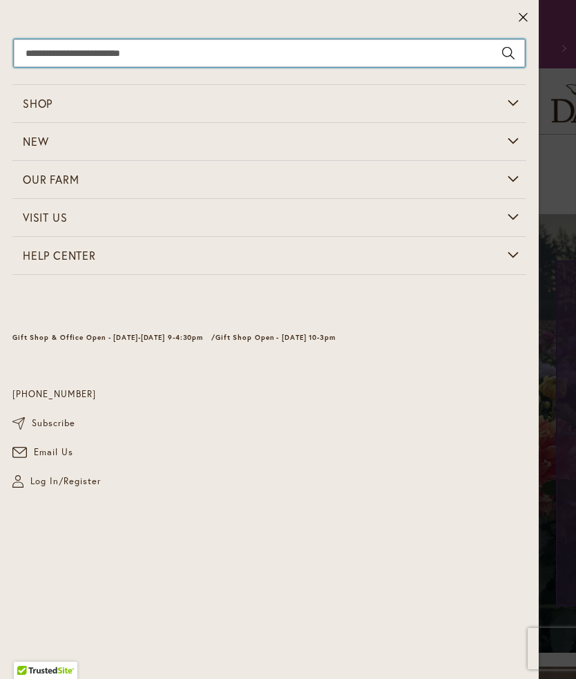
click at [64, 48] on input "Search" at bounding box center [269, 53] width 511 height 28
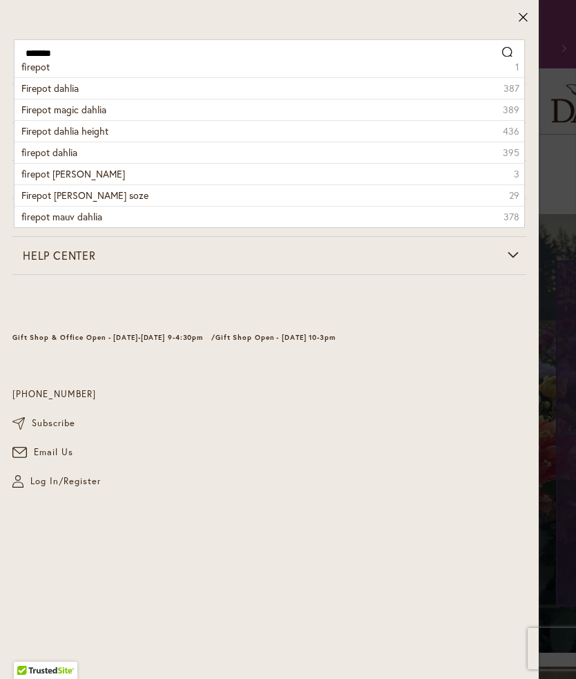
click at [39, 91] on span "Firepot dahlia" at bounding box center [49, 88] width 57 height 13
type input "**********"
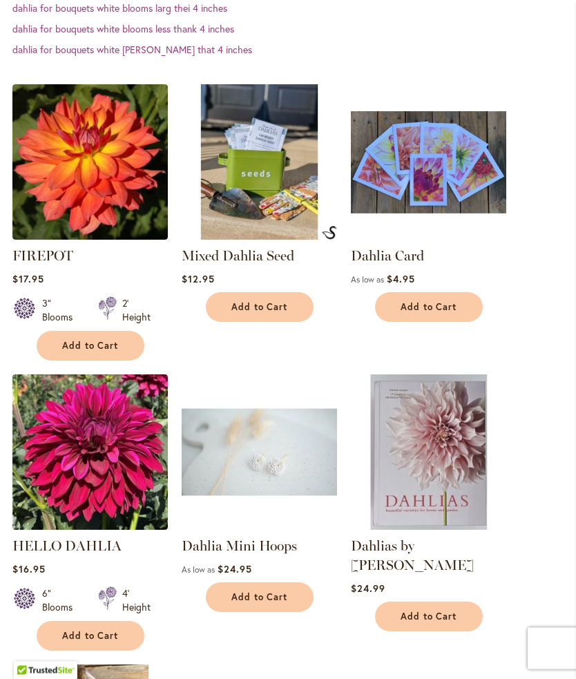
scroll to position [388, 0]
click at [76, 352] on span "Add to Cart" at bounding box center [90, 346] width 57 height 12
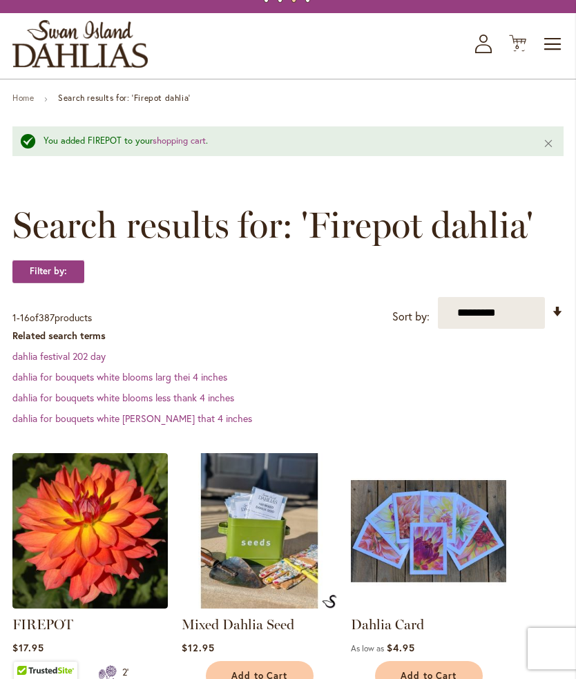
scroll to position [0, 0]
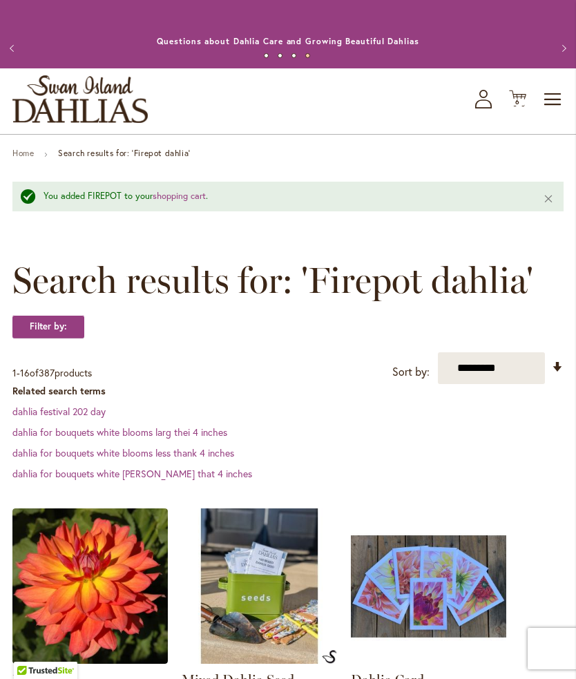
click at [516, 106] on span "6" at bounding box center [518, 101] width 5 height 9
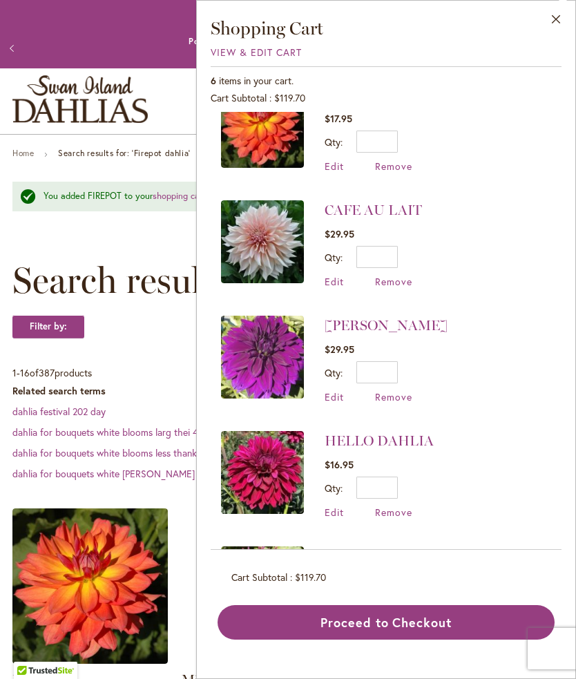
scroll to position [38, 0]
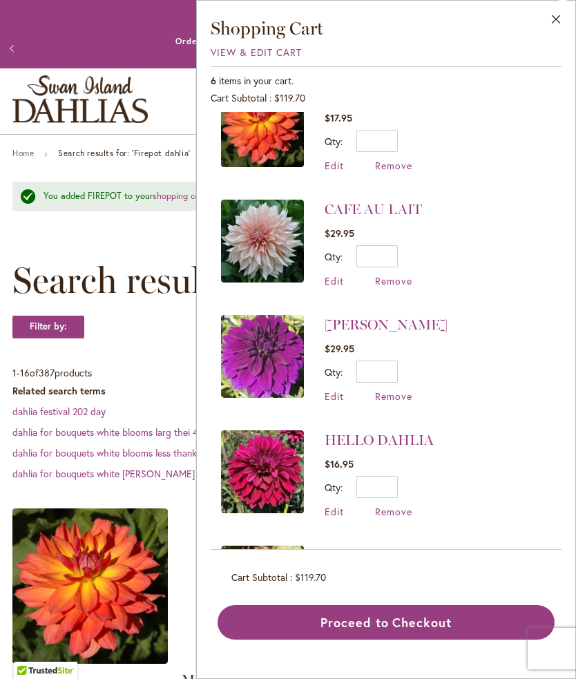
click at [556, 14] on button "Close" at bounding box center [557, 23] width 38 height 44
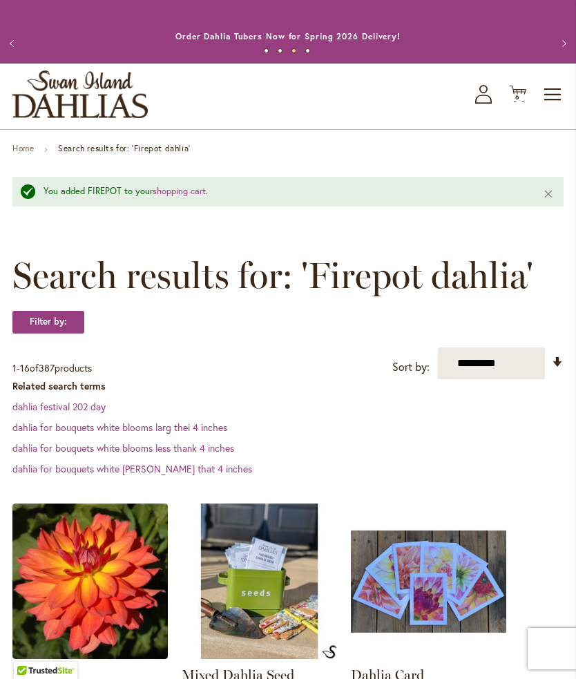
scroll to position [0, 0]
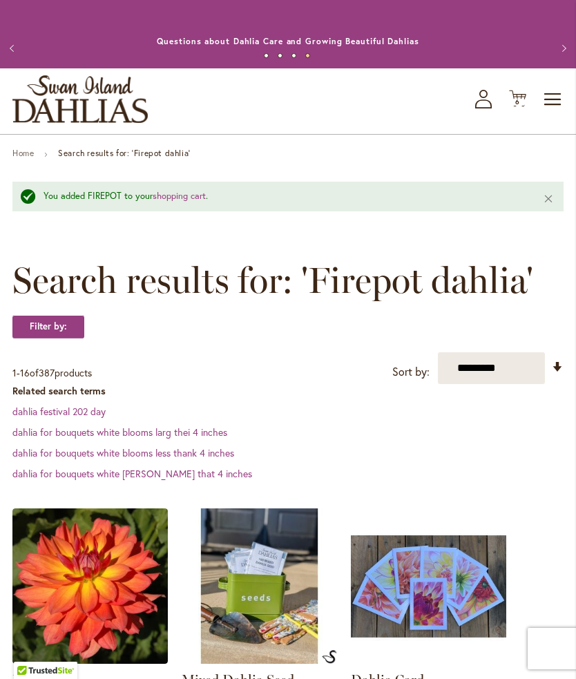
click at [23, 158] on link "Home" at bounding box center [22, 153] width 21 height 10
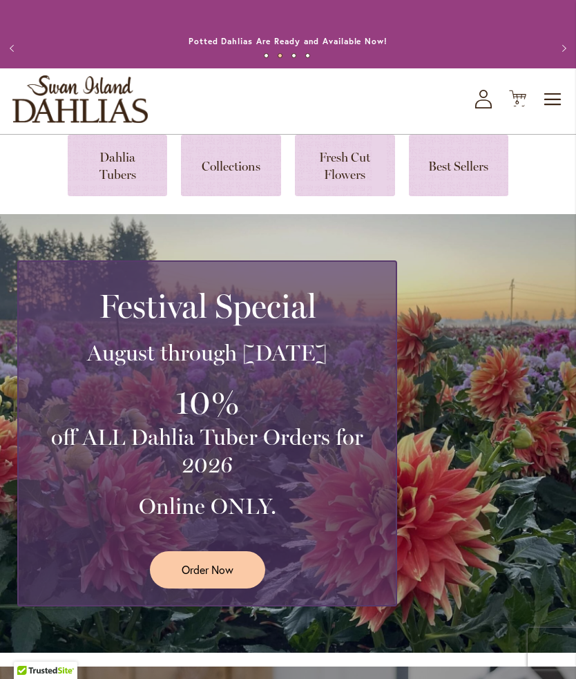
click at [549, 113] on span "Toggle Nav" at bounding box center [553, 100] width 21 height 28
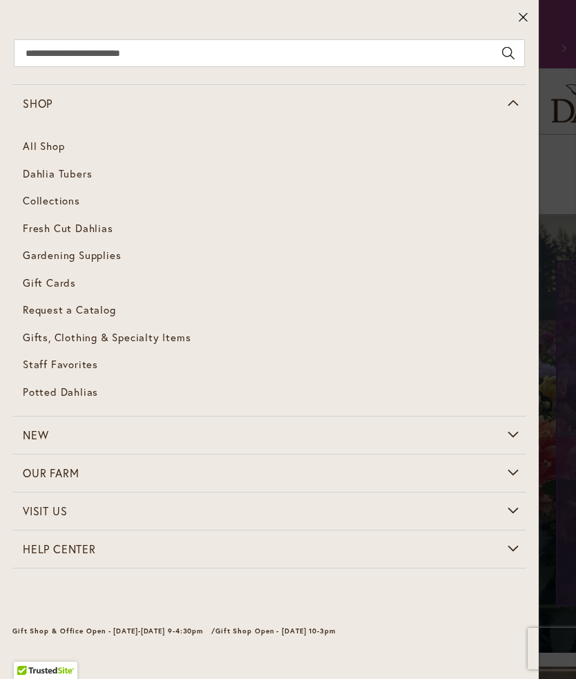
click at [33, 175] on span "Dahlia Tubers" at bounding box center [57, 174] width 69 height 14
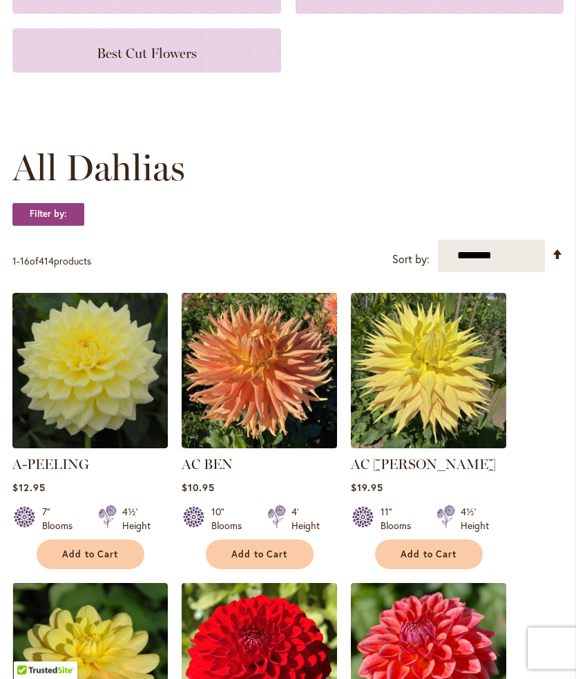
scroll to position [272, 0]
click at [509, 270] on select "**********" at bounding box center [491, 256] width 107 height 32
select select "*****"
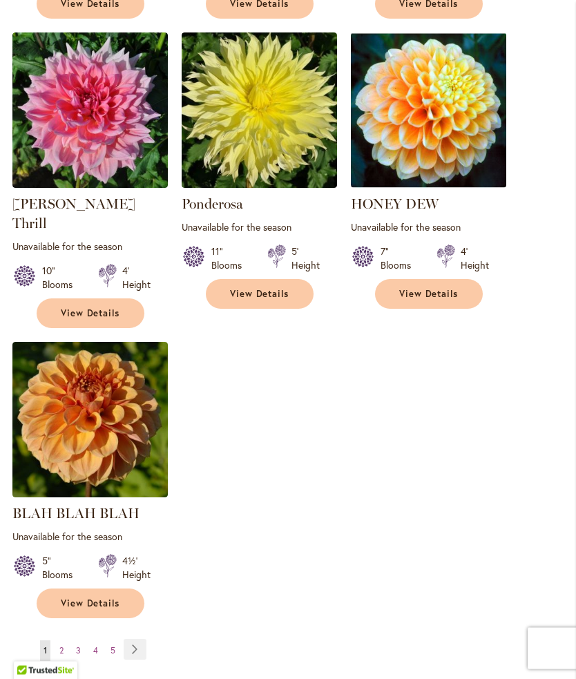
scroll to position [1713, 0]
click at [76, 646] on span "3" at bounding box center [78, 651] width 5 height 10
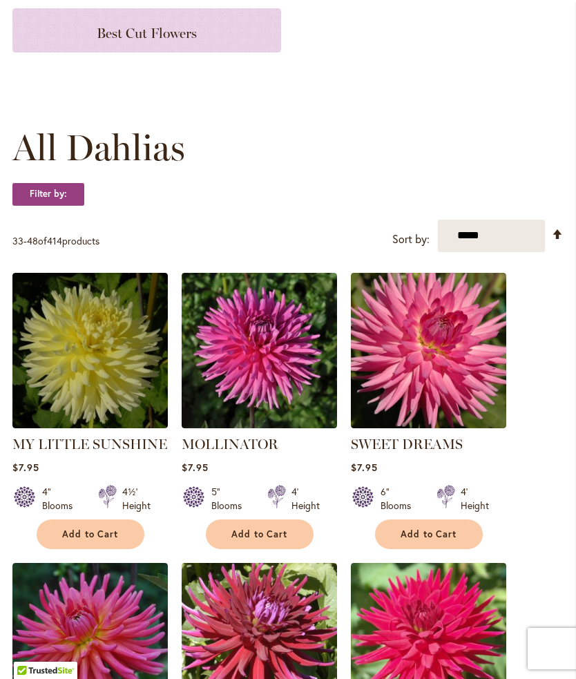
scroll to position [249, 0]
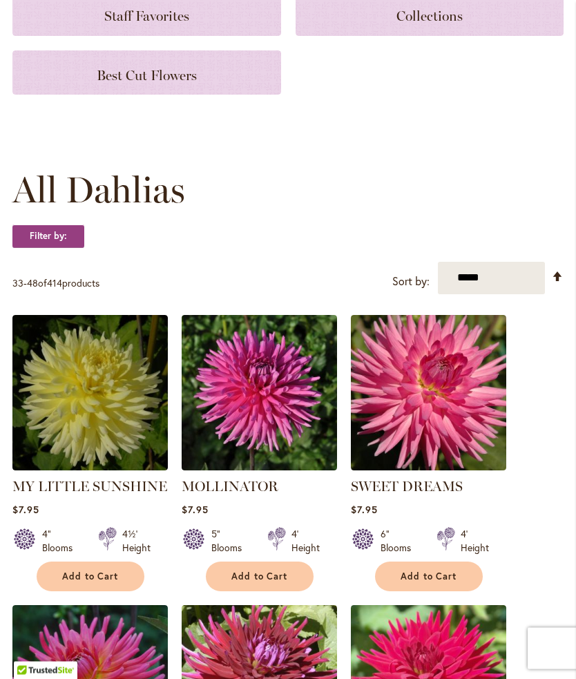
click at [491, 287] on select "**********" at bounding box center [491, 279] width 107 height 32
select select "****"
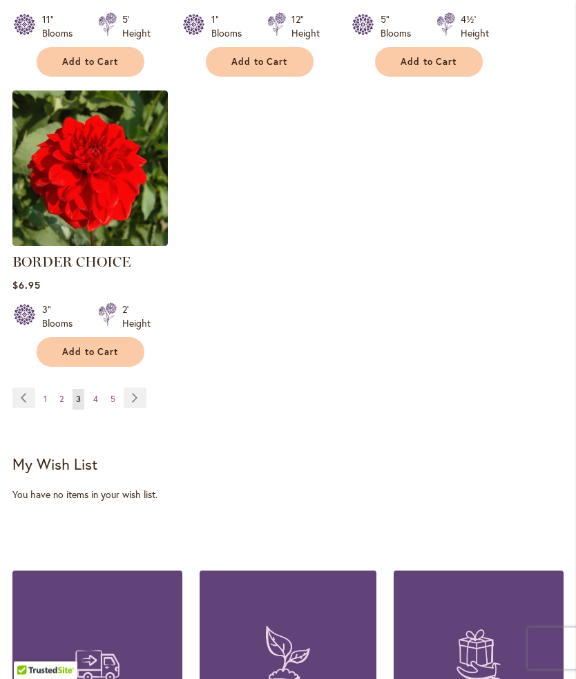
scroll to position [1925, 0]
click at [136, 408] on link "Page Next" at bounding box center [135, 398] width 23 height 21
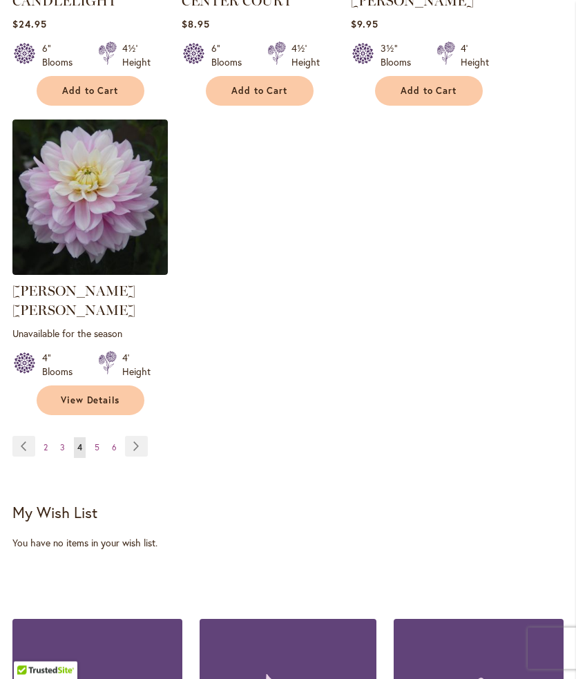
scroll to position [1916, 0]
click at [137, 443] on link "Page Next" at bounding box center [136, 446] width 23 height 21
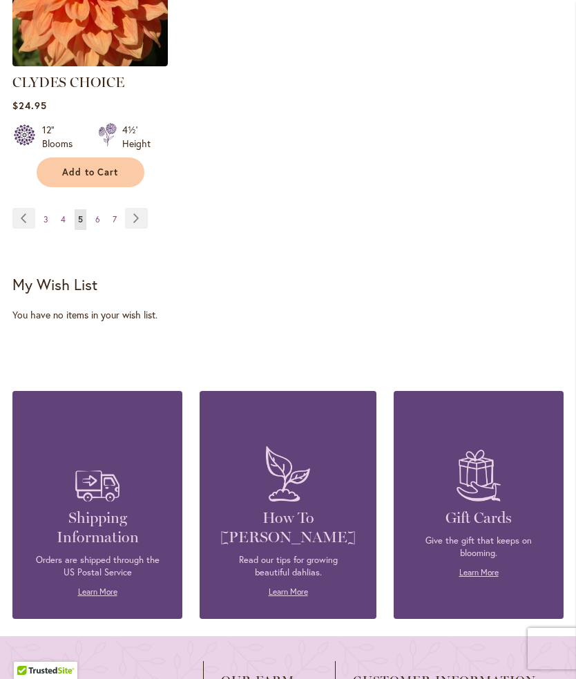
scroll to position [2146, 0]
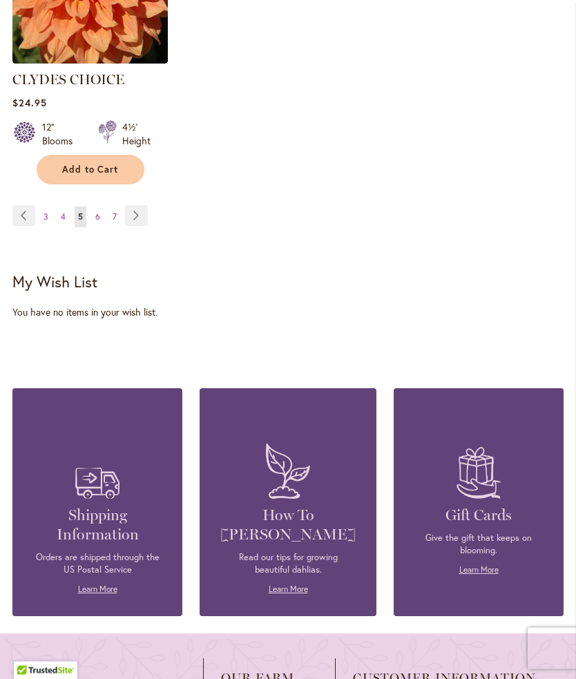
click at [111, 207] on link "Page 7" at bounding box center [114, 217] width 11 height 21
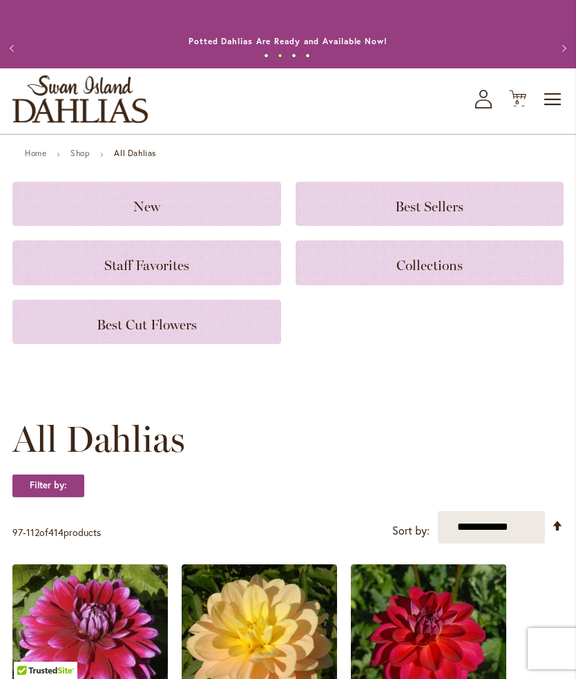
click at [552, 107] on span "Toggle Nav" at bounding box center [553, 100] width 21 height 28
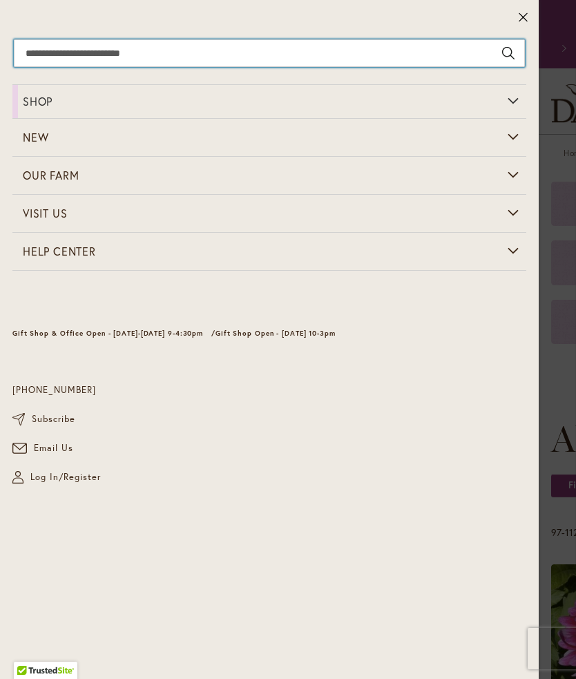
click at [44, 53] on input "Search" at bounding box center [269, 53] width 511 height 28
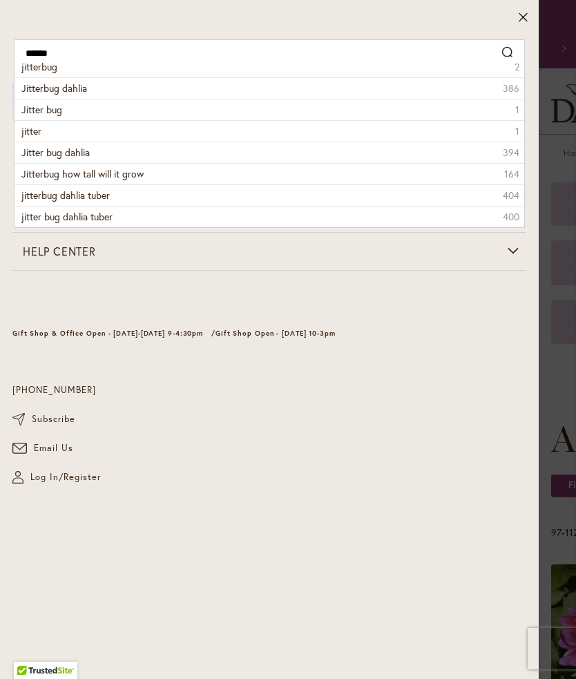
click at [35, 89] on span "Jitterbug dahlia" at bounding box center [54, 88] width 66 height 13
type input "**********"
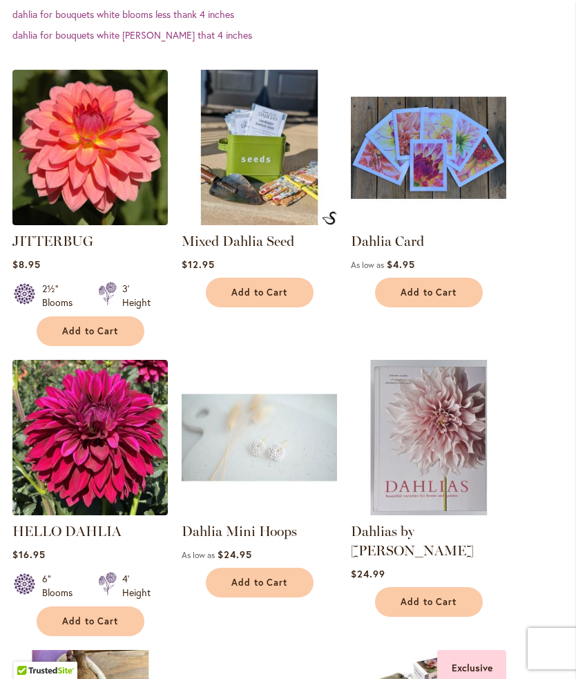
scroll to position [402, 0]
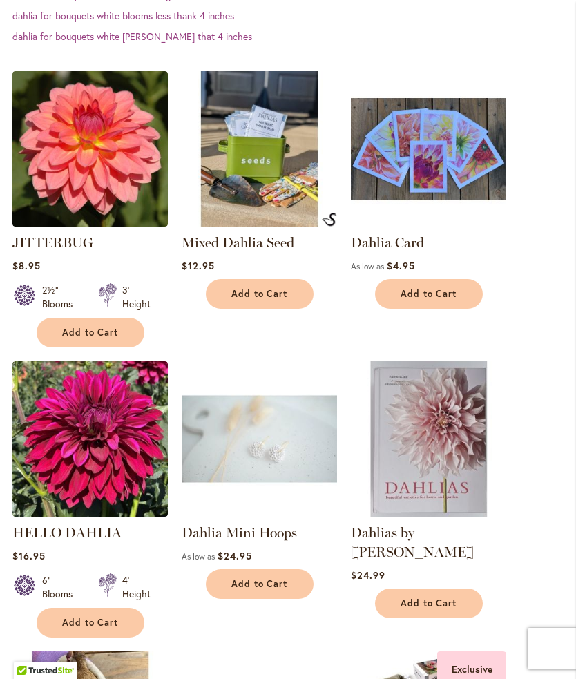
click at [84, 348] on button "Add to Cart" at bounding box center [91, 333] width 108 height 30
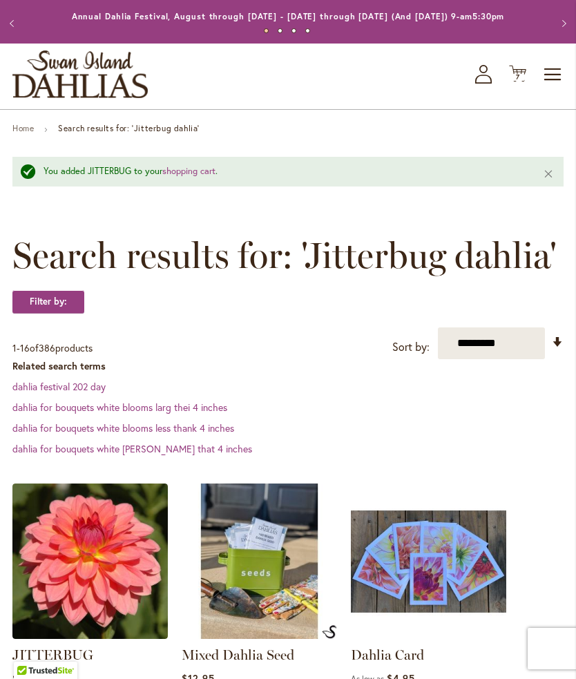
scroll to position [0, 0]
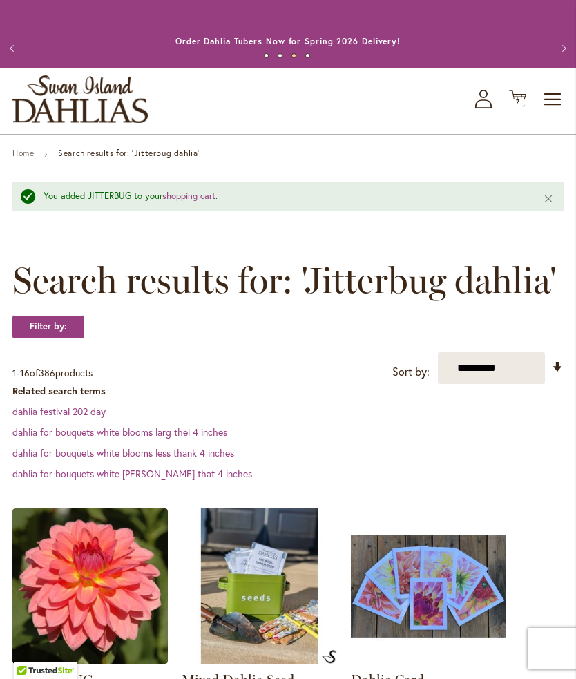
click at [496, 384] on select "**********" at bounding box center [491, 368] width 107 height 32
select select "****"
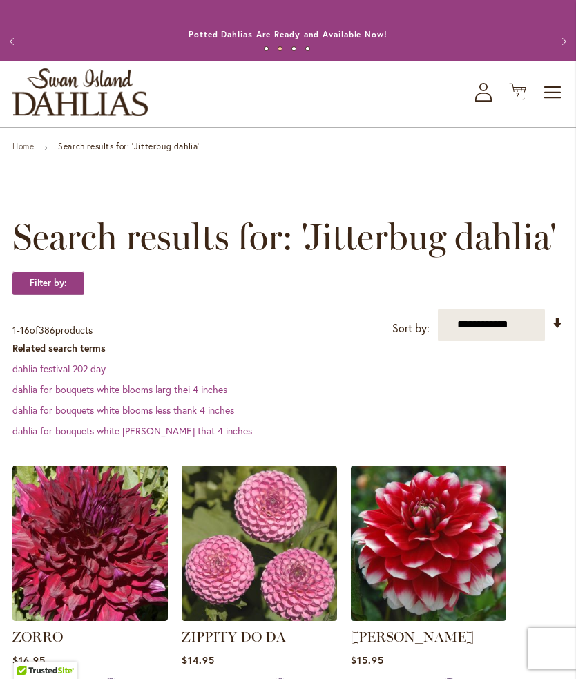
scroll to position [5, 0]
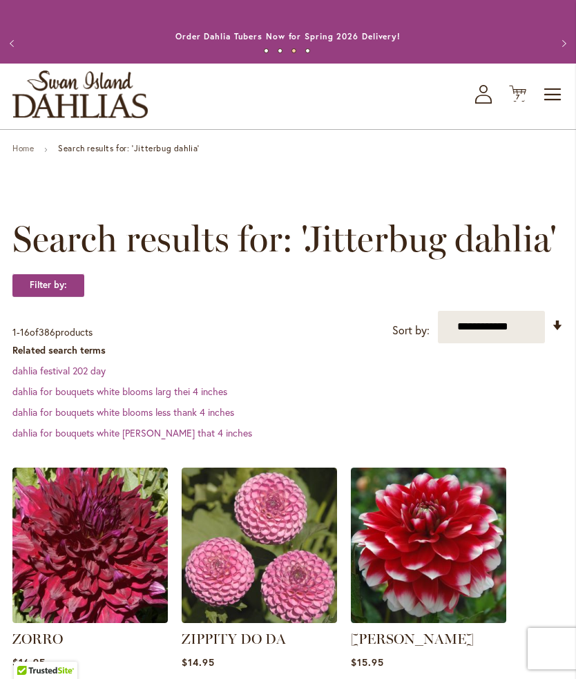
click at [16, 153] on link "Home" at bounding box center [22, 148] width 21 height 10
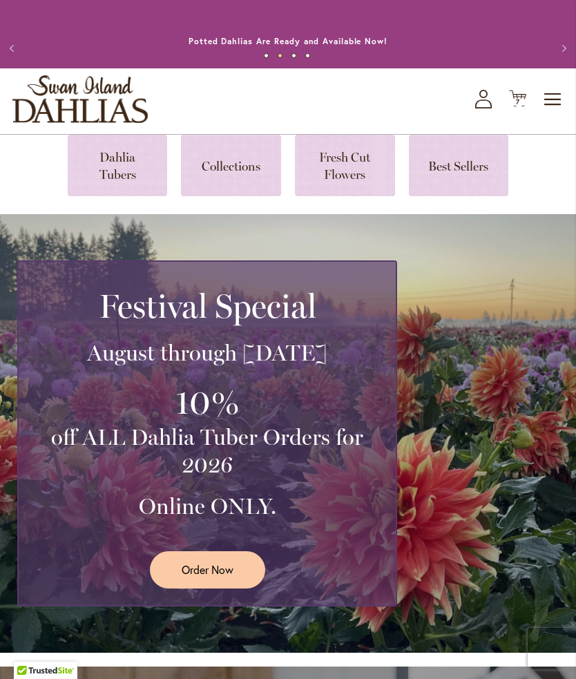
click at [220, 196] on link at bounding box center [231, 166] width 100 height 62
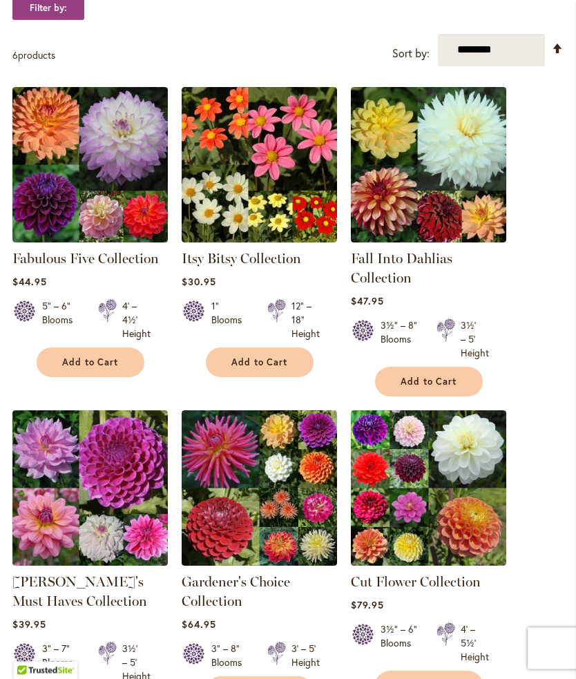
scroll to position [282, 0]
click at [84, 267] on link "Fabulous Five Collection" at bounding box center [85, 258] width 147 height 17
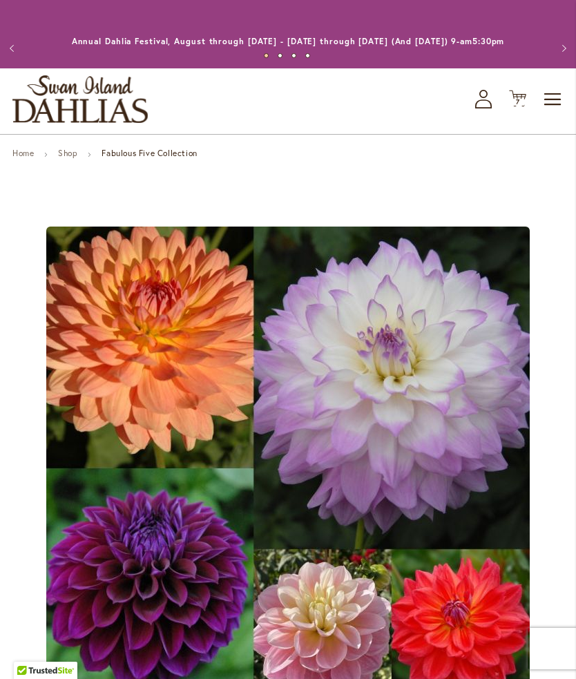
click at [67, 158] on link "Shop" at bounding box center [67, 153] width 19 height 10
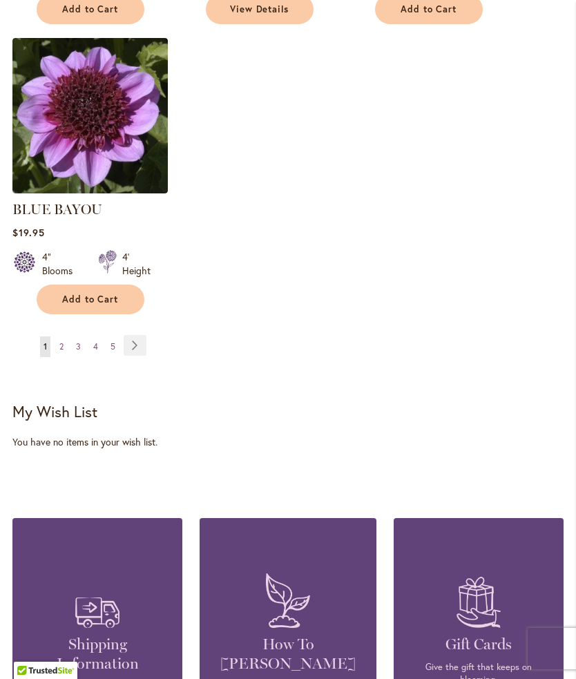
scroll to position [1760, 0]
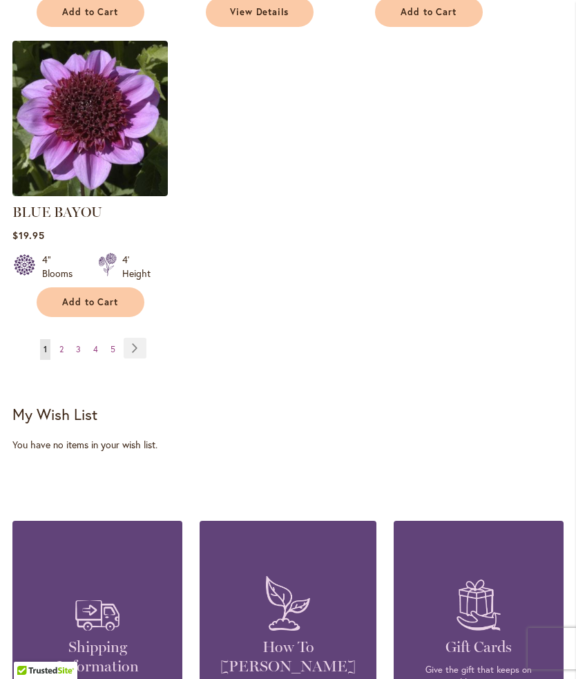
click at [64, 355] on span "2" at bounding box center [61, 349] width 4 height 10
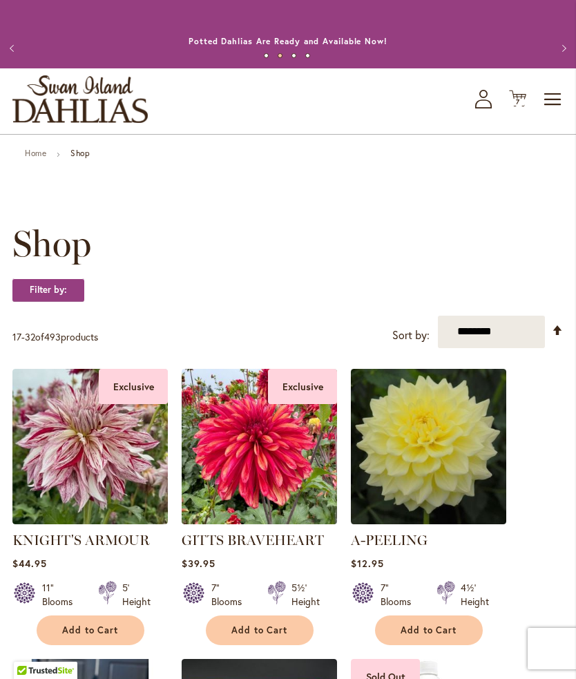
click at [37, 158] on link "Home" at bounding box center [35, 153] width 21 height 10
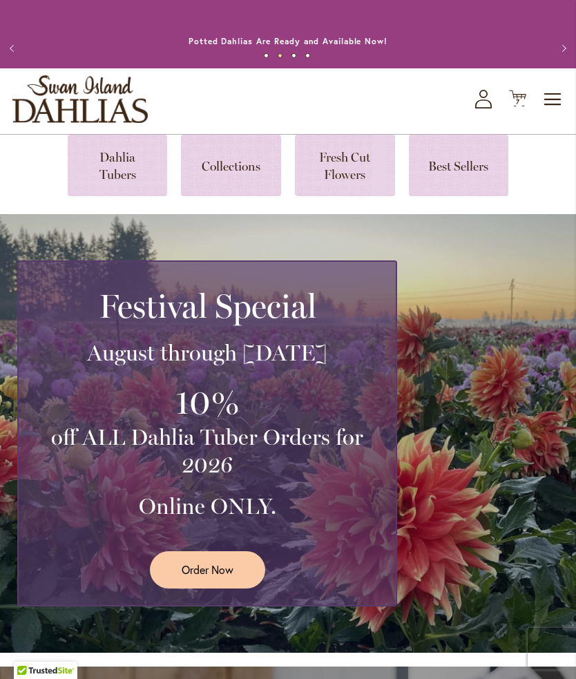
click at [457, 180] on link at bounding box center [459, 166] width 100 height 62
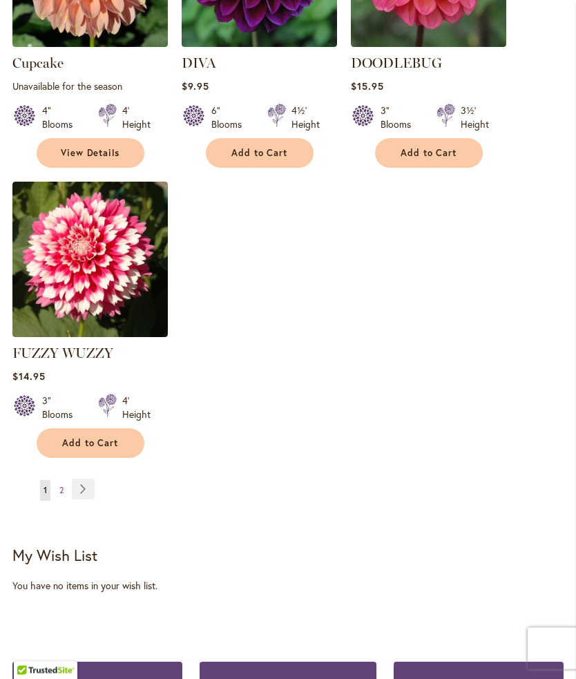
scroll to position [1733, 0]
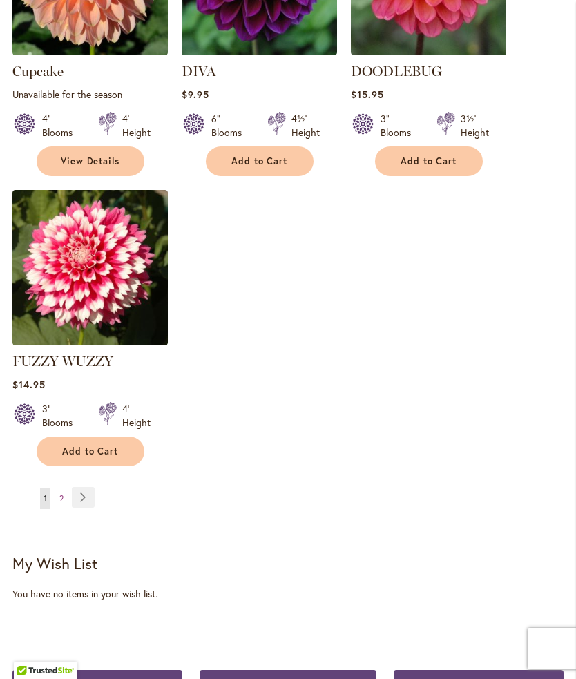
click at [85, 492] on link "Page Next" at bounding box center [83, 497] width 23 height 21
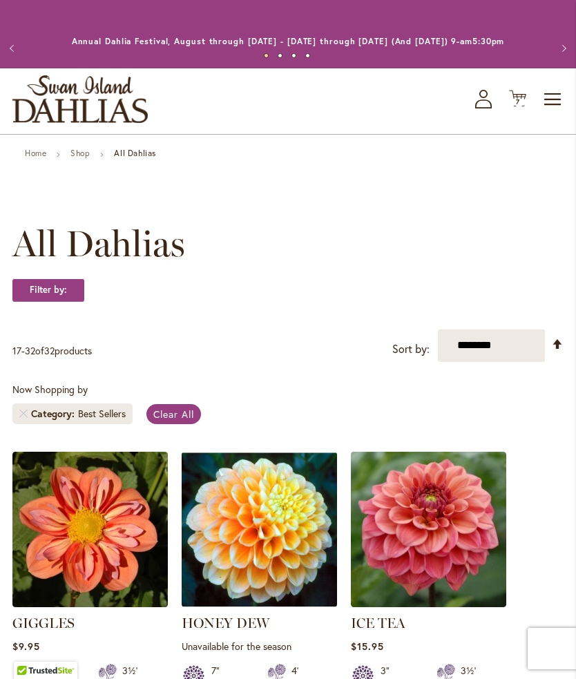
click at [78, 158] on link "Shop" at bounding box center [79, 153] width 19 height 10
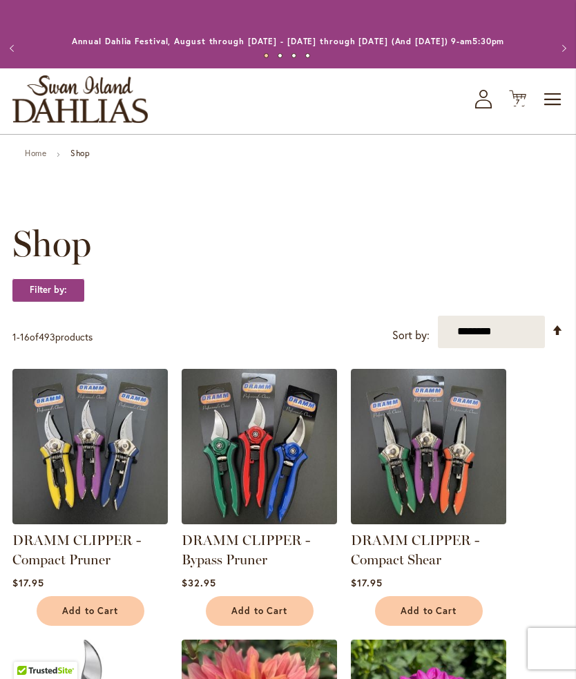
click at [35, 158] on link "Home" at bounding box center [35, 153] width 21 height 10
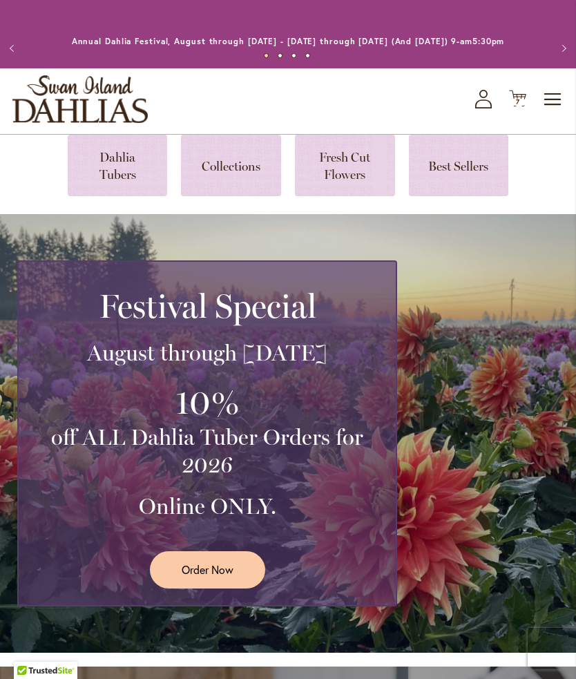
click at [552, 109] on span "Toggle Nav" at bounding box center [553, 100] width 21 height 28
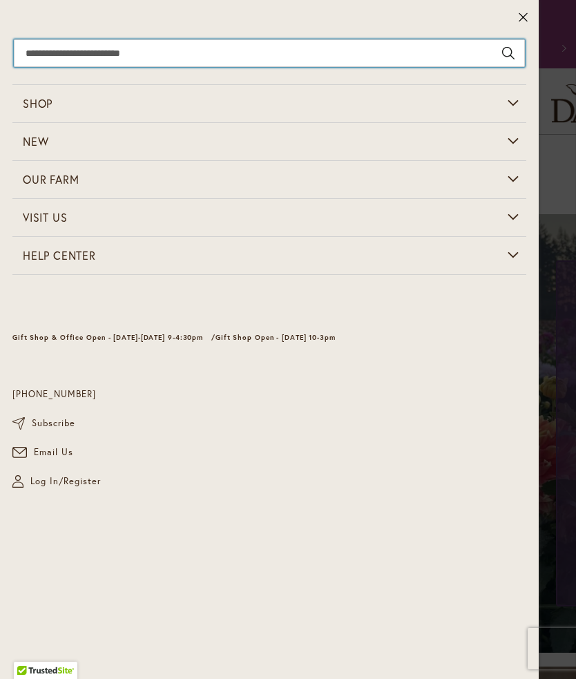
click at [60, 56] on input "Search" at bounding box center [269, 53] width 511 height 28
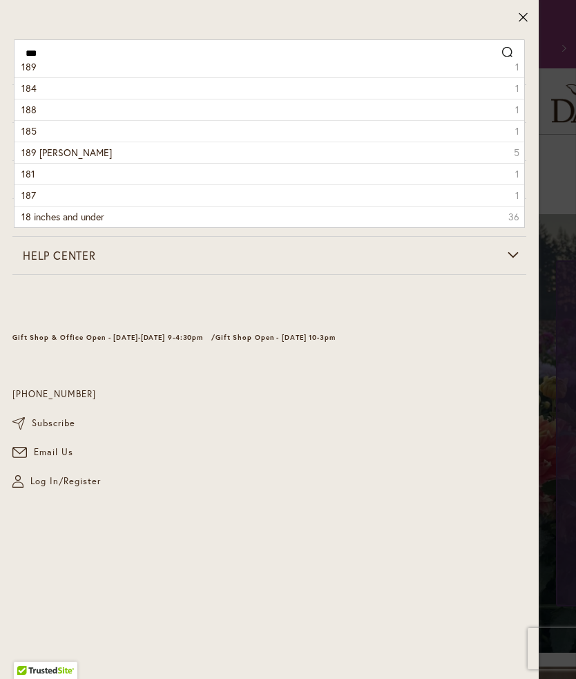
click at [36, 222] on span "18 inches and under" at bounding box center [62, 216] width 83 height 13
type input "**********"
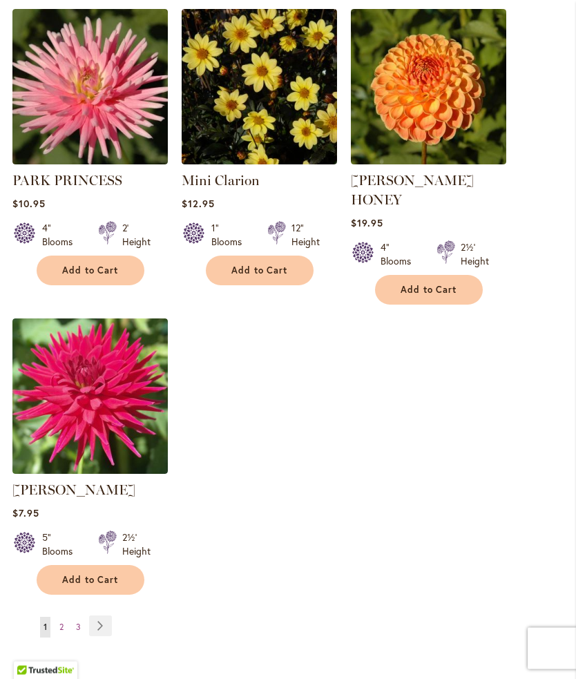
scroll to position [1661, 0]
click at [106, 621] on link "Page Next" at bounding box center [100, 626] width 23 height 21
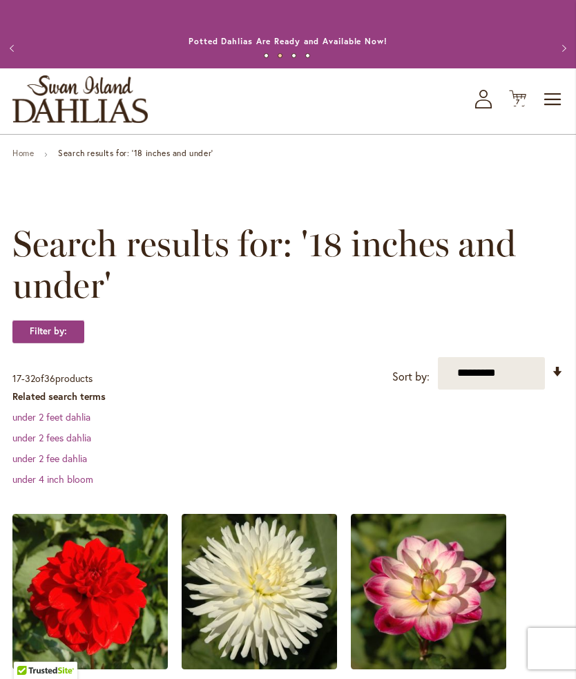
click at [519, 106] on span "7" at bounding box center [518, 101] width 4 height 9
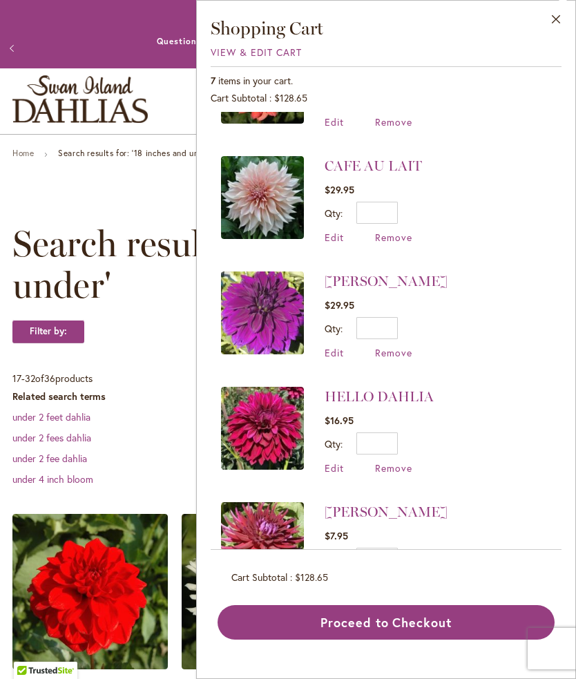
scroll to position [196, 0]
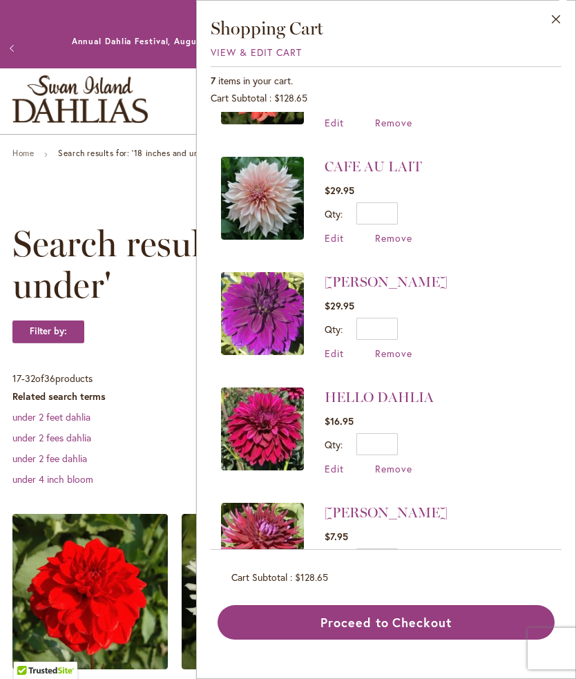
click at [549, 16] on button "Close" at bounding box center [557, 23] width 38 height 44
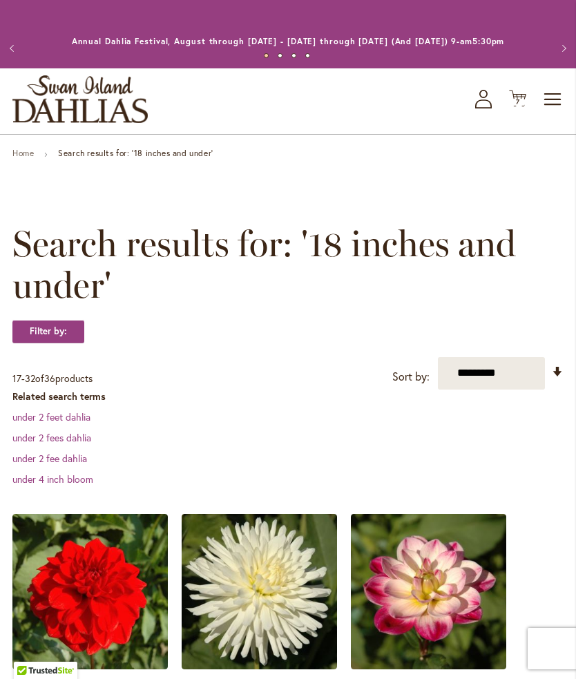
click at [555, 105] on span "Toggle Nav" at bounding box center [553, 100] width 21 height 28
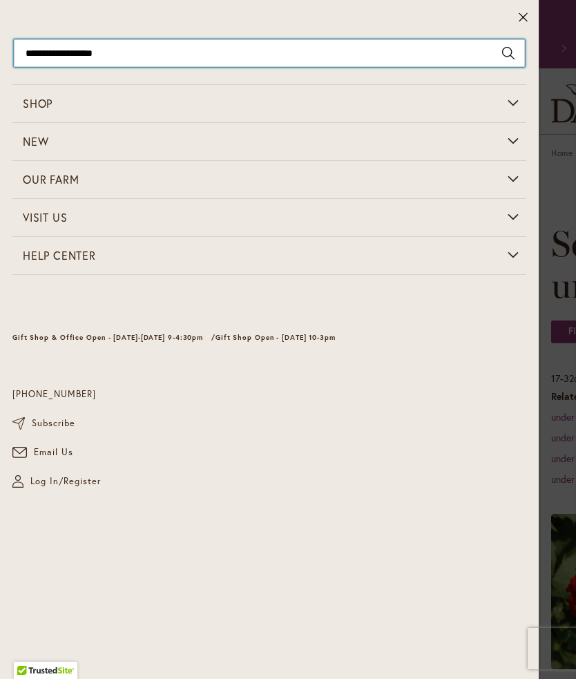
click at [177, 59] on input "**********" at bounding box center [269, 53] width 511 height 28
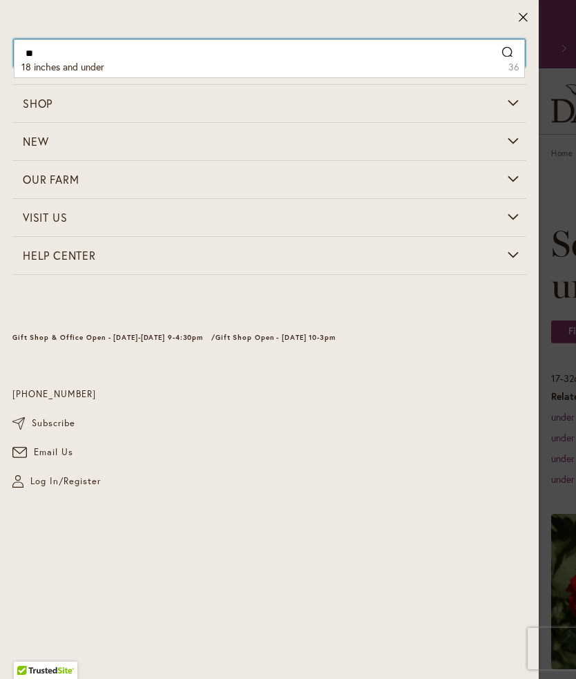
type input "*"
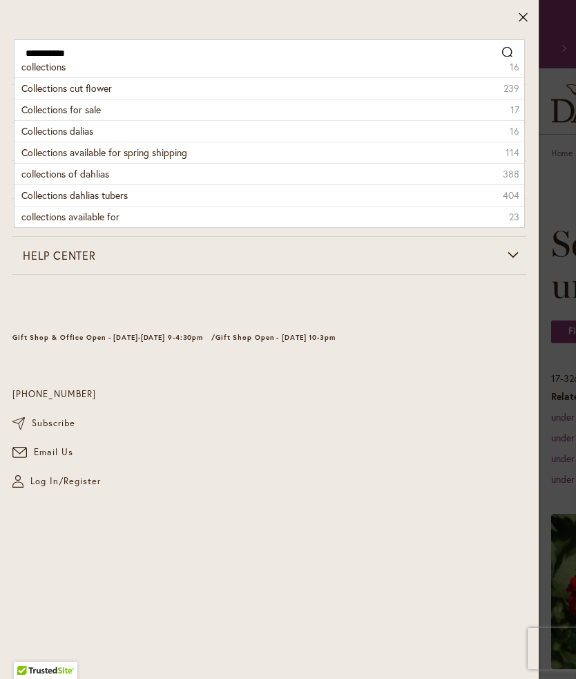
click at [74, 160] on li "Collections available for spring shipping 114" at bounding box center [270, 152] width 510 height 21
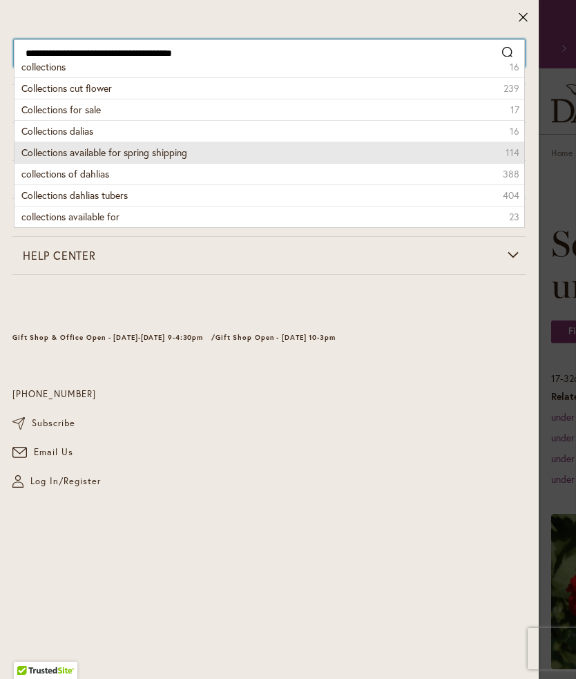
type input "**********"
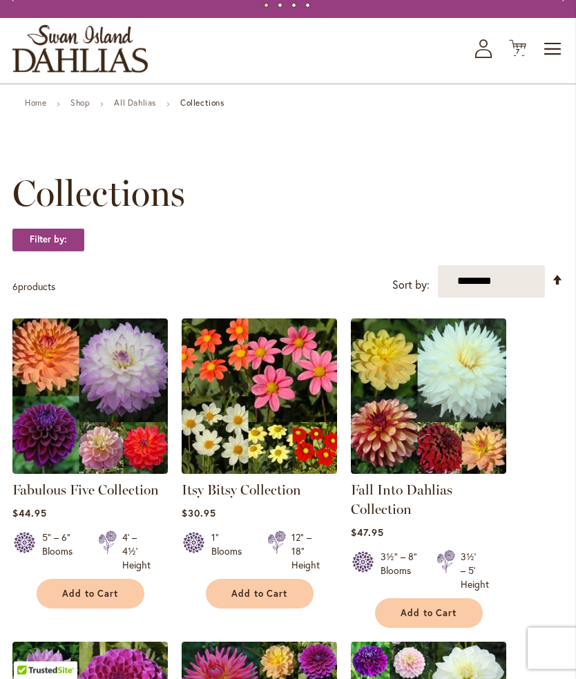
scroll to position [56, 0]
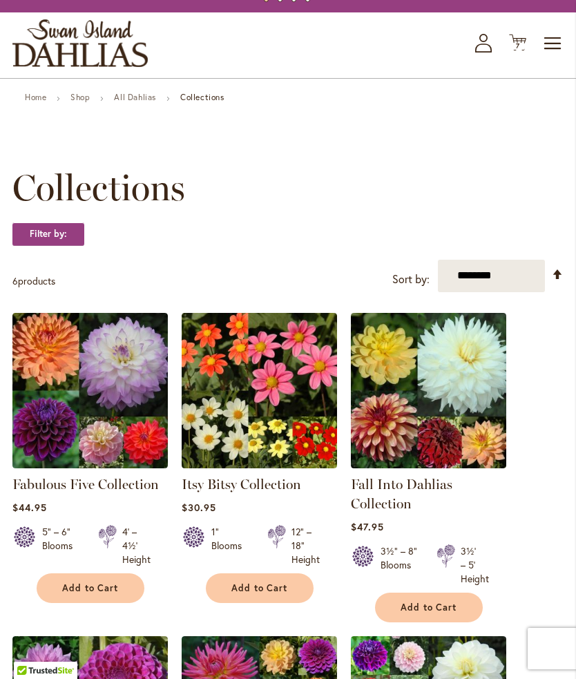
click at [82, 594] on span "Add to Cart" at bounding box center [90, 589] width 57 height 12
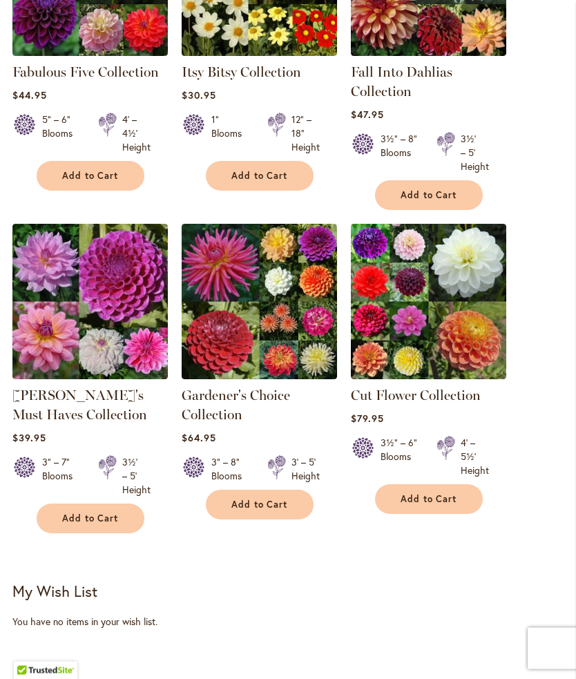
scroll to position [505, 0]
click at [97, 413] on link "[PERSON_NAME]'s Must Haves Collection" at bounding box center [79, 405] width 135 height 36
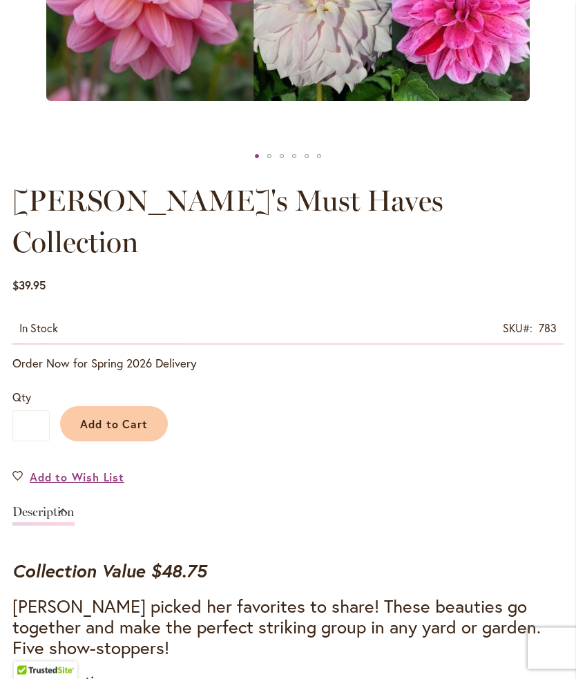
scroll to position [616, 0]
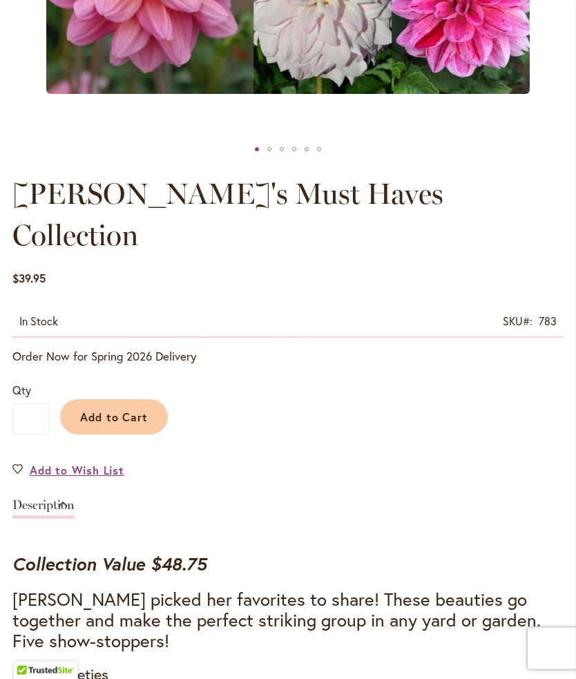
click at [106, 411] on span "Add to Cart" at bounding box center [114, 418] width 68 height 15
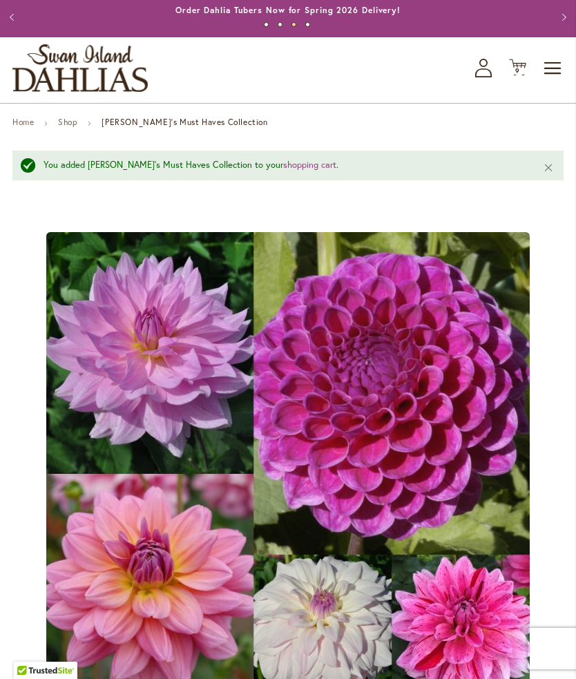
scroll to position [0, 0]
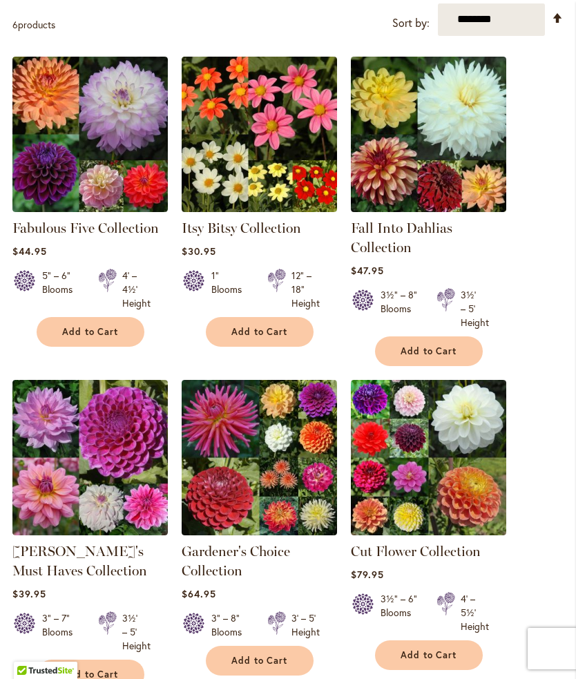
scroll to position [308, 0]
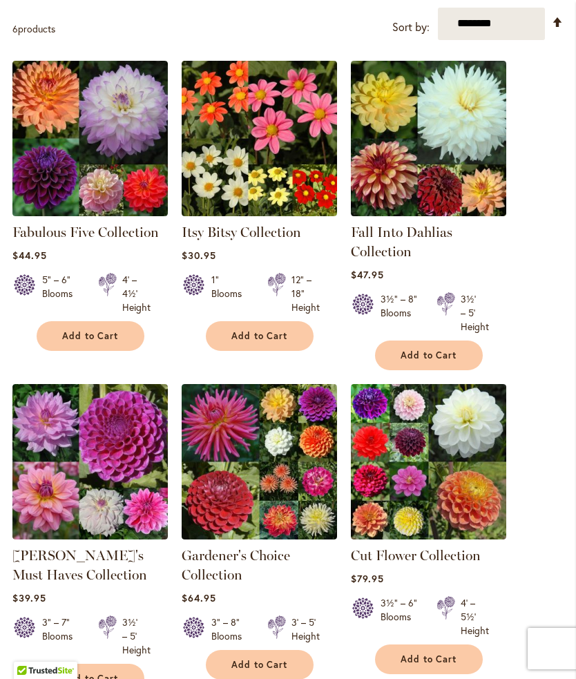
click at [82, 342] on span "Add to Cart" at bounding box center [90, 336] width 57 height 12
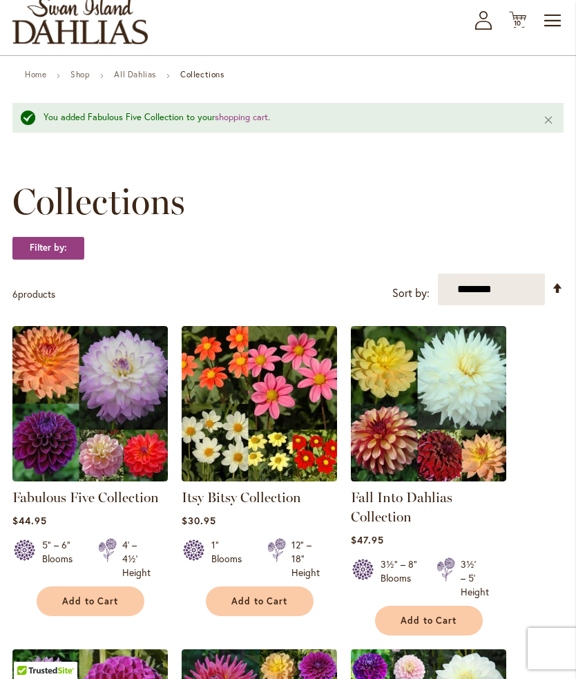
scroll to position [0, 0]
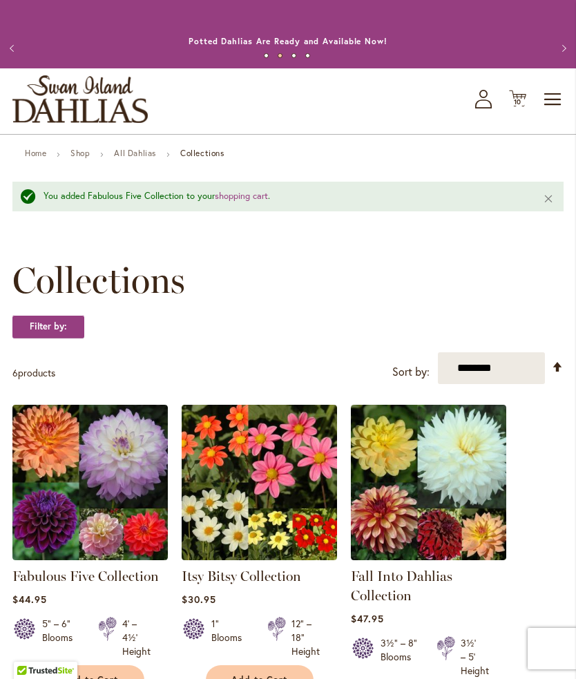
click at [517, 107] on icon "Cart .cls-1 { fill: #231f20; }" at bounding box center [517, 98] width 17 height 17
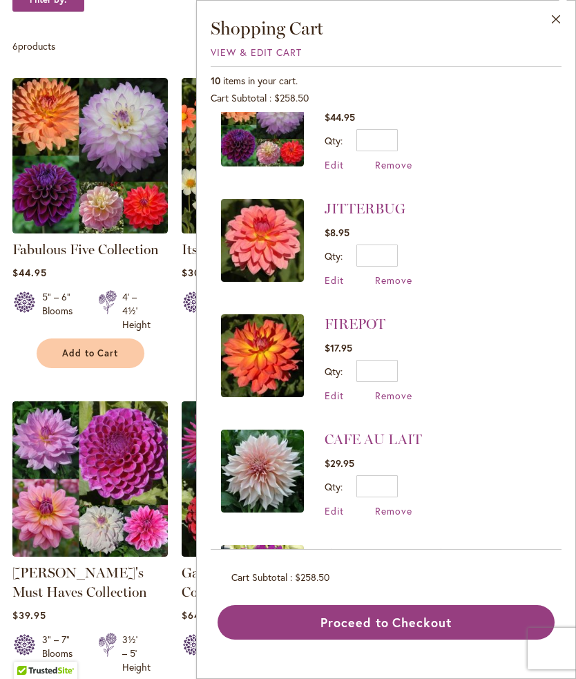
scroll to position [171, 0]
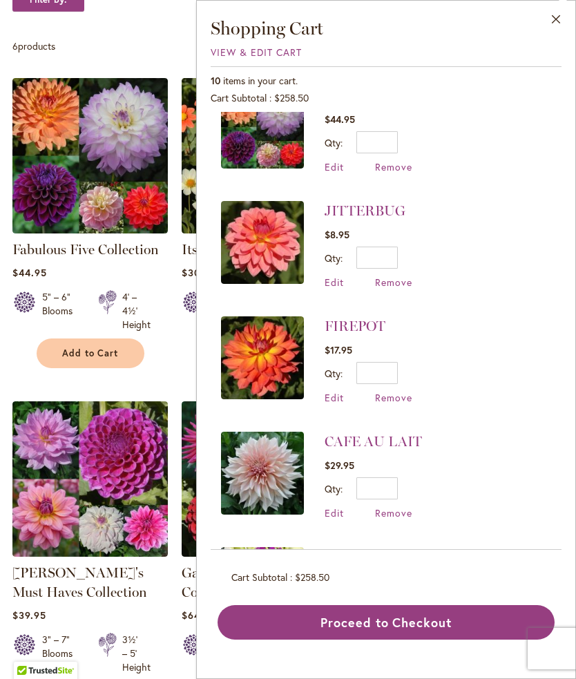
click at [370, 203] on link "JITTERBUG" at bounding box center [365, 211] width 81 height 17
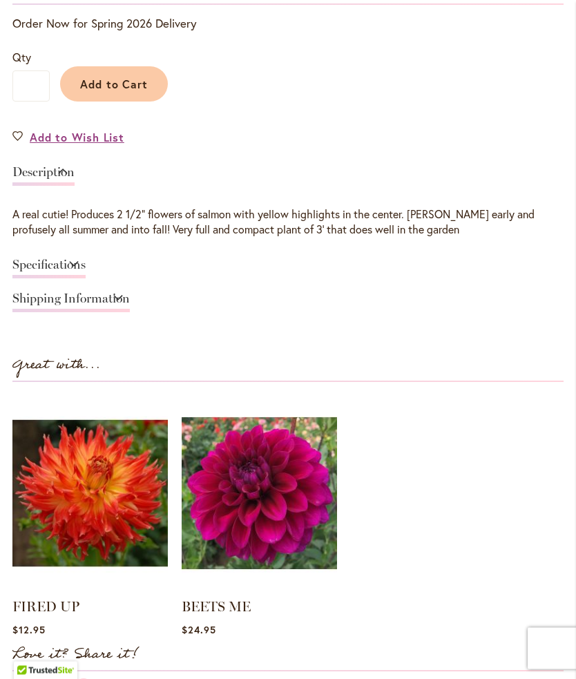
scroll to position [910, 0]
click at [556, 265] on div "Specifications" at bounding box center [288, 269] width 552 height 34
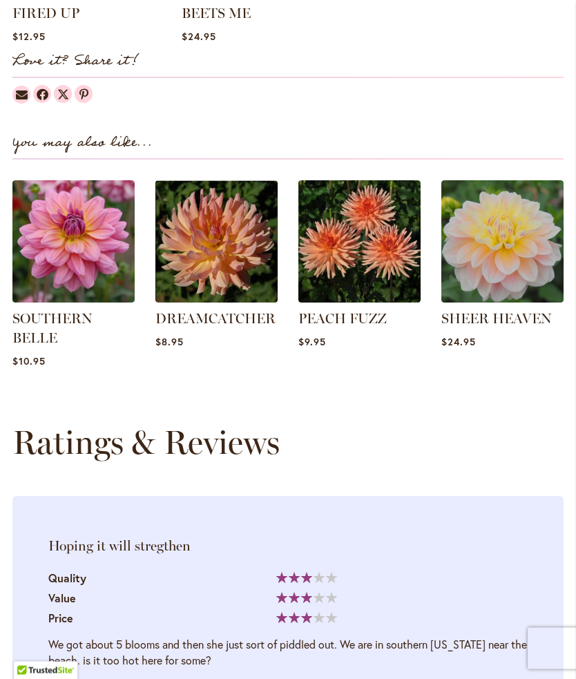
scroll to position [1664, 0]
click at [344, 327] on link "PEACH FUZZ" at bounding box center [343, 318] width 88 height 17
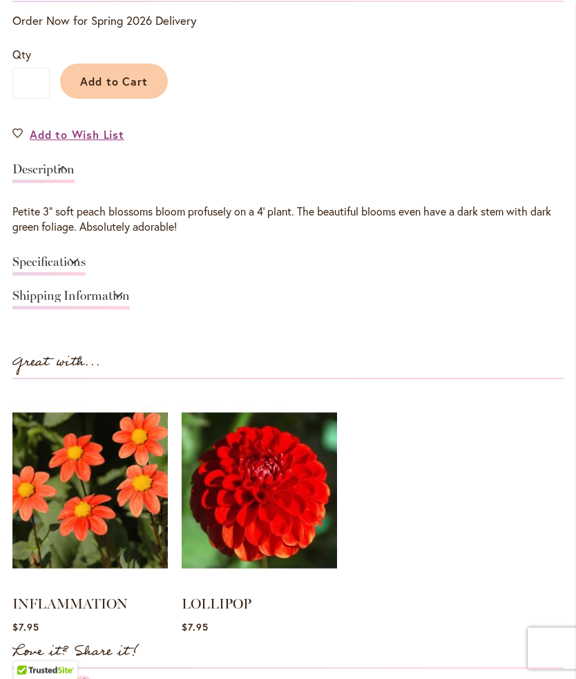
scroll to position [914, 0]
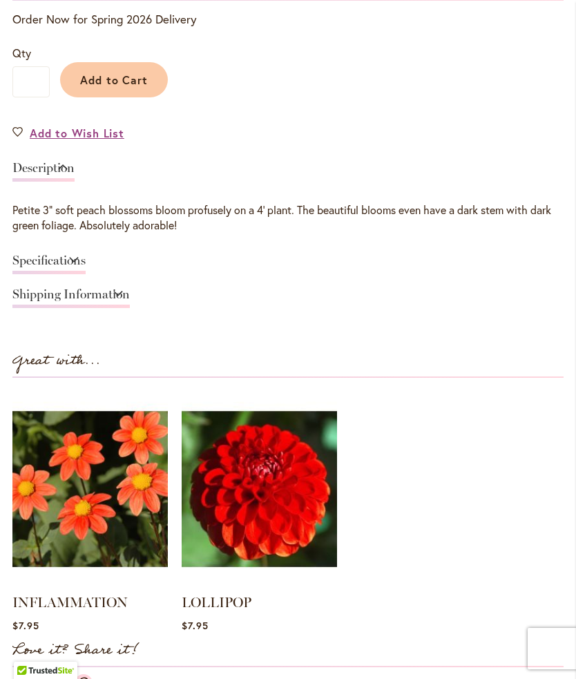
click at [130, 305] on link "Shipping Information" at bounding box center [70, 298] width 117 height 20
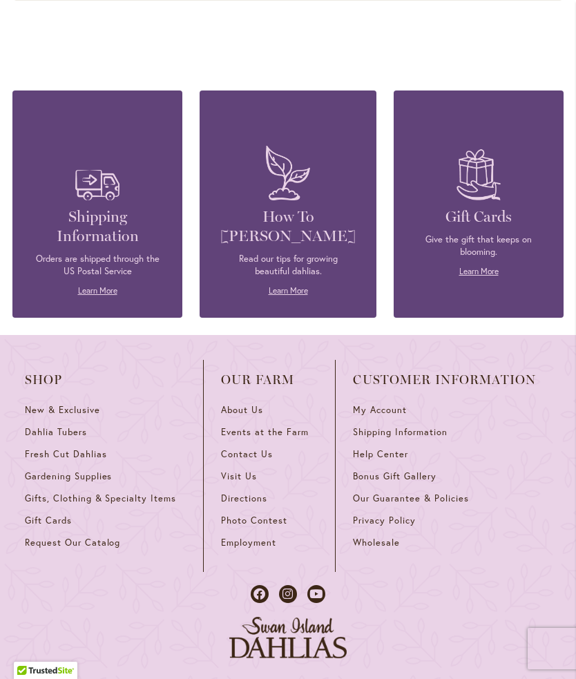
scroll to position [3388, 0]
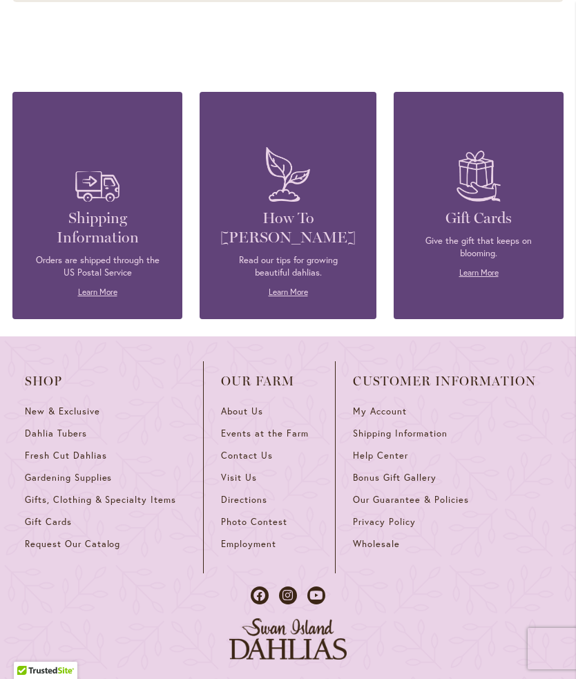
click at [296, 289] on link "Learn More" at bounding box center [288, 292] width 39 height 10
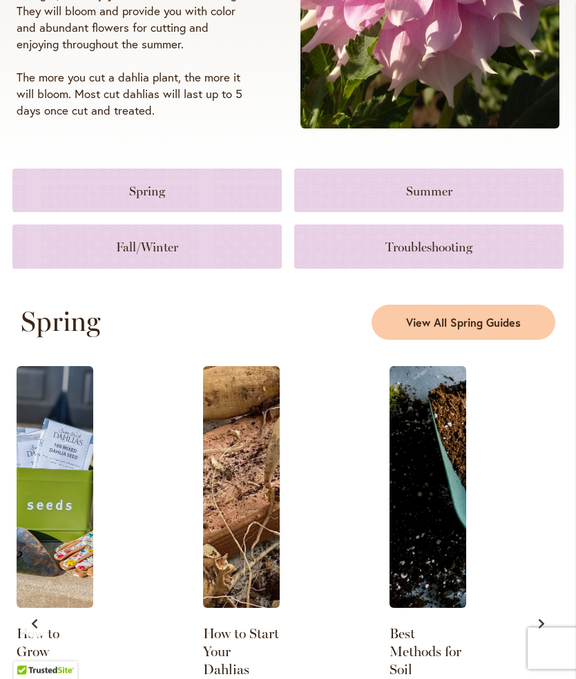
scroll to position [461, 0]
click at [480, 341] on link "View All Spring Guides" at bounding box center [464, 323] width 184 height 36
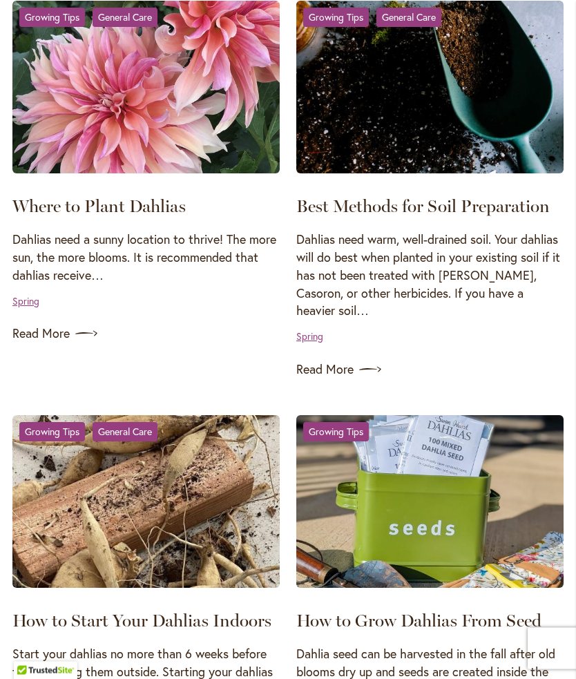
scroll to position [1595, 0]
click at [28, 345] on link "Read More" at bounding box center [145, 334] width 267 height 22
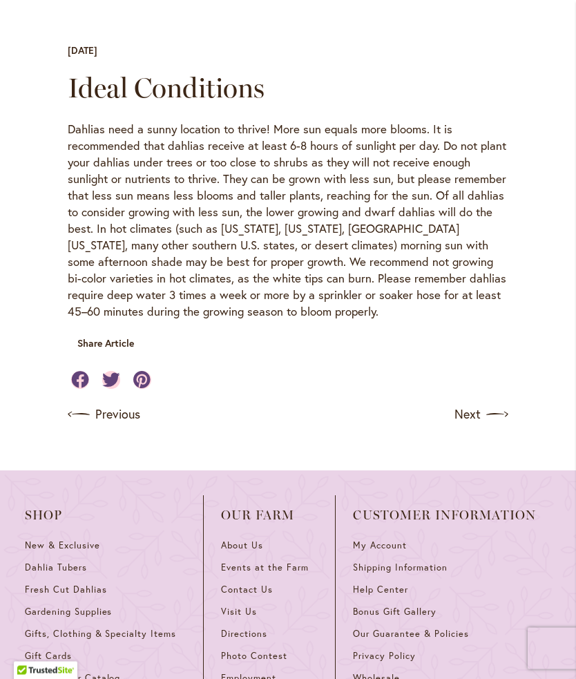
scroll to position [387, 0]
click at [480, 415] on link "Next" at bounding box center [482, 415] width 54 height 22
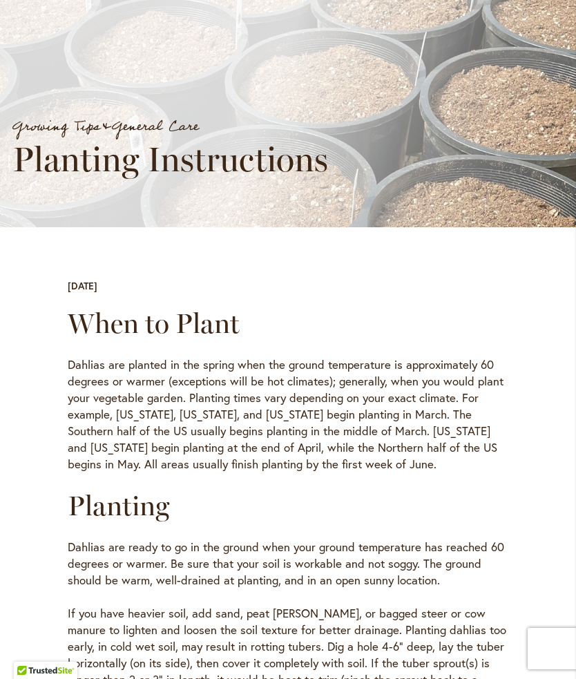
scroll to position [149, 0]
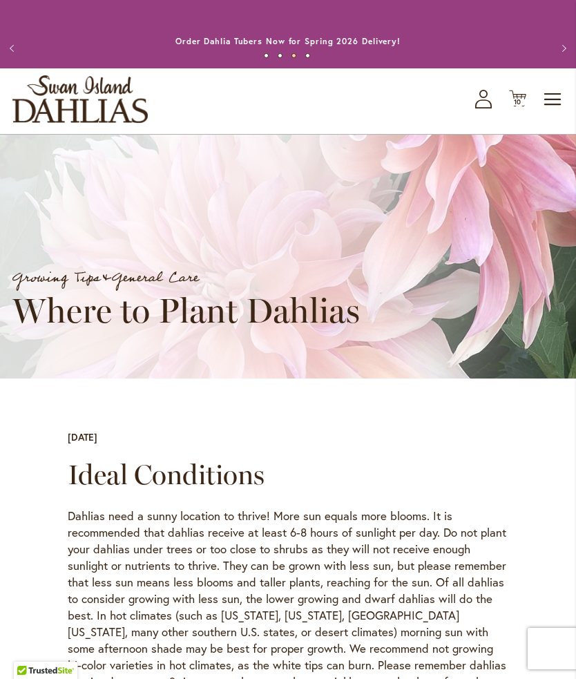
click at [522, 107] on icon "Cart .cls-1 { fill: #231f20; }" at bounding box center [517, 98] width 17 height 17
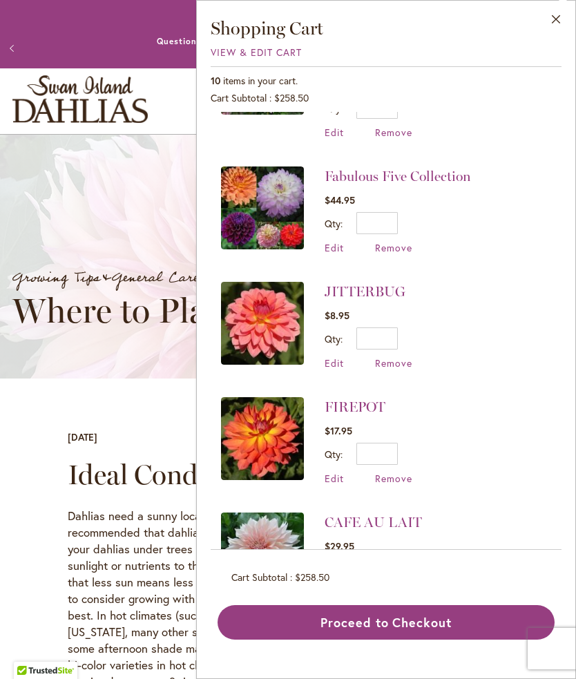
scroll to position [68, 0]
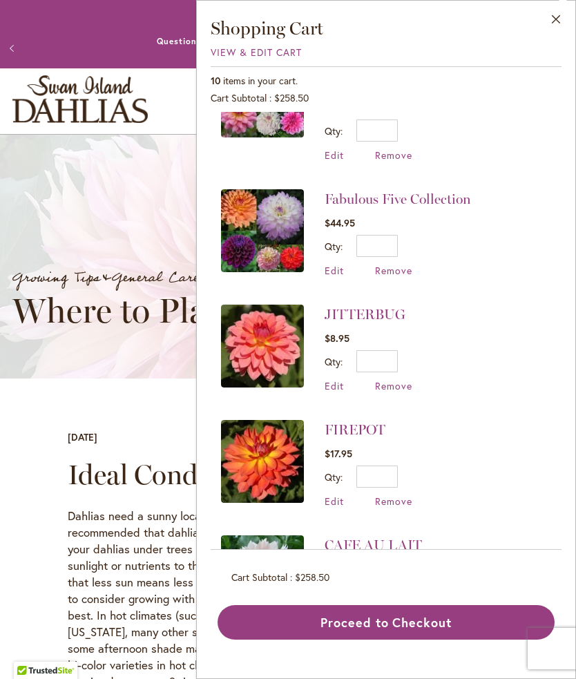
click at [369, 306] on link "JITTERBUG" at bounding box center [365, 314] width 81 height 17
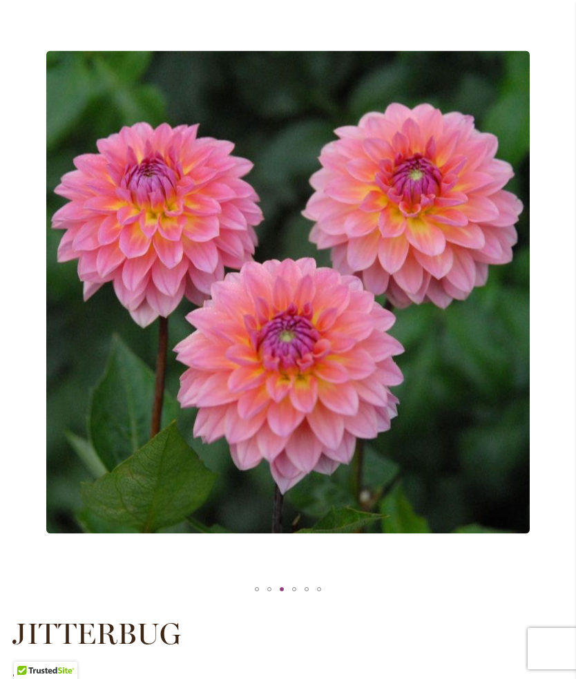
scroll to position [172, 0]
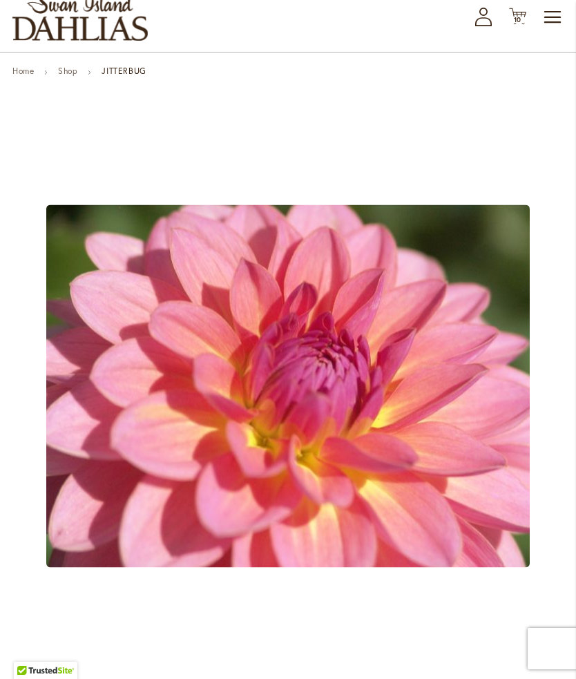
scroll to position [0, 0]
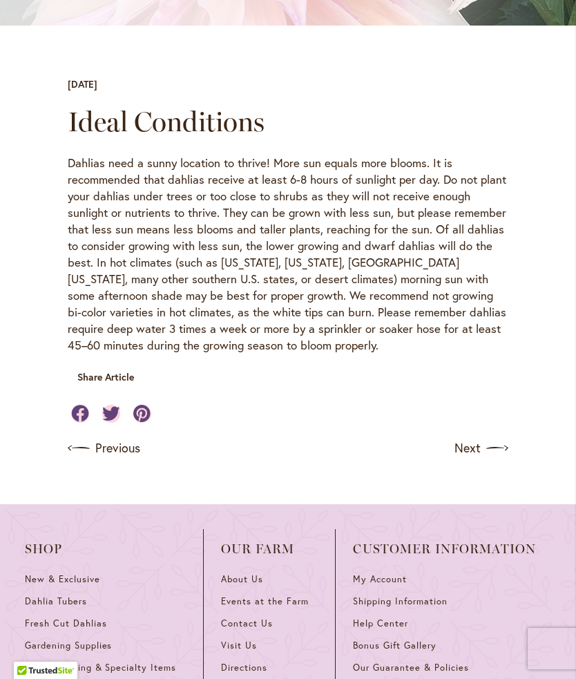
scroll to position [311, 0]
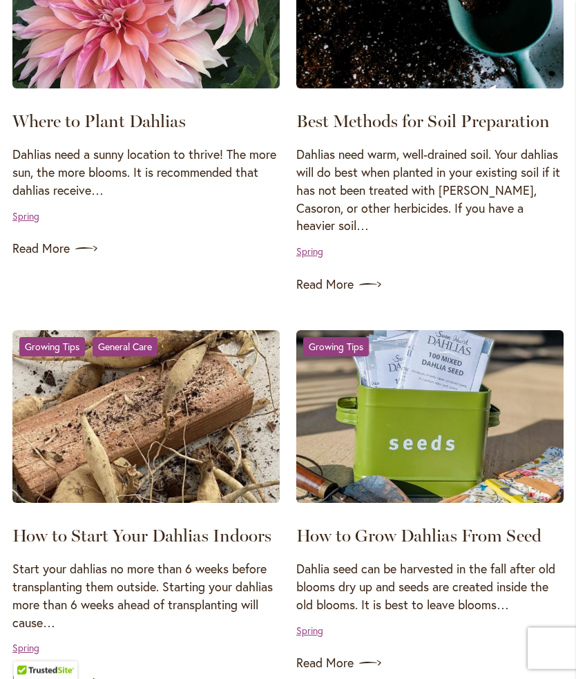
scroll to position [1680, 0]
click at [321, 251] on link "Spring" at bounding box center [309, 251] width 27 height 13
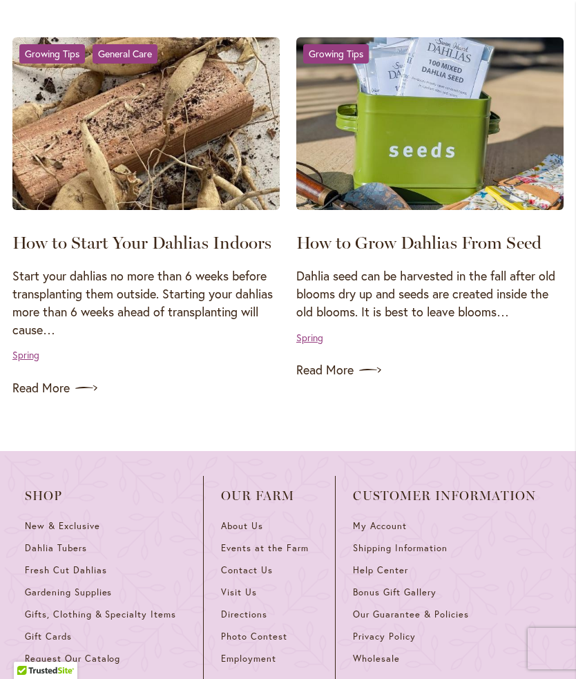
scroll to position [1973, 0]
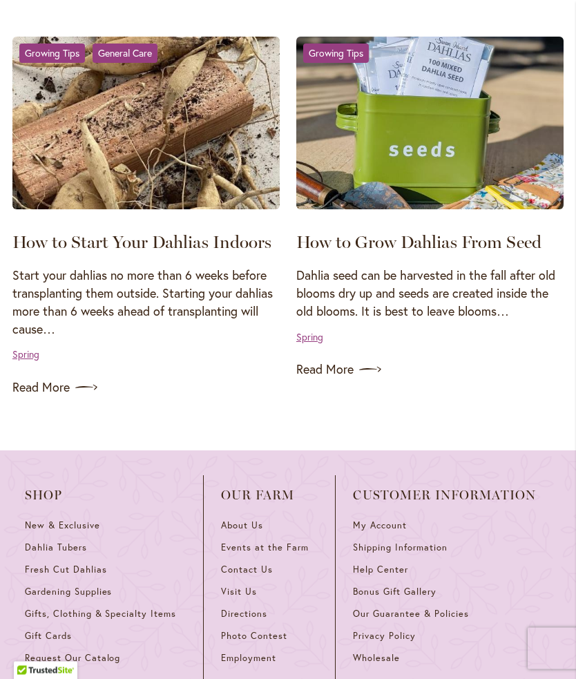
click at [316, 340] on link "Spring" at bounding box center [309, 337] width 27 height 13
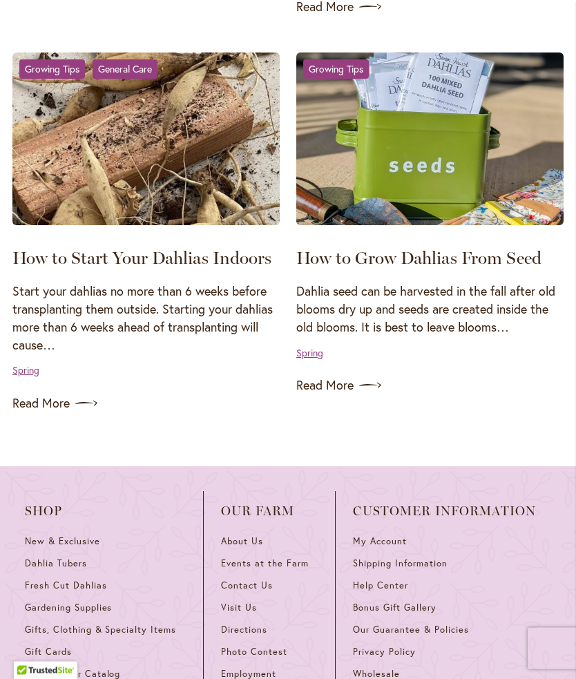
scroll to position [1958, 0]
click at [350, 388] on link "Read More" at bounding box center [429, 386] width 267 height 22
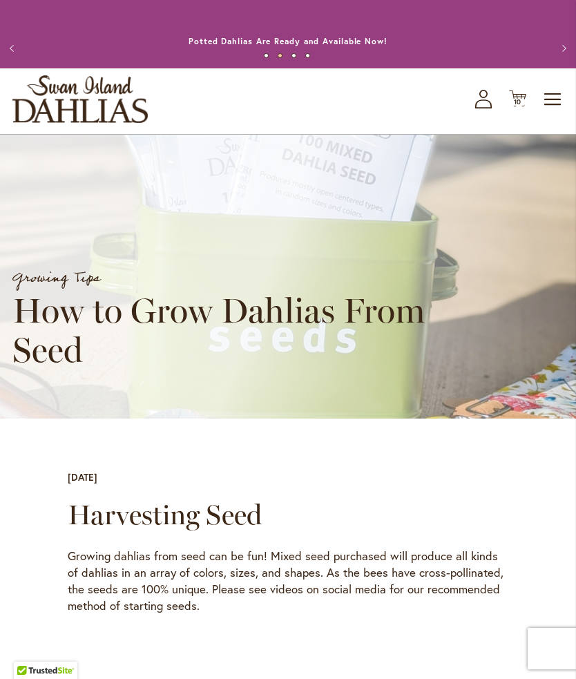
click at [511, 107] on icon "Cart .cls-1 { fill: #231f20; }" at bounding box center [517, 98] width 17 height 17
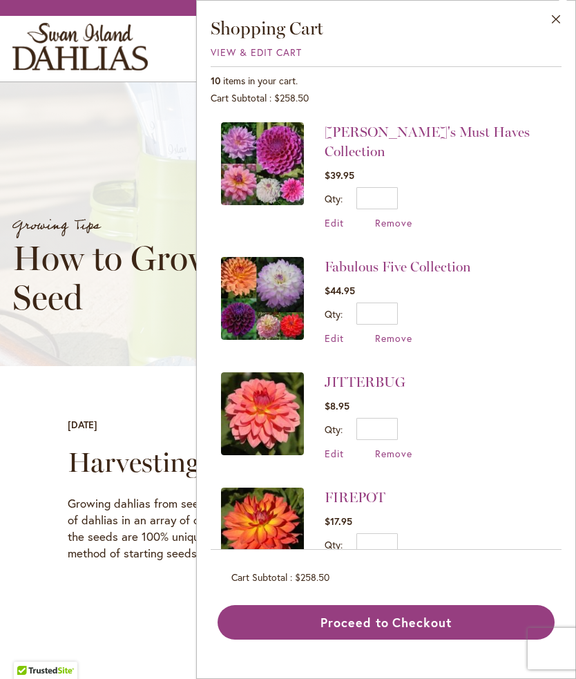
click at [245, 167] on img at bounding box center [262, 163] width 83 height 83
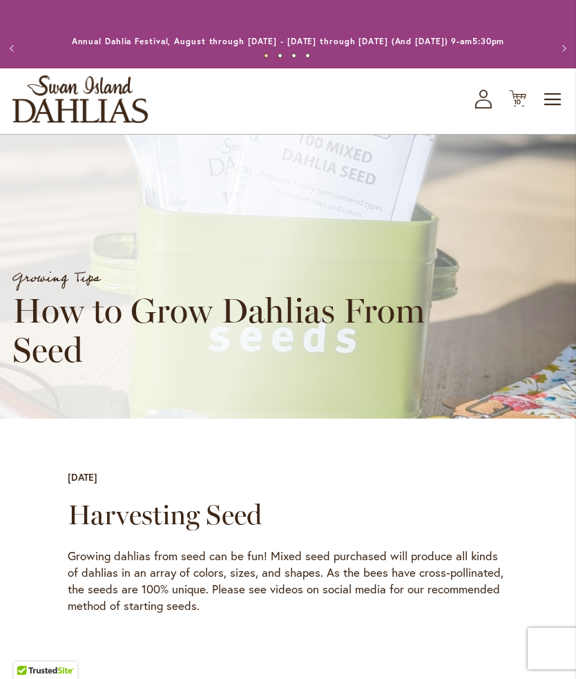
click at [519, 106] on span "10" at bounding box center [518, 101] width 8 height 9
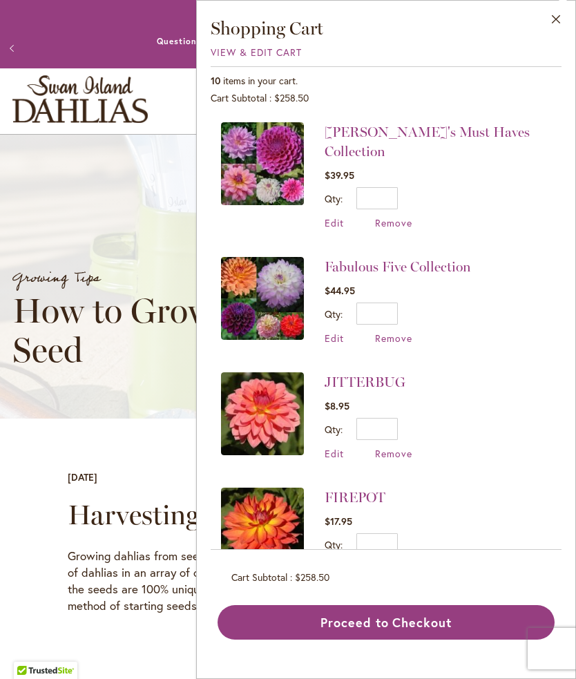
click at [285, 281] on img at bounding box center [262, 298] width 83 height 83
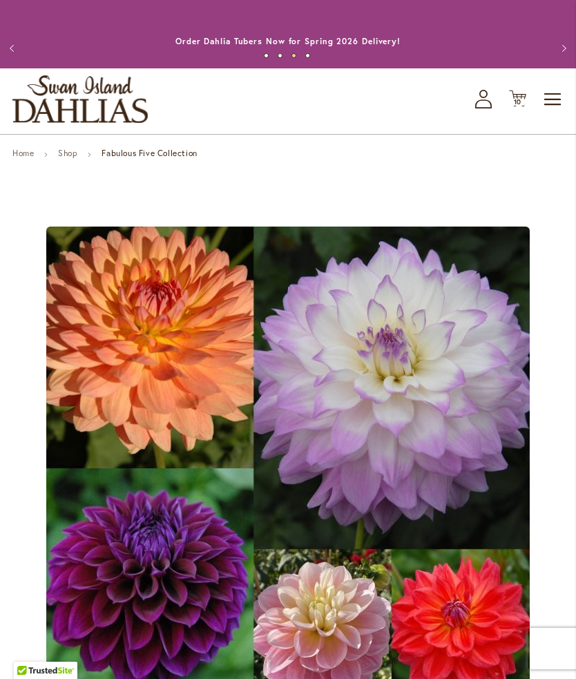
click at [138, 158] on strong "Fabulous Five Collection" at bounding box center [149, 153] width 95 height 10
click at [134, 158] on strong "Fabulous Five Collection" at bounding box center [149, 153] width 95 height 10
click at [61, 158] on link "Shop" at bounding box center [67, 153] width 19 height 10
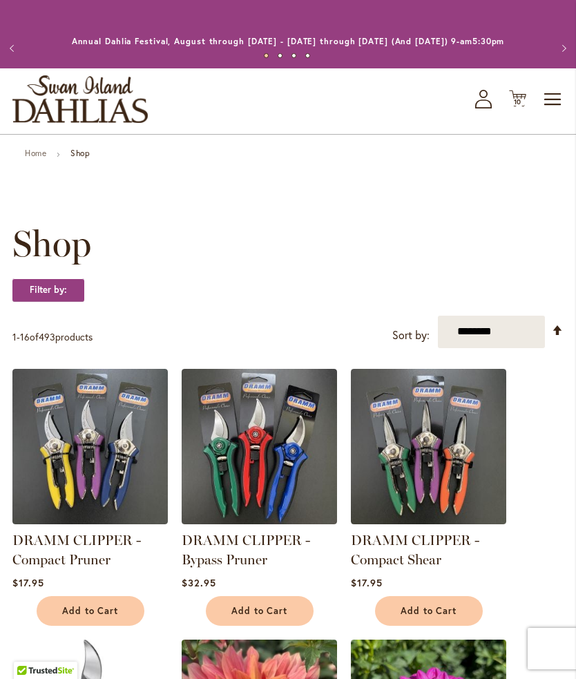
click at [516, 106] on span "10" at bounding box center [518, 101] width 8 height 9
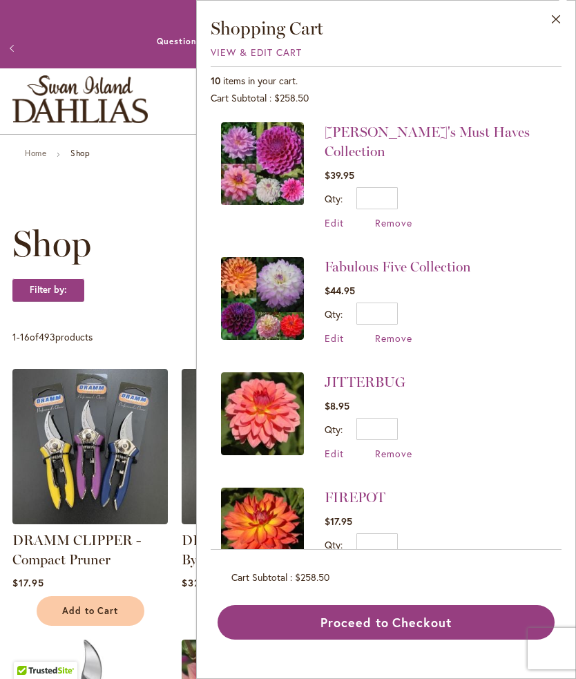
click at [558, 17] on button "Close" at bounding box center [557, 23] width 38 height 44
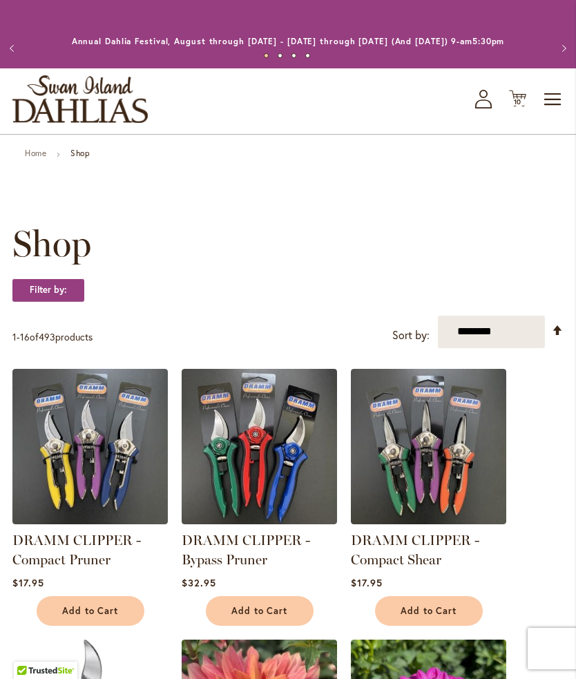
click at [550, 110] on span "Toggle Nav" at bounding box center [553, 100] width 21 height 28
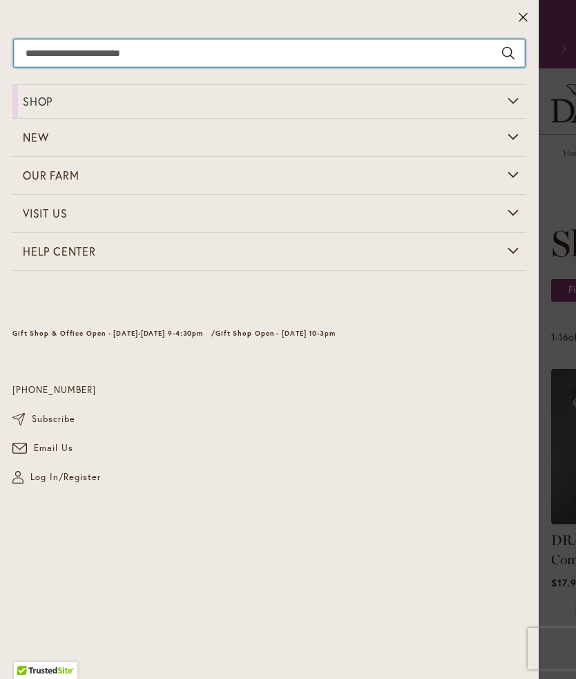
click at [91, 51] on input "Search" at bounding box center [269, 53] width 511 height 28
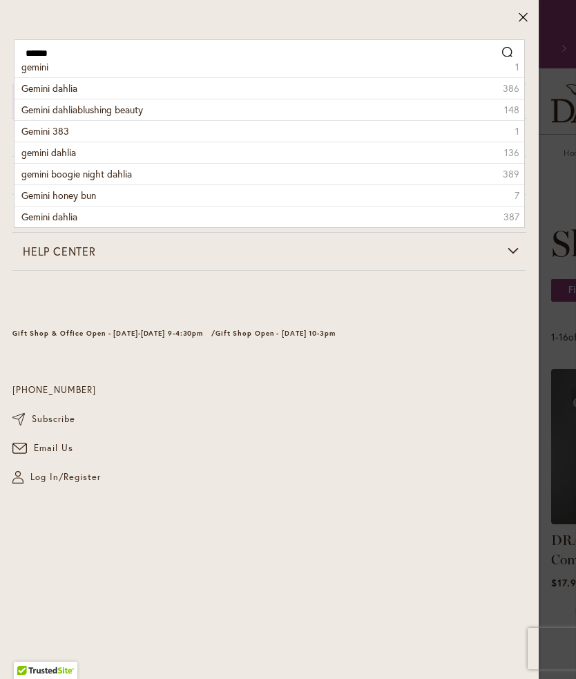
click at [45, 90] on span "Gemini dahlia" at bounding box center [49, 88] width 56 height 13
type input "**********"
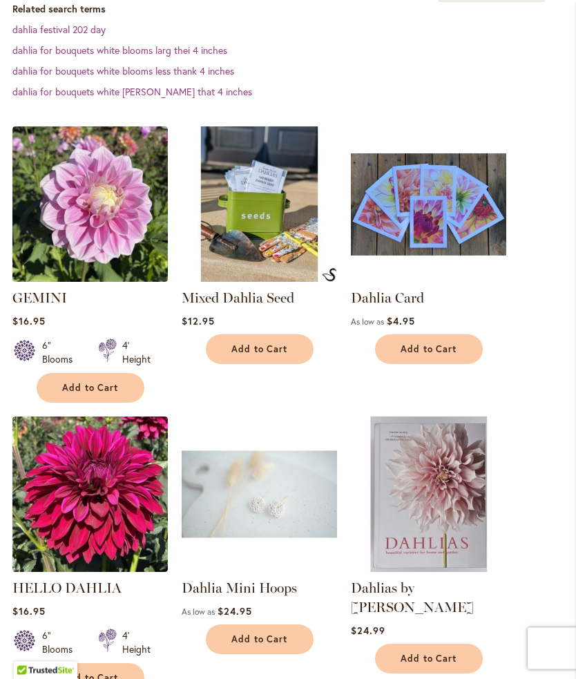
scroll to position [346, 0]
click at [84, 394] on span "Add to Cart" at bounding box center [90, 388] width 57 height 12
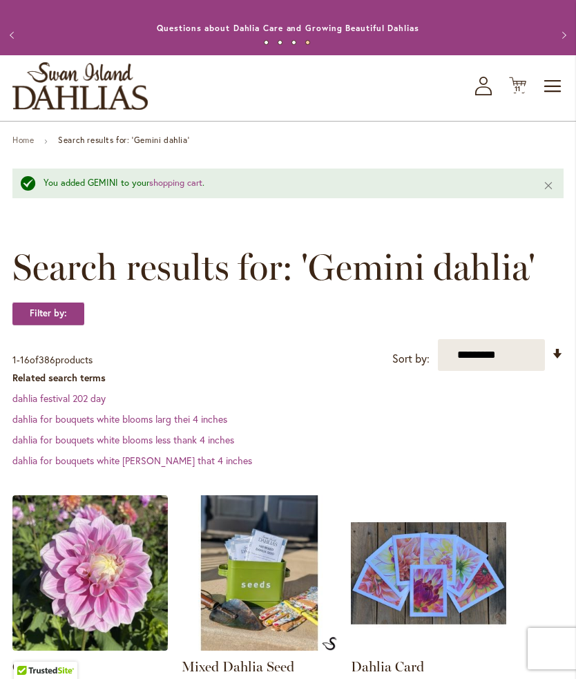
scroll to position [0, 0]
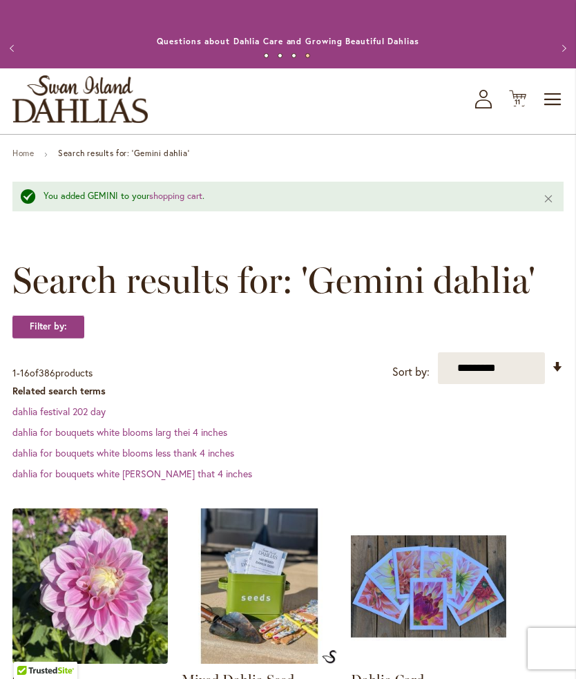
click at [525, 107] on icon "Cart .cls-1 { fill: #231f20; }" at bounding box center [517, 98] width 17 height 17
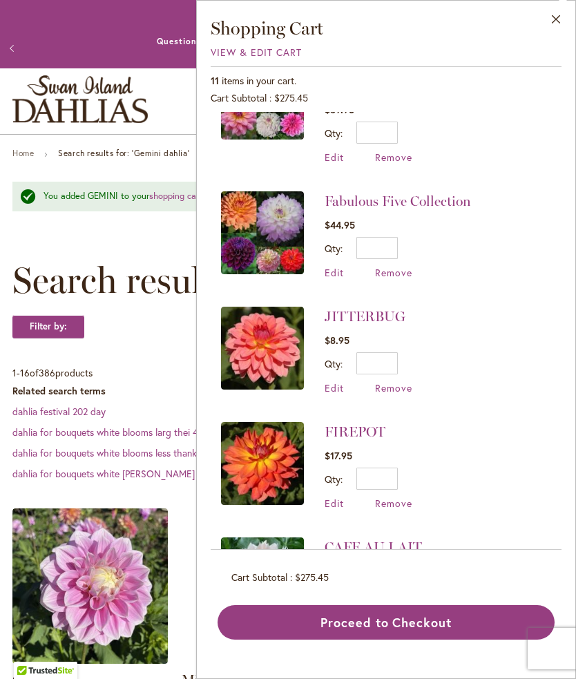
scroll to position [185, 0]
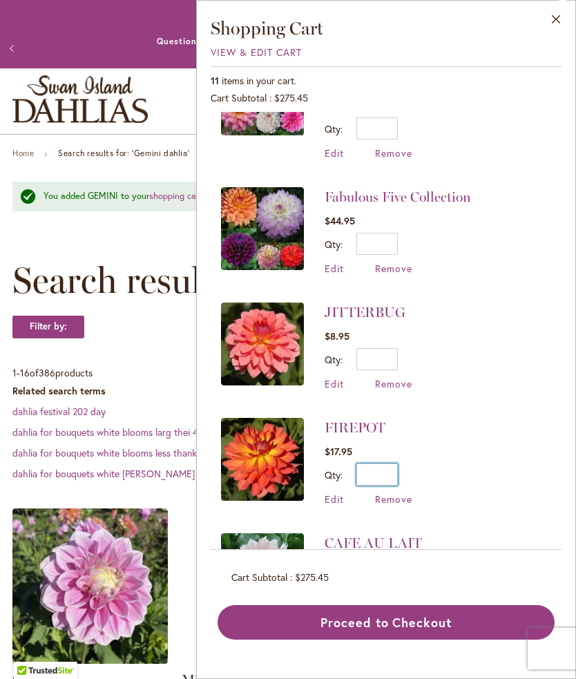
click at [397, 464] on input "*" at bounding box center [377, 475] width 41 height 22
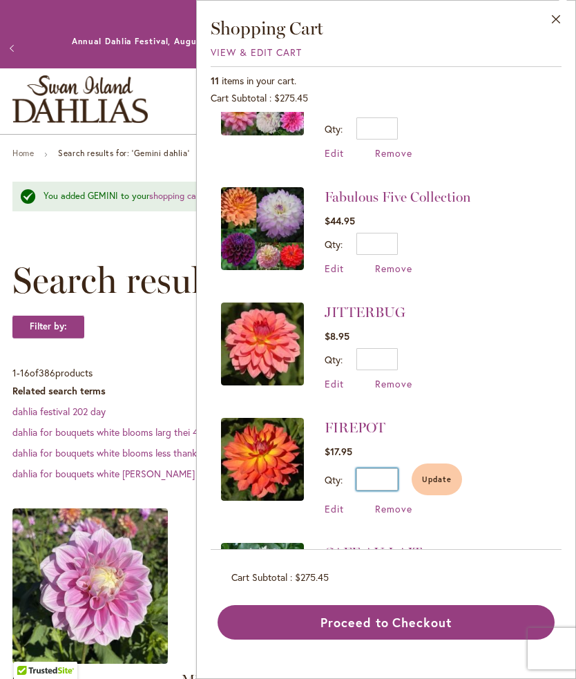
type input "*"
click at [502, 366] on li "JITTERBUG $8.95 Qty * Update Edit Remove" at bounding box center [386, 346] width 330 height 115
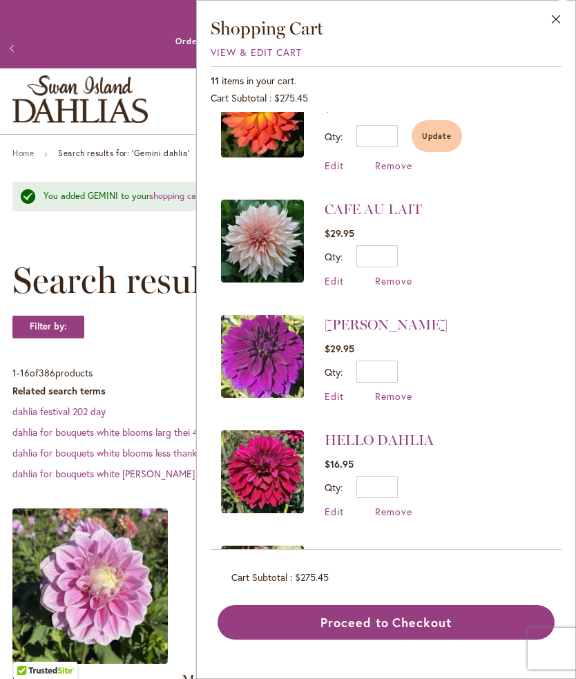
scroll to position [528, 0]
click at [394, 506] on span "Remove" at bounding box center [393, 512] width 37 height 13
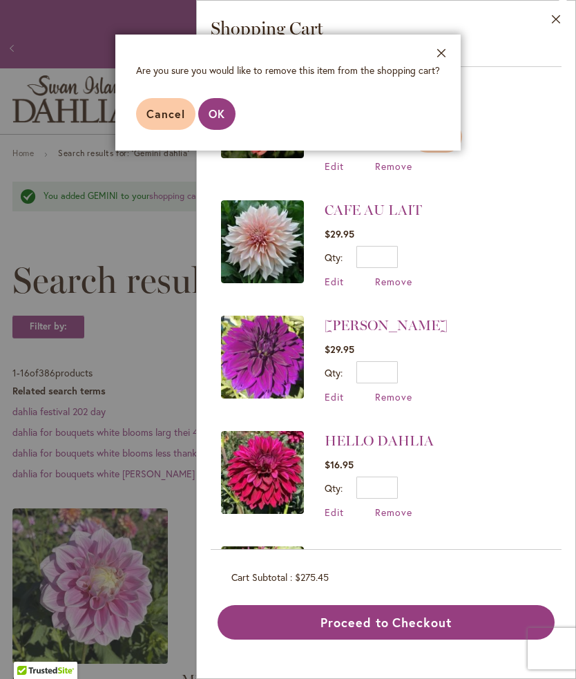
click at [216, 109] on span "OK" at bounding box center [217, 113] width 17 height 15
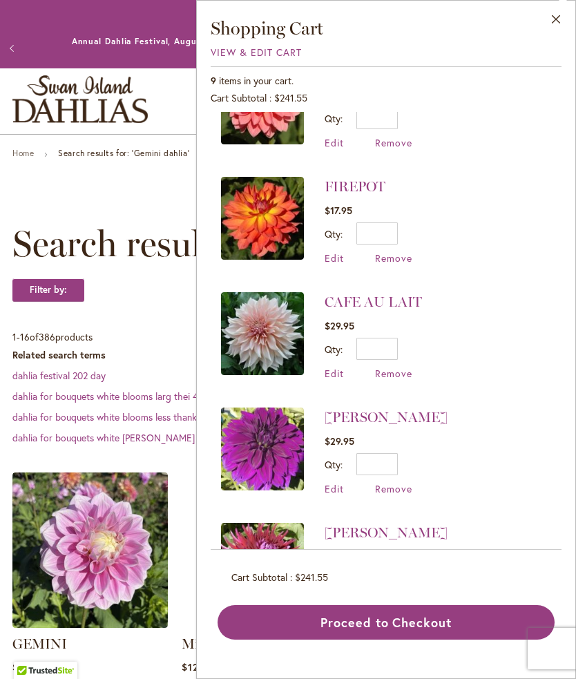
scroll to position [426, 0]
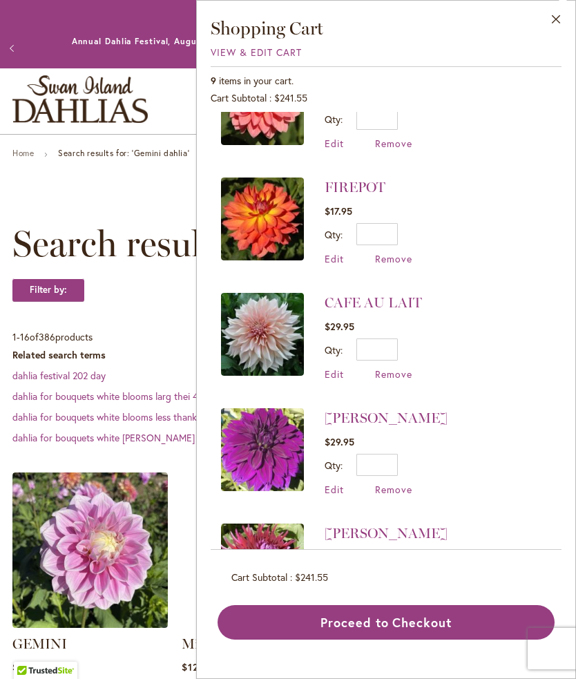
click at [397, 483] on span "Remove" at bounding box center [393, 489] width 37 height 13
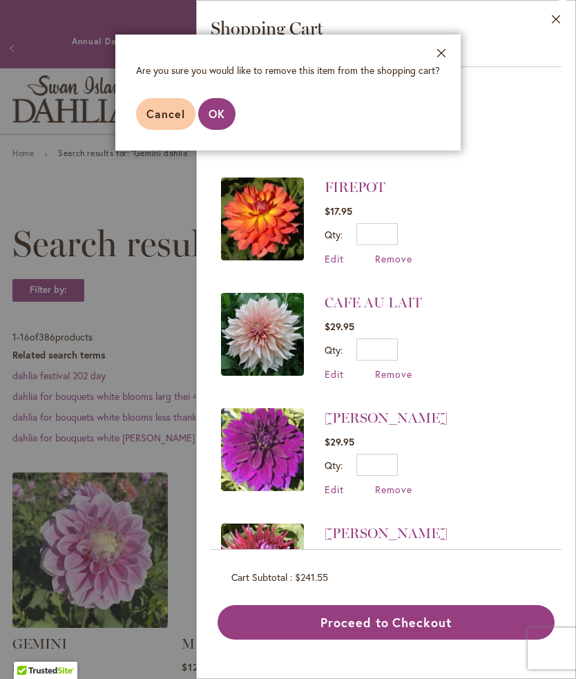
click at [218, 115] on span "OK" at bounding box center [217, 113] width 17 height 15
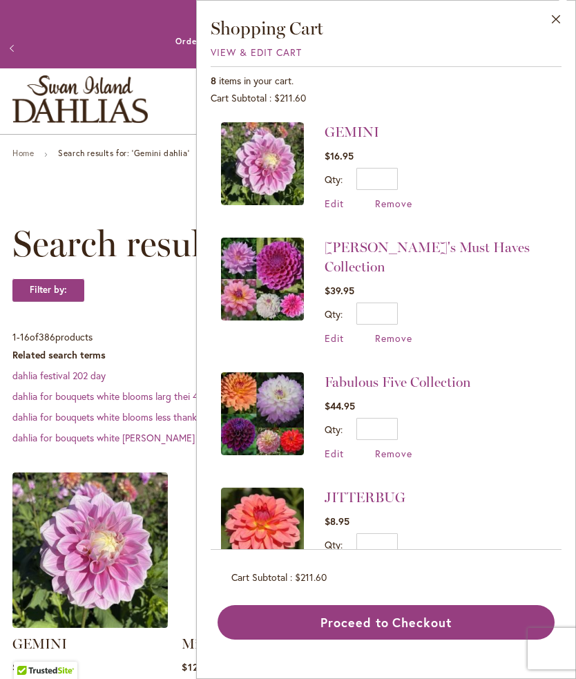
scroll to position [0, 0]
click at [393, 332] on span "Remove" at bounding box center [393, 338] width 37 height 13
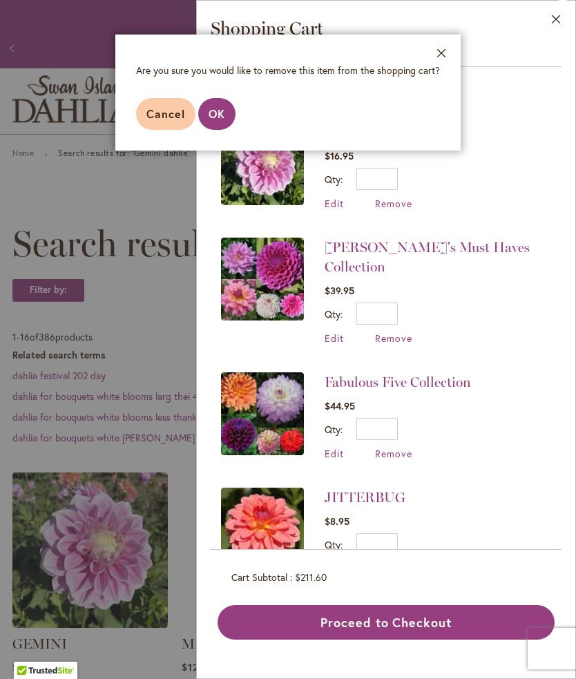
click at [220, 111] on span "OK" at bounding box center [217, 113] width 17 height 15
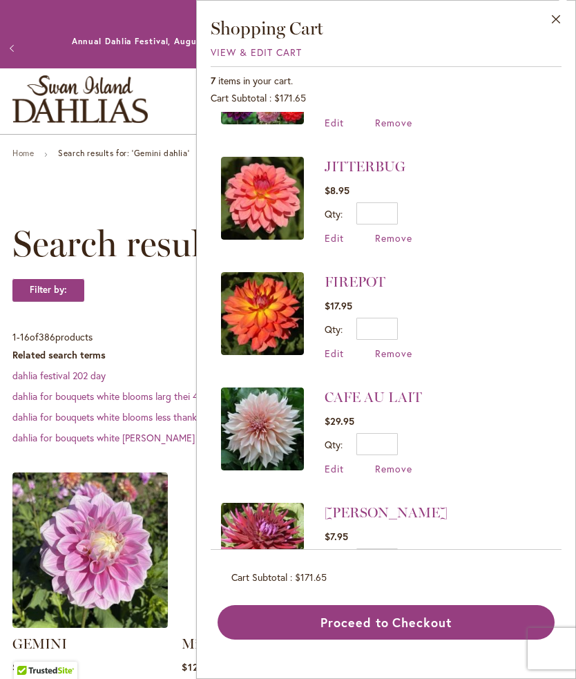
scroll to position [196, 0]
click at [390, 471] on span "Remove" at bounding box center [393, 468] width 37 height 13
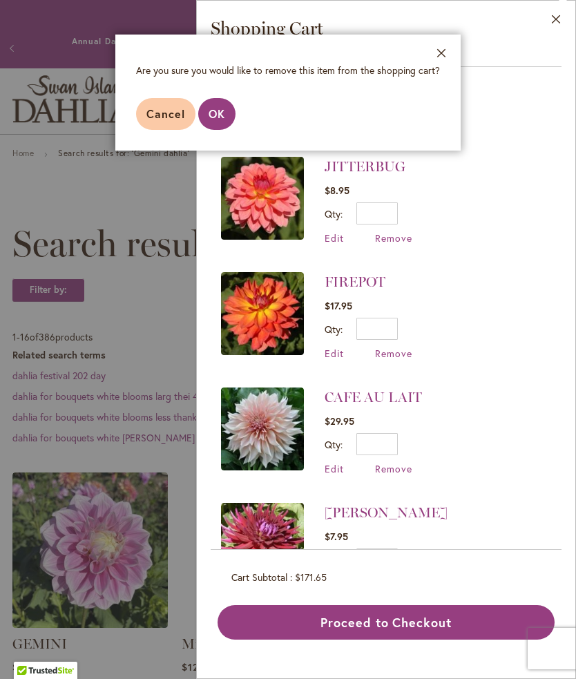
click at [217, 119] on span "OK" at bounding box center [217, 113] width 17 height 15
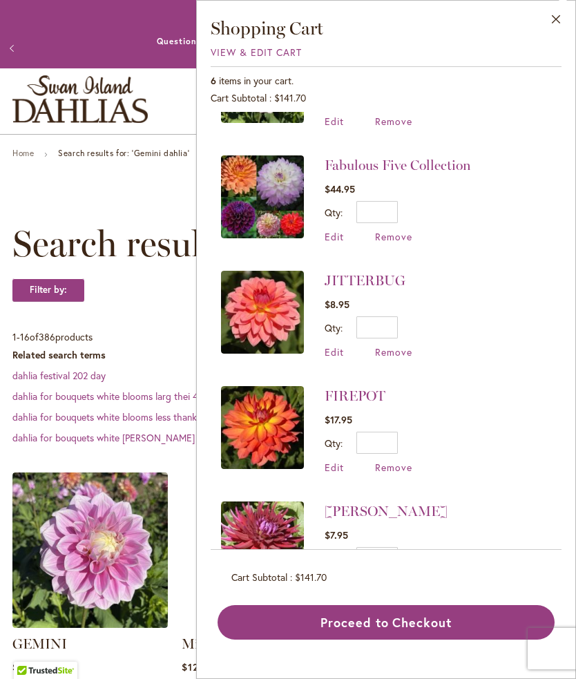
scroll to position [82, 0]
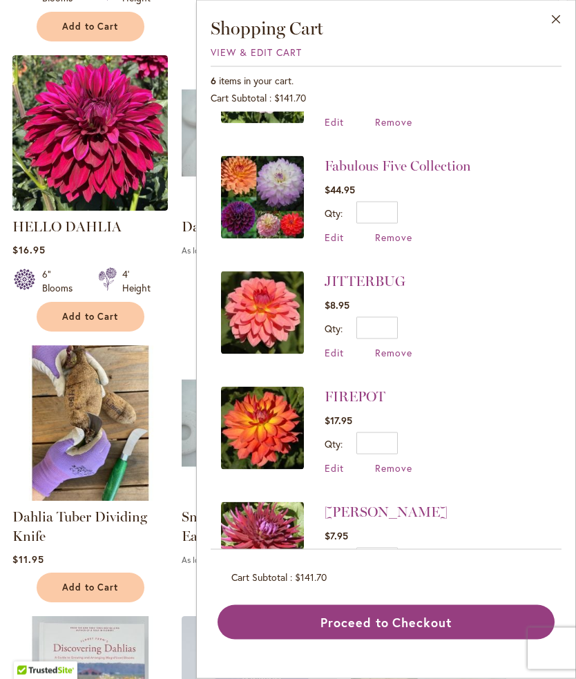
click at [388, 640] on button "Proceed to Checkout" at bounding box center [386, 622] width 337 height 35
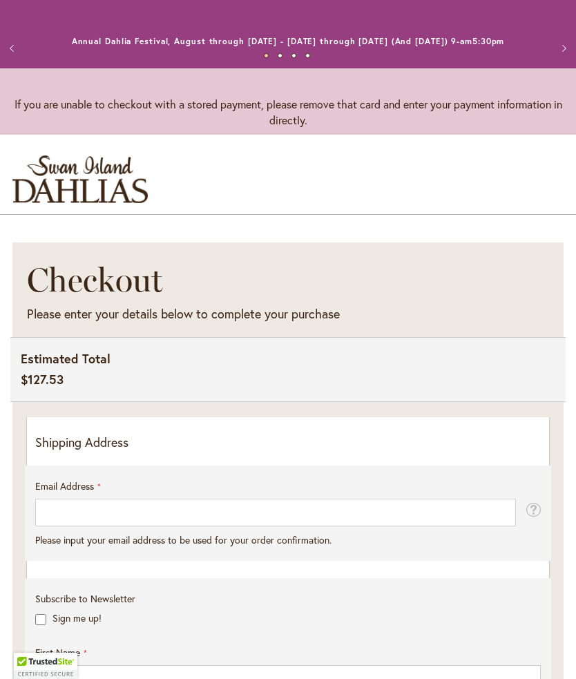
select select "**"
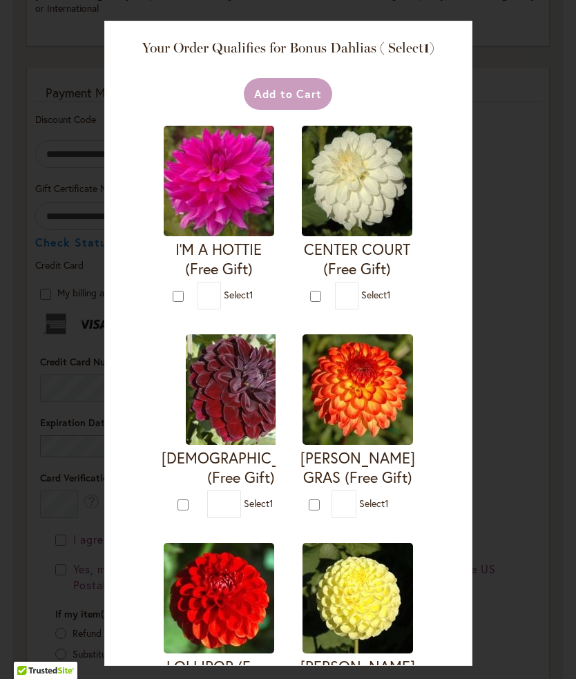
click at [560, 308] on div "Your Order Qualifies for Bonus Dahlias ( Select 1 ) Add to Cart I'M A HOTTIE (F…" at bounding box center [288, 339] width 576 height 679
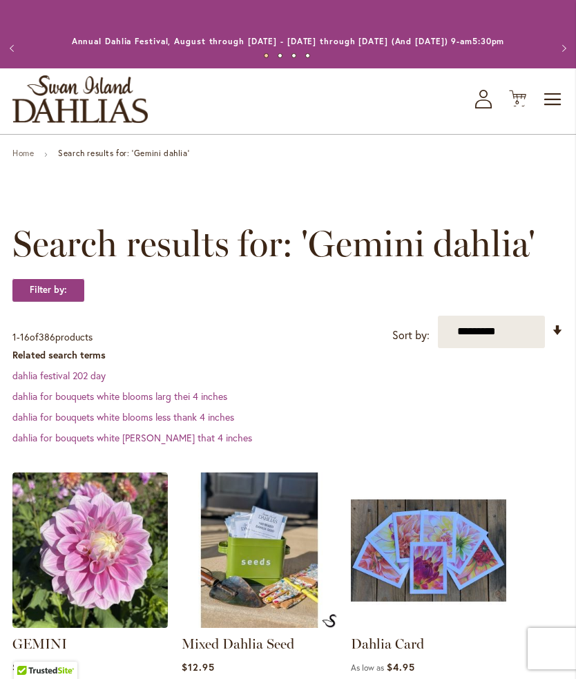
click at [480, 109] on icon "My Account" at bounding box center [483, 99] width 17 height 19
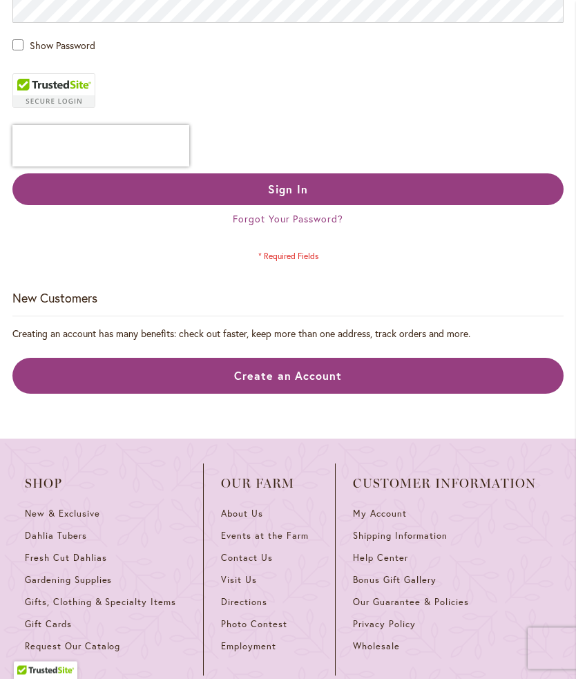
scroll to position [446, 0]
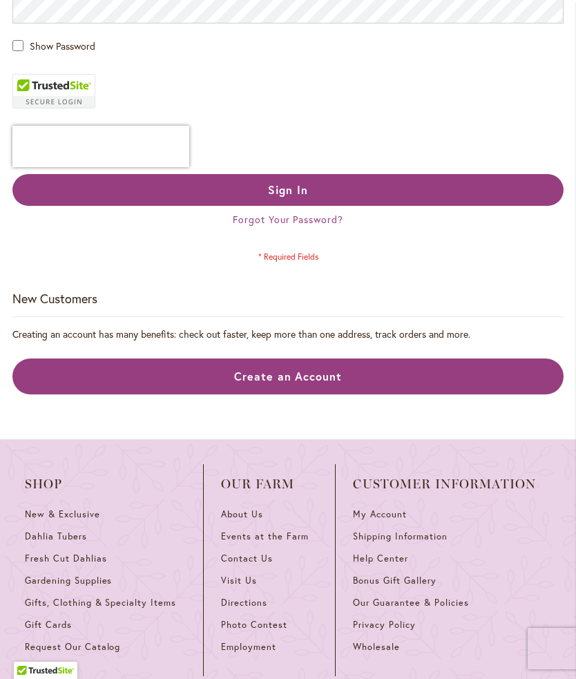
click at [301, 384] on span "Create an Account" at bounding box center [288, 376] width 109 height 15
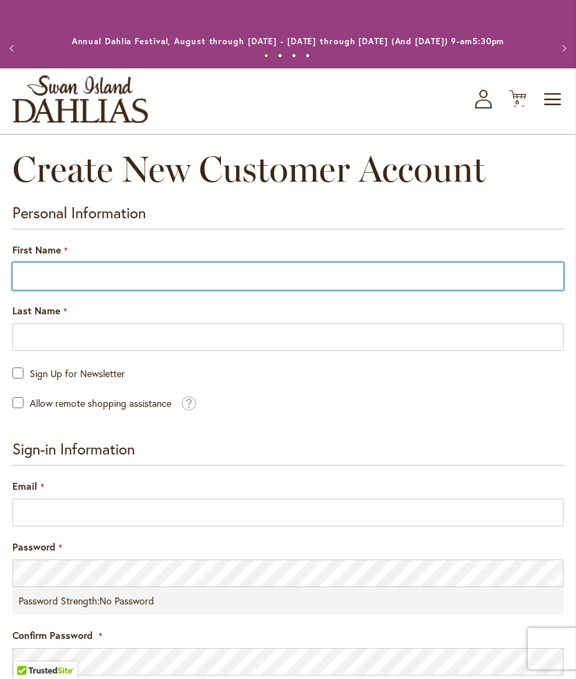
click at [44, 289] on input "First Name" at bounding box center [288, 277] width 552 height 28
type input "******"
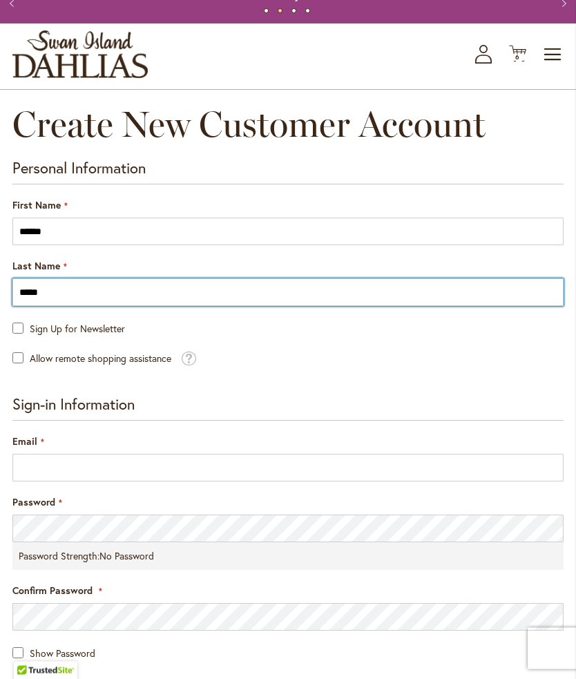
type input "*****"
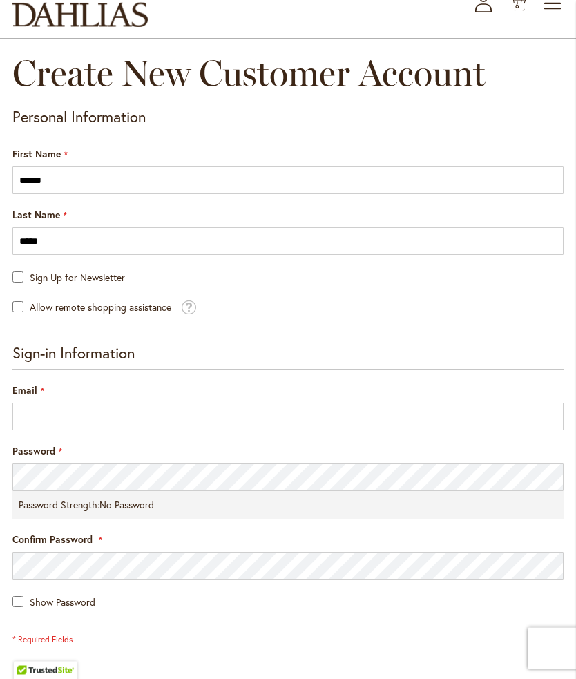
scroll to position [96, 0]
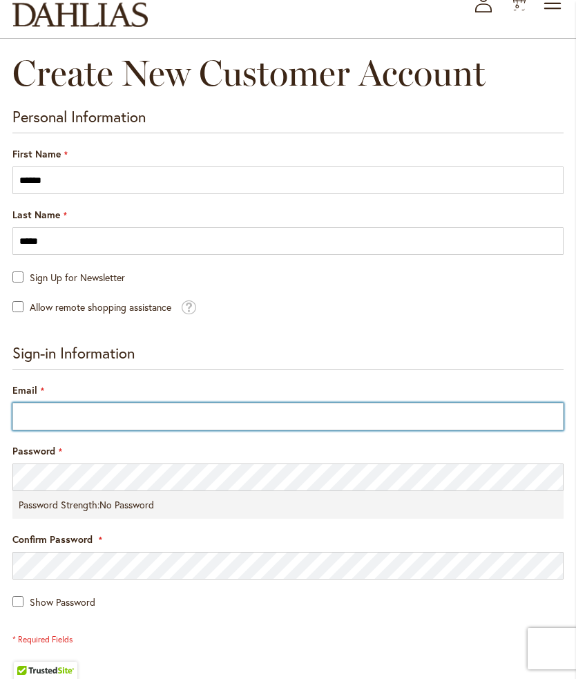
click at [32, 424] on input "Email" at bounding box center [288, 417] width 552 height 28
type input "**********"
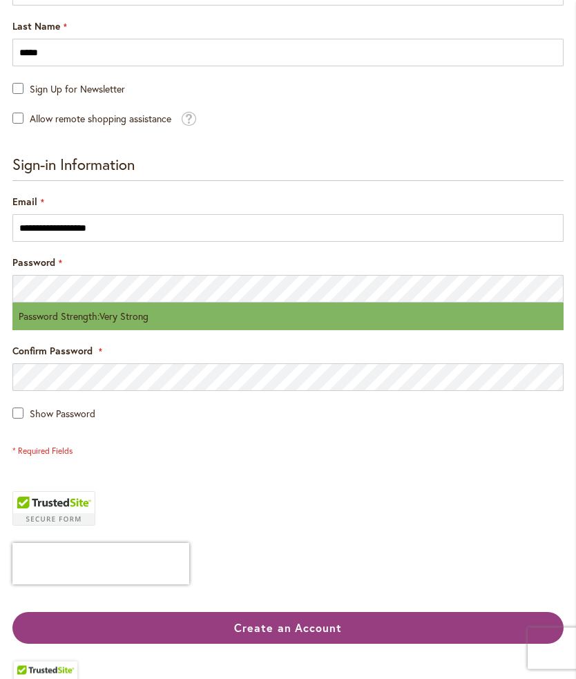
click at [266, 636] on span "Create an Account" at bounding box center [288, 628] width 109 height 15
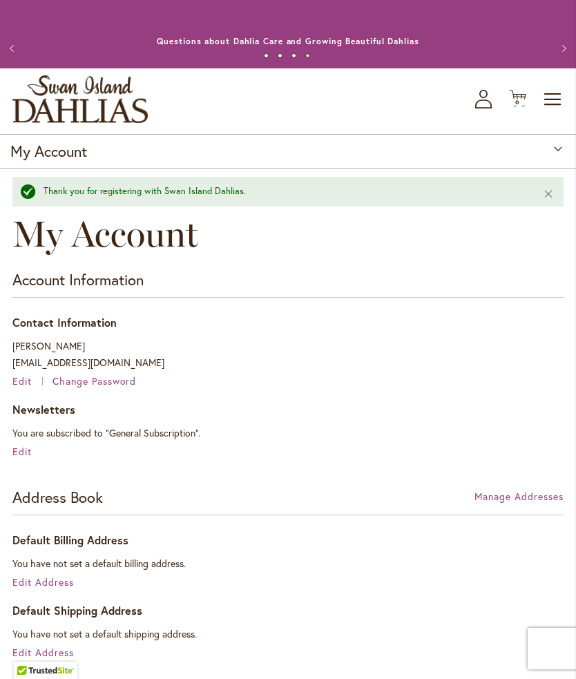
click at [518, 106] on span "6" at bounding box center [518, 101] width 5 height 9
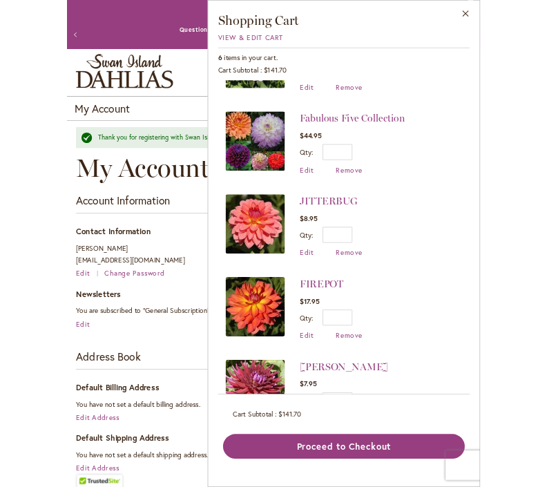
scroll to position [82, 0]
